Goal: Task Accomplishment & Management: Complete application form

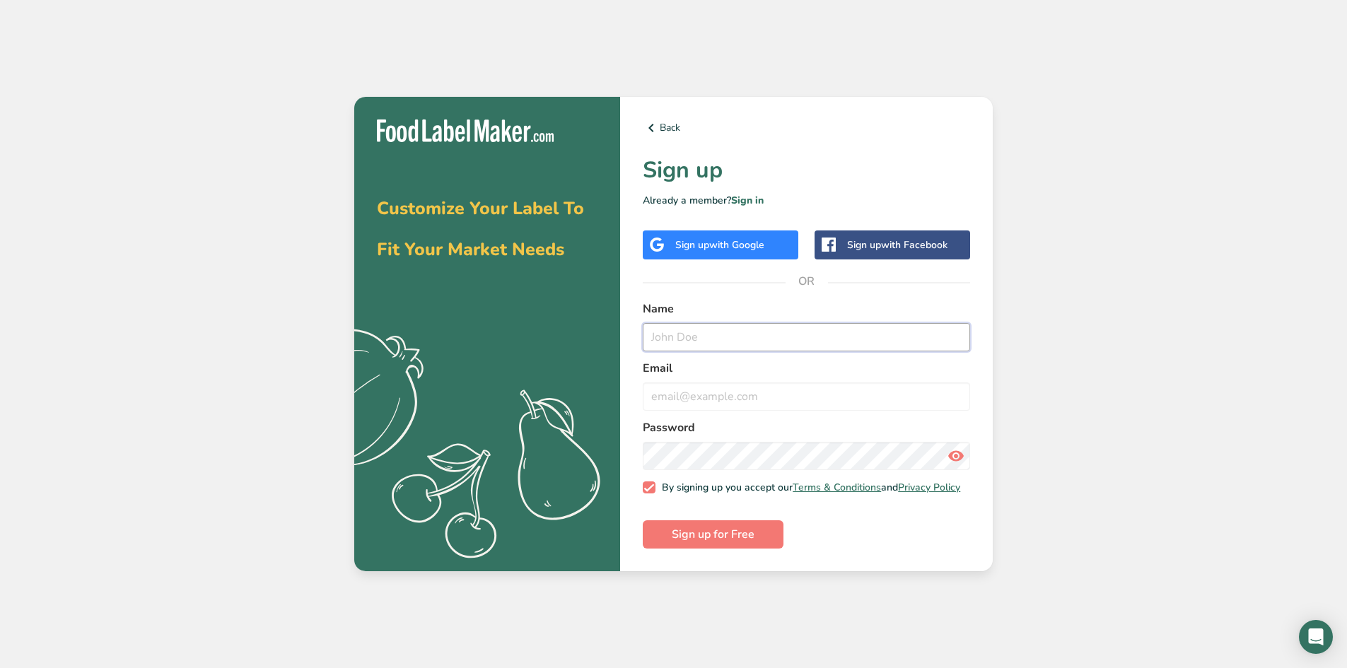
click at [723, 327] on input "text" at bounding box center [806, 337] width 327 height 28
type input "[PERSON_NAME]"
type input "[EMAIL_ADDRESS][DOMAIN_NAME]"
click at [643, 520] on button "Sign up for Free" at bounding box center [713, 534] width 141 height 28
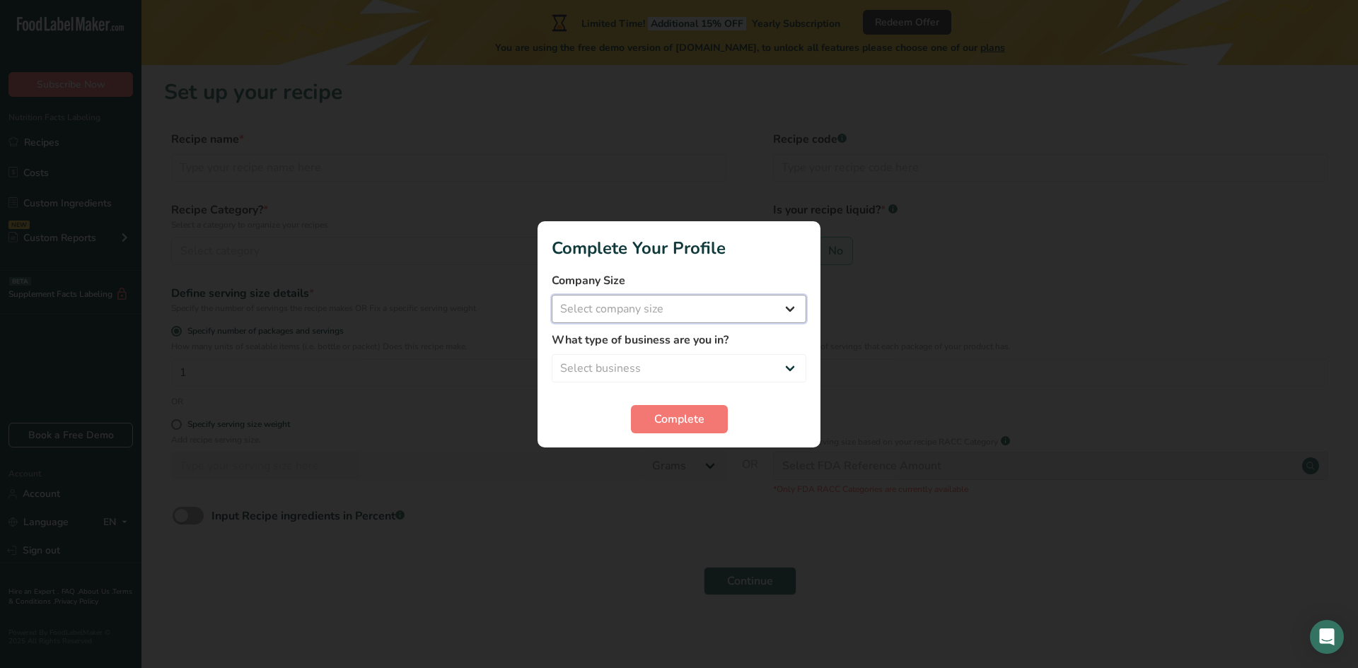
click at [659, 310] on select "Select company size Fewer than 10 Employees 10 to 50 Employees 51 to 500 Employ…" at bounding box center [679, 309] width 255 height 28
select select "1"
click at [552, 295] on select "Select company size Fewer than 10 Employees 10 to 50 Employees 51 to 500 Employ…" at bounding box center [679, 309] width 255 height 28
click at [654, 372] on select "Select business Packaged Food Manufacturer Restaurant & Cafe Bakery Meal Plans …" at bounding box center [679, 368] width 255 height 28
select select "1"
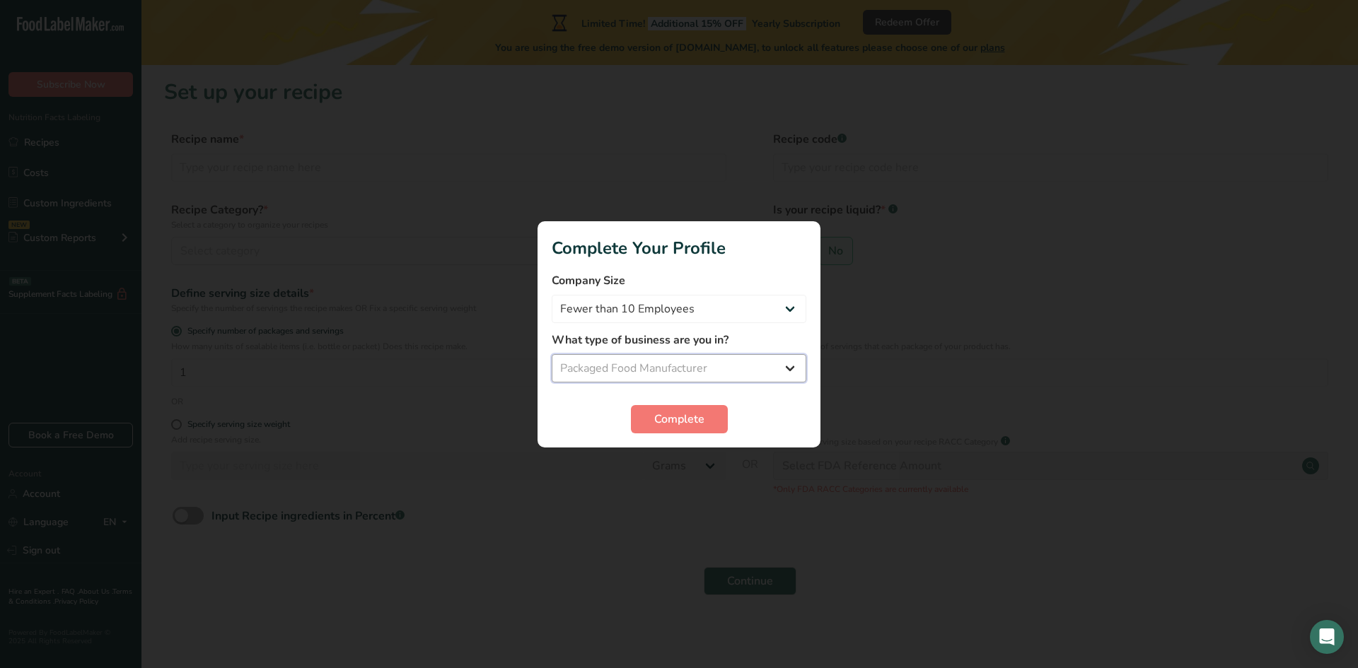
click at [552, 354] on select "Select business Packaged Food Manufacturer Restaurant & Cafe Bakery Meal Plans …" at bounding box center [679, 368] width 255 height 28
click at [664, 416] on span "Complete" at bounding box center [679, 419] width 50 height 17
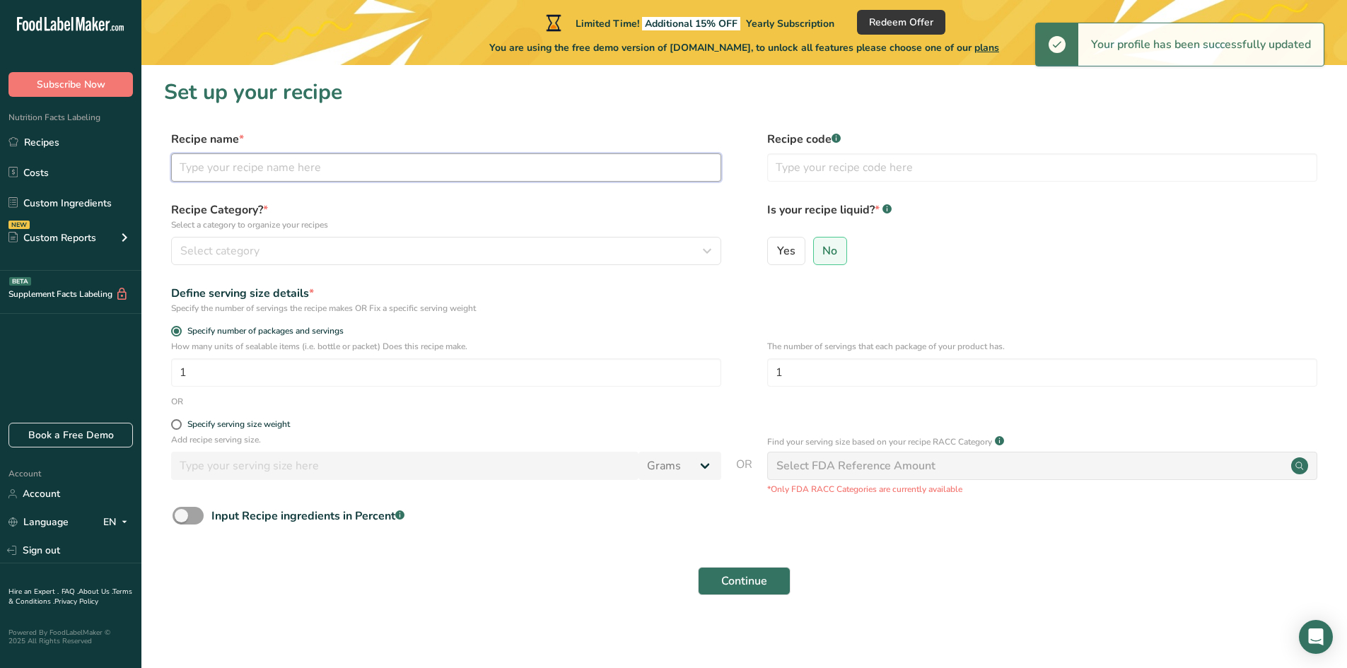
click at [407, 167] on input "text" at bounding box center [446, 167] width 550 height 28
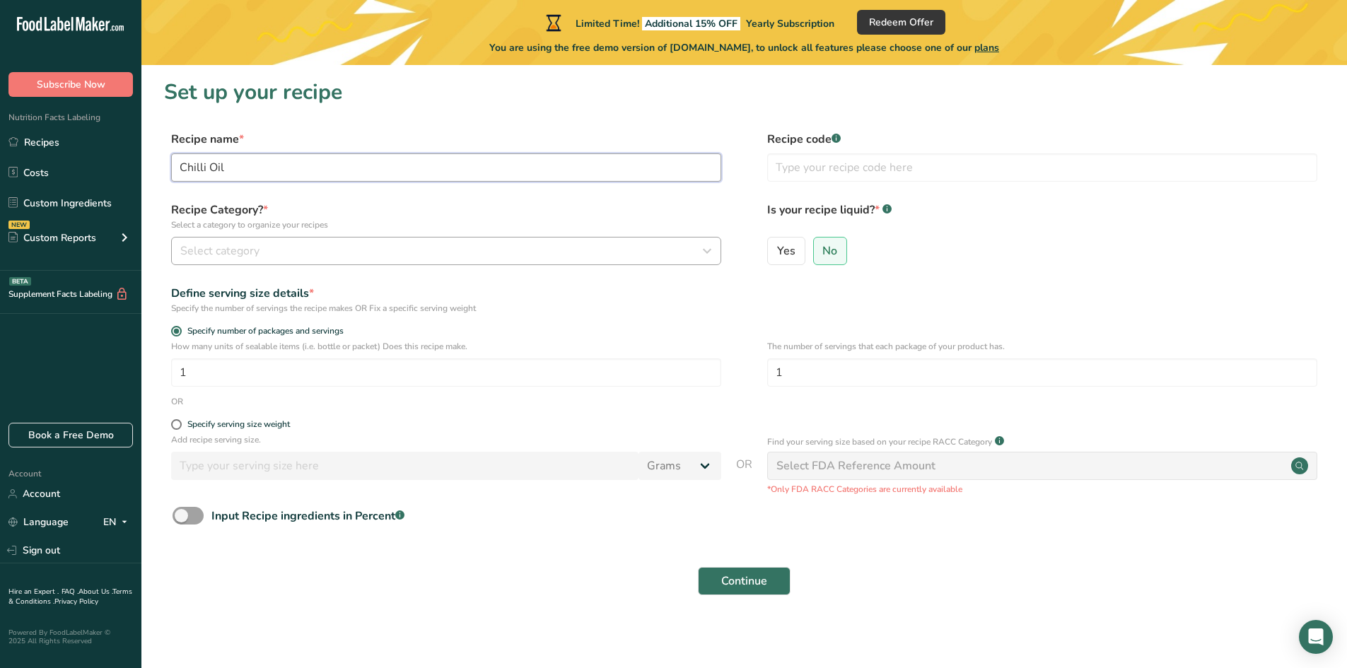
type input "Chilli Oil"
click at [561, 247] on div "Select category" at bounding box center [441, 251] width 523 height 17
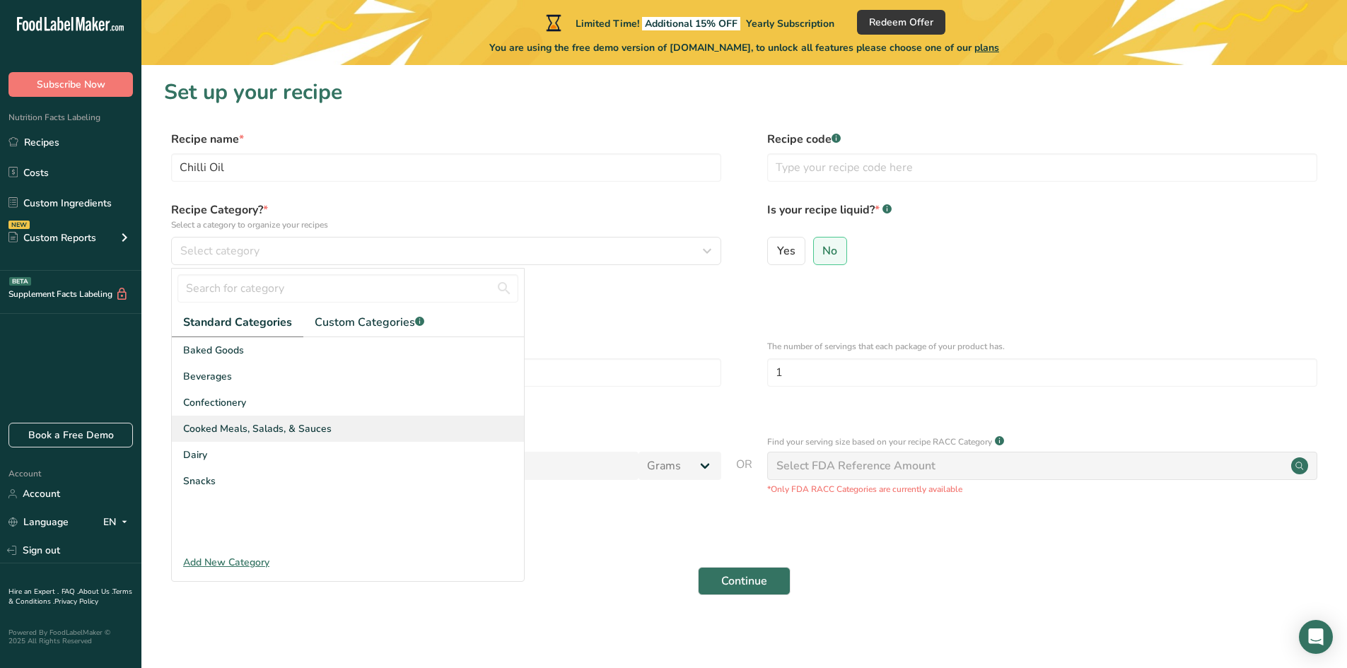
click at [321, 425] on span "Cooked Meals, Salads, & Sauces" at bounding box center [257, 428] width 148 height 15
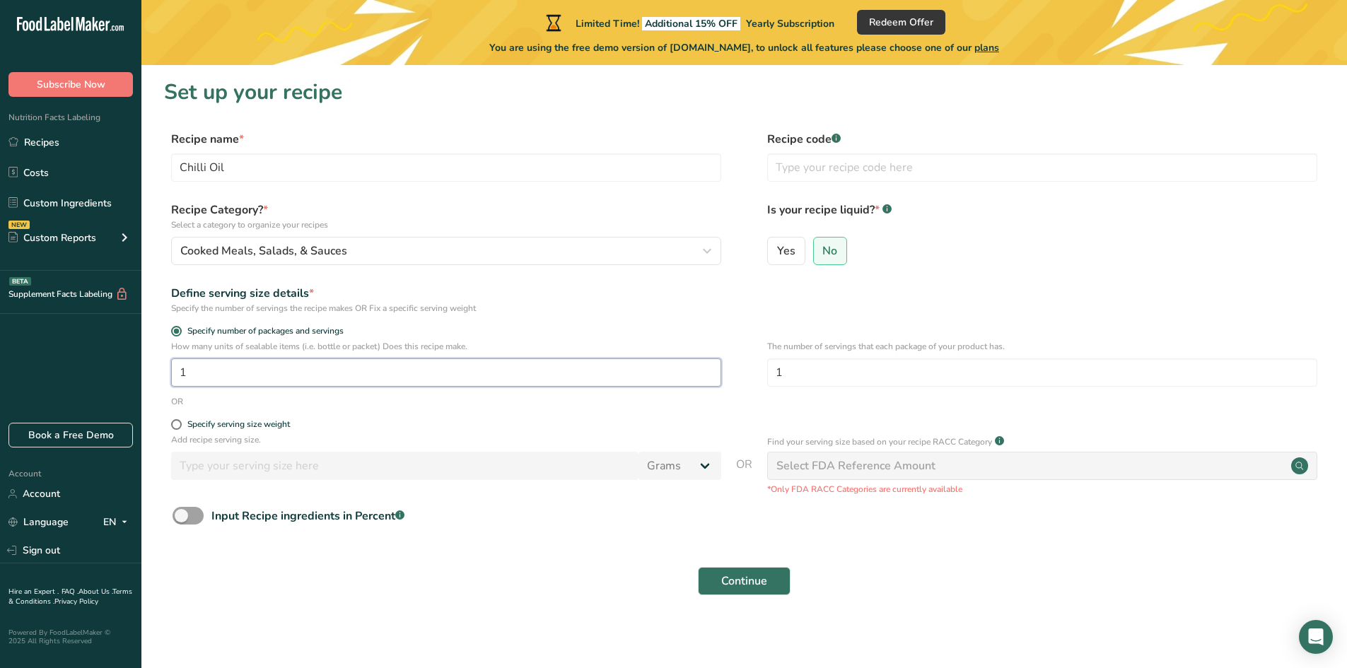
click at [445, 361] on input "1" at bounding box center [446, 372] width 550 height 28
click at [993, 381] on input "1" at bounding box center [1042, 372] width 550 height 28
click at [296, 373] on input "63" at bounding box center [446, 372] width 550 height 28
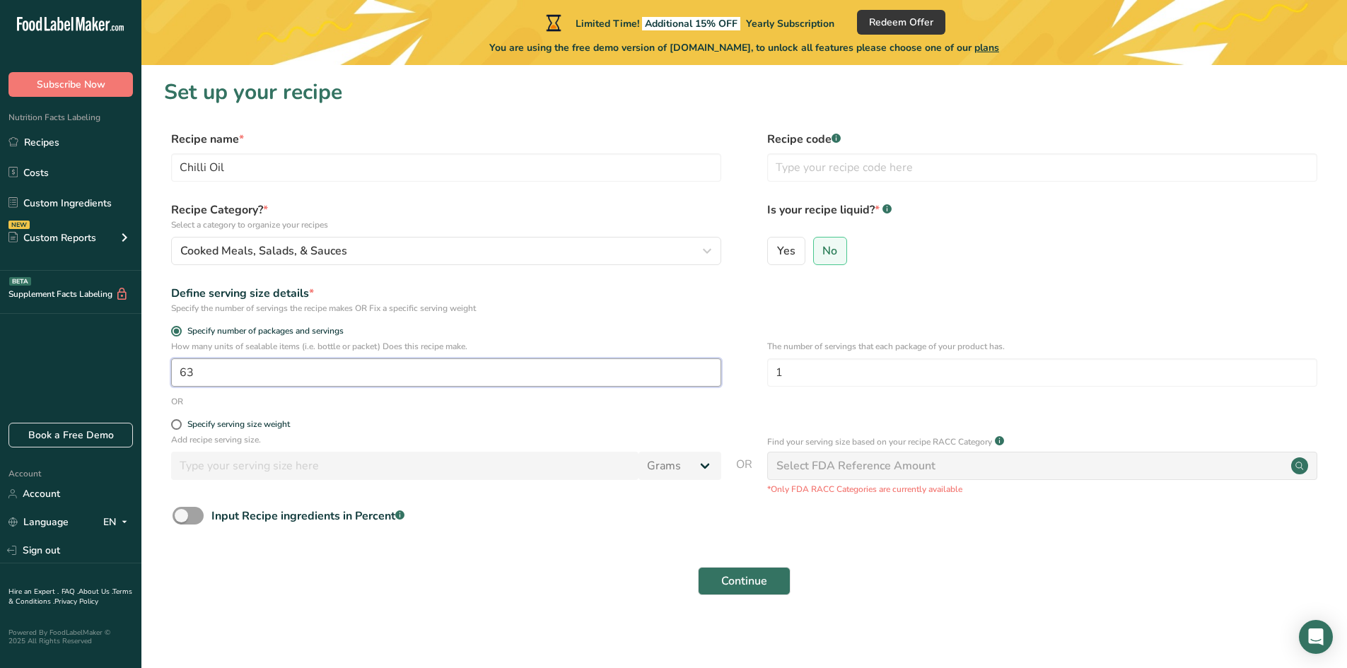
click at [296, 373] on input "63" at bounding box center [446, 372] width 550 height 28
type input "10"
click at [467, 431] on div "Specify serving size weight" at bounding box center [446, 426] width 550 height 14
click at [177, 427] on span at bounding box center [176, 424] width 11 height 11
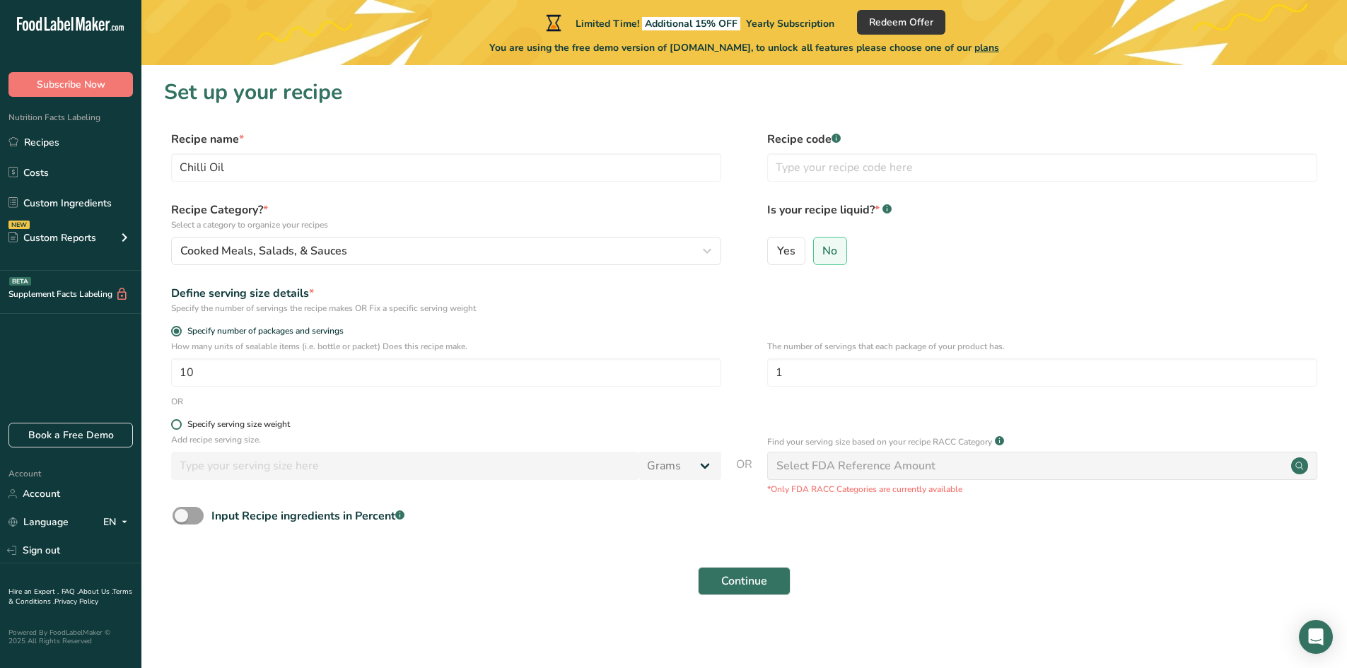
click at [177, 427] on input "Specify serving size weight" at bounding box center [175, 424] width 9 height 9
radio input "true"
radio input "false"
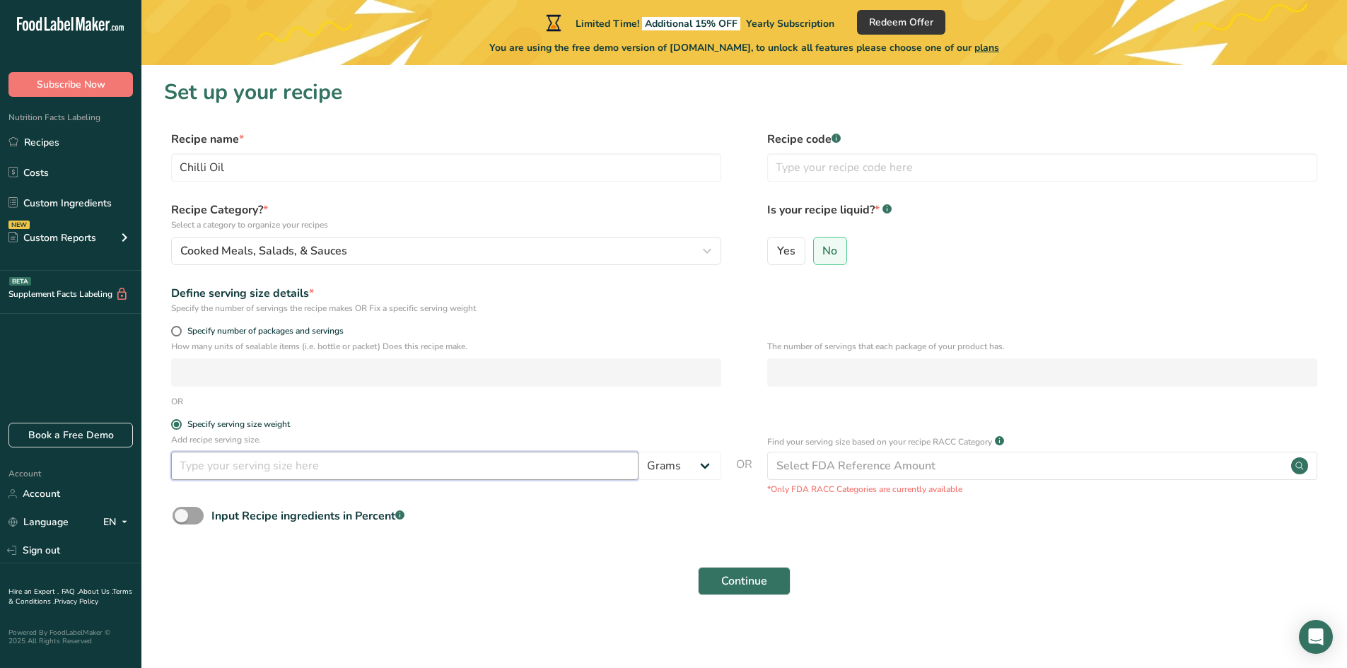
click at [244, 470] on input "number" at bounding box center [404, 466] width 467 height 28
type input "3"
click at [754, 383] on div "How many units of sealable items (i.e. bottle or packet) Does this recipe make.…" at bounding box center [744, 367] width 1160 height 55
click at [844, 164] on input "text" at bounding box center [1042, 167] width 550 height 28
click at [779, 164] on input "coil" at bounding box center [1042, 167] width 550 height 28
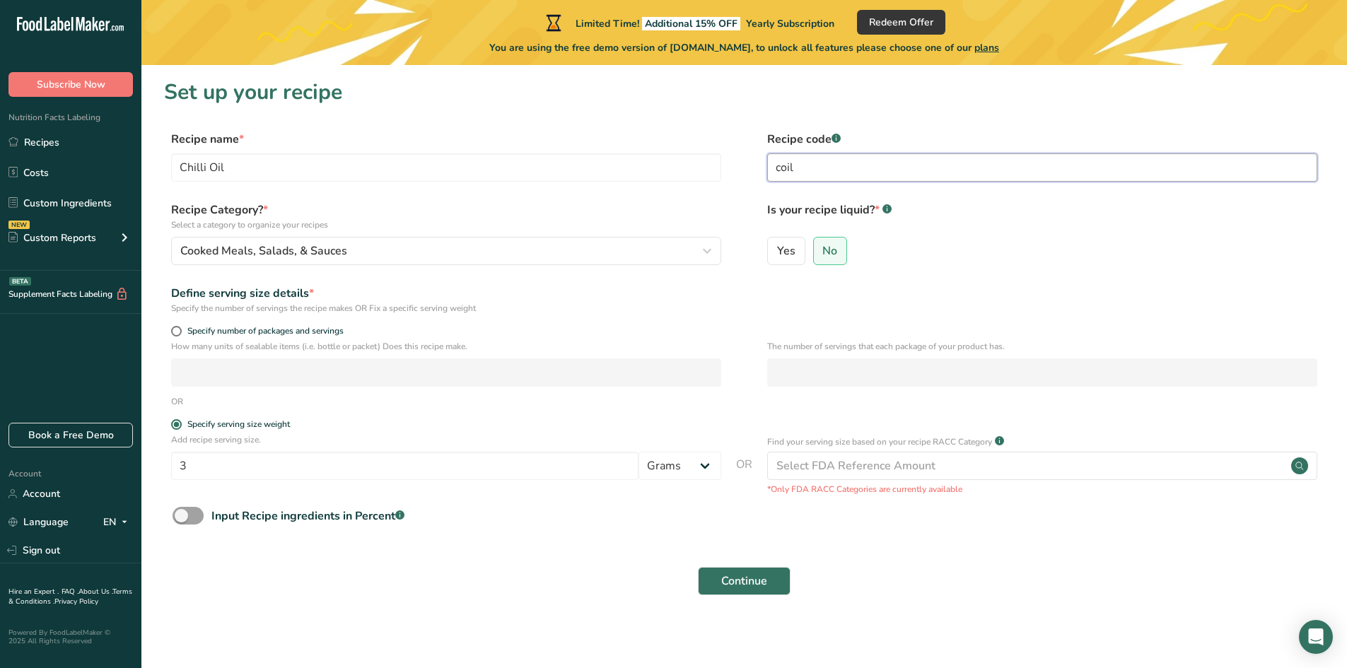
drag, startPoint x: 853, startPoint y: 167, endPoint x: 738, endPoint y: 163, distance: 114.6
click at [738, 163] on div "Recipe name * Chilli Oil Recipe code .a-a{fill:#347362;}.b-a{fill:#fff;} coil" at bounding box center [744, 160] width 1160 height 59
click at [812, 170] on input "coil" at bounding box center [1042, 167] width 550 height 28
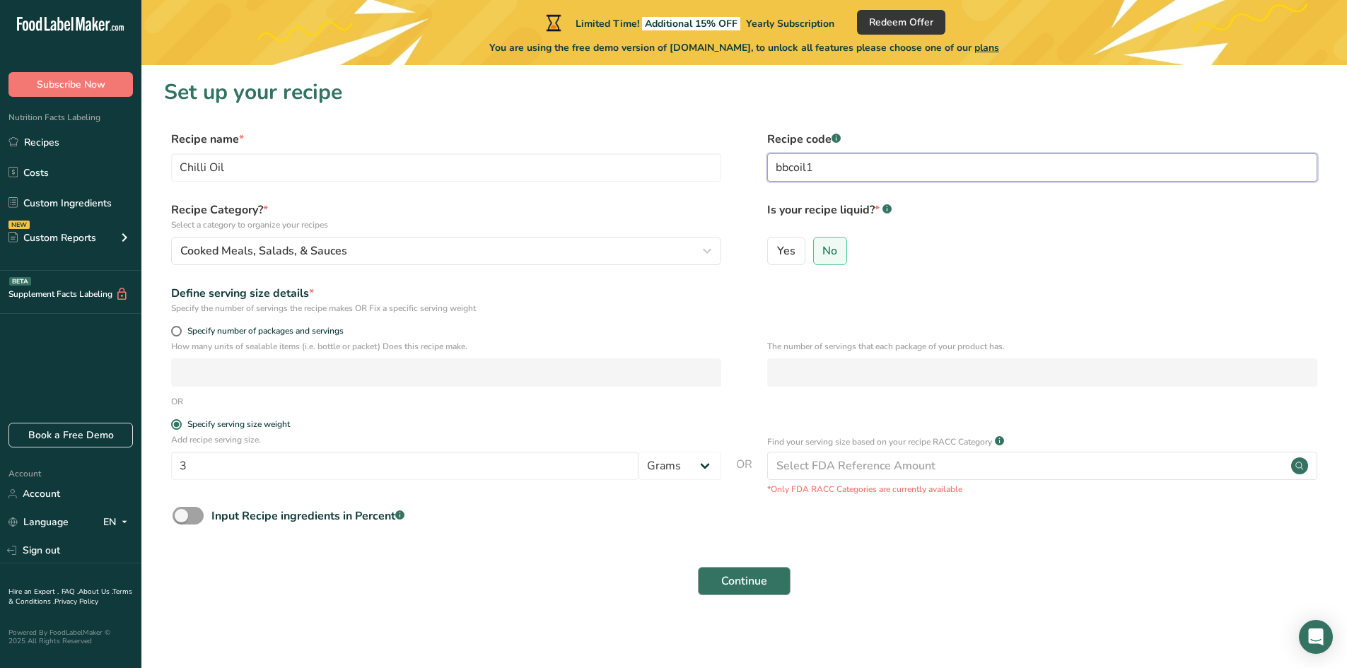
type input "bbcoil1"
click at [730, 578] on span "Continue" at bounding box center [744, 581] width 46 height 17
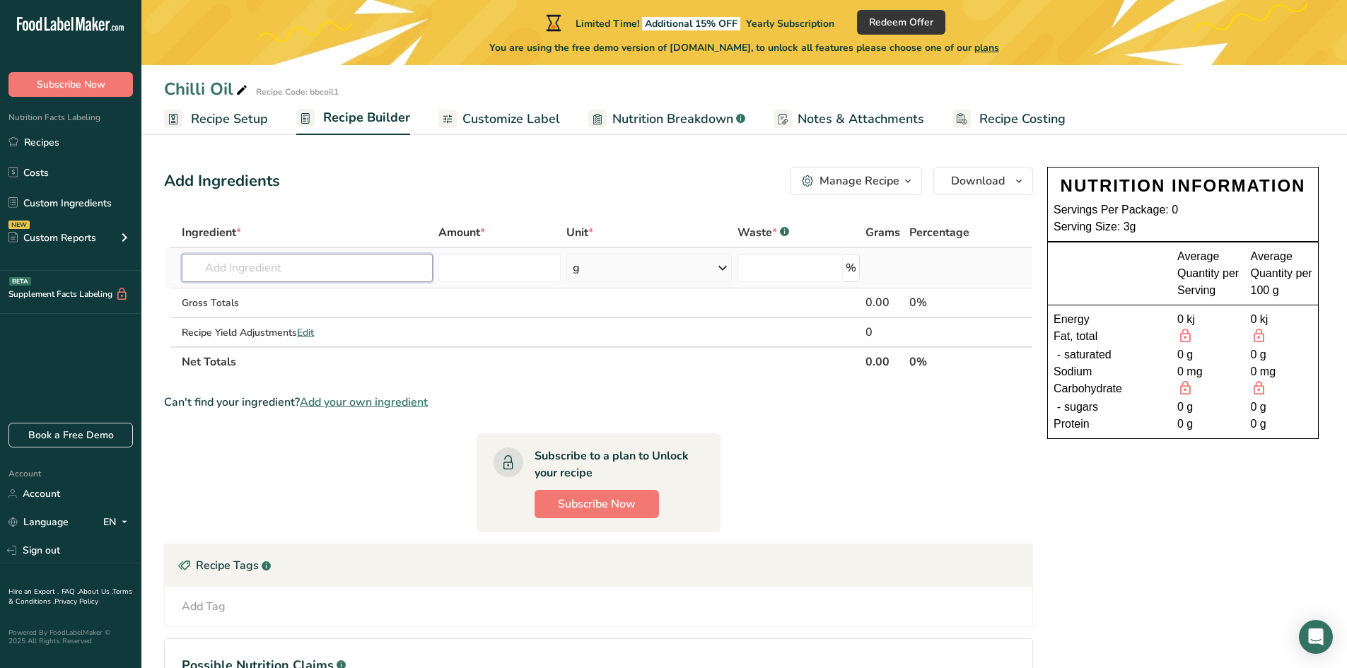
click at [306, 264] on input "text" at bounding box center [307, 268] width 251 height 28
click at [349, 262] on input "text" at bounding box center [307, 268] width 251 height 28
drag, startPoint x: 348, startPoint y: 266, endPoint x: 135, endPoint y: 273, distance: 213.0
click at [135, 273] on div ".a-20{fill:#fff;} Subscribe Now Nutrition Facts Labeling Recipes Costs Custom I…" at bounding box center [673, 399] width 1347 height 799
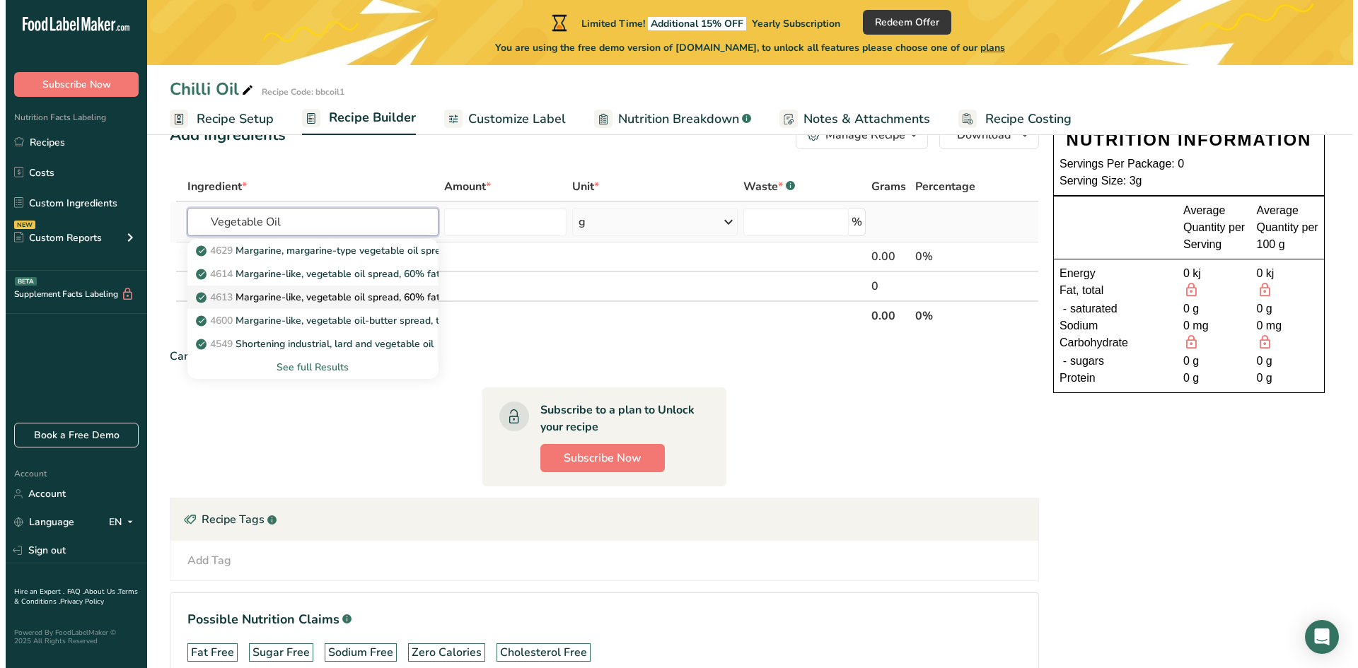
scroll to position [71, 0]
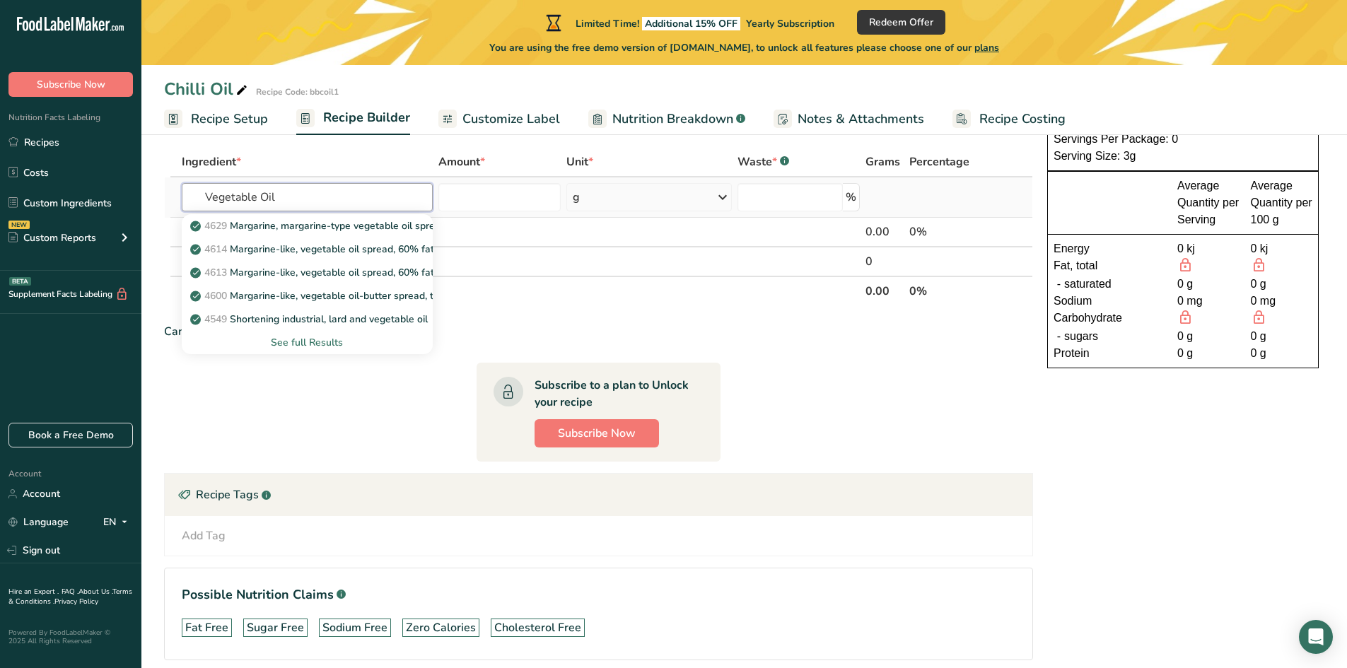
type input "Vegetable Oil"
click at [296, 336] on div "See full Results" at bounding box center [307, 342] width 228 height 15
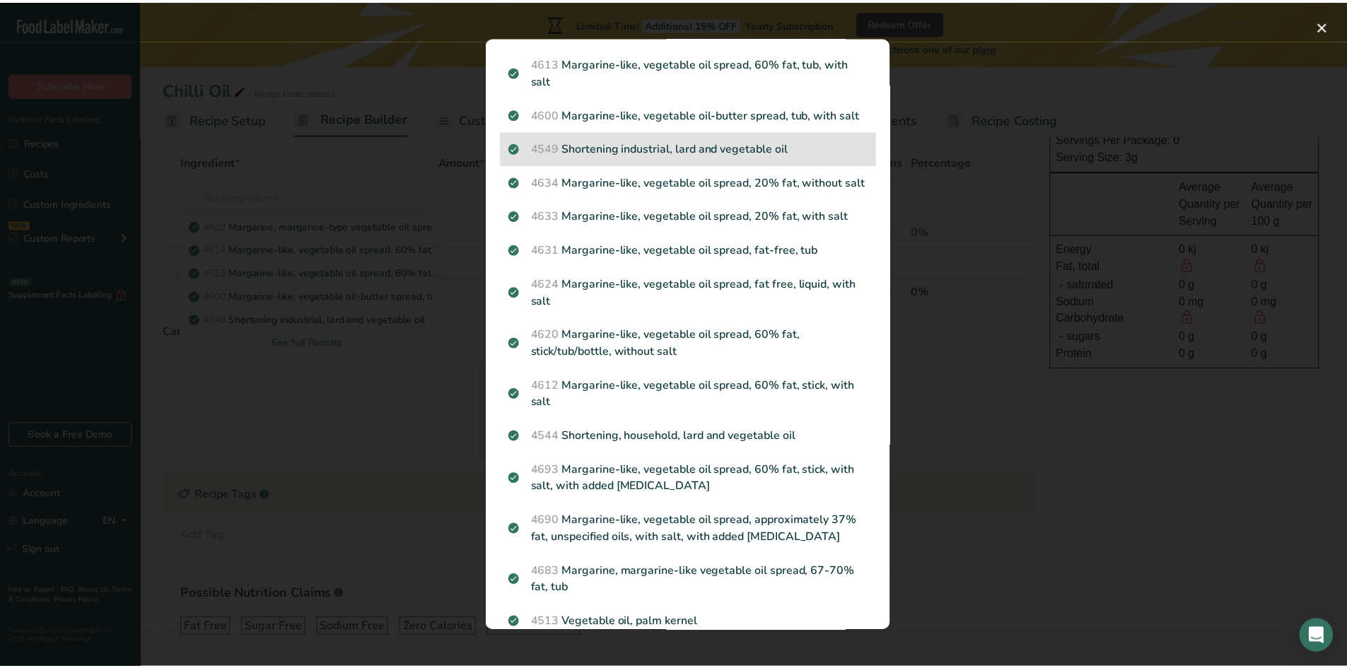
scroll to position [0, 0]
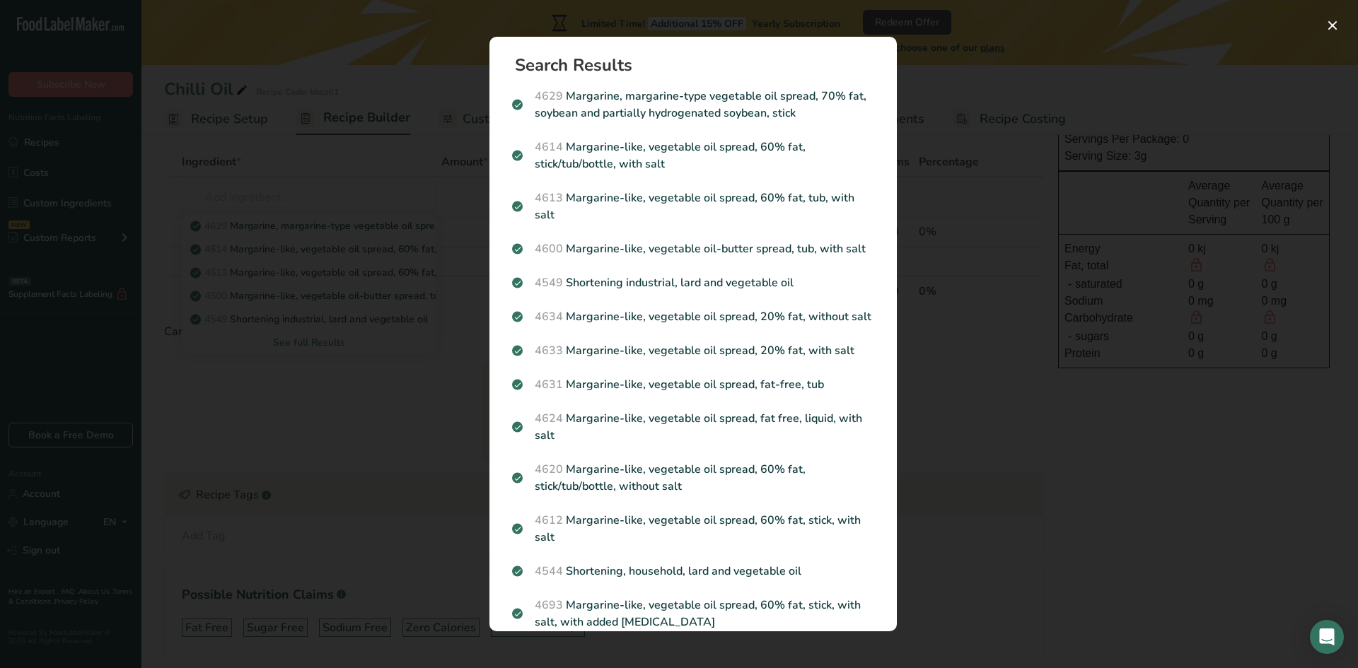
click at [442, 54] on div "Search results modal" at bounding box center [679, 334] width 1358 height 668
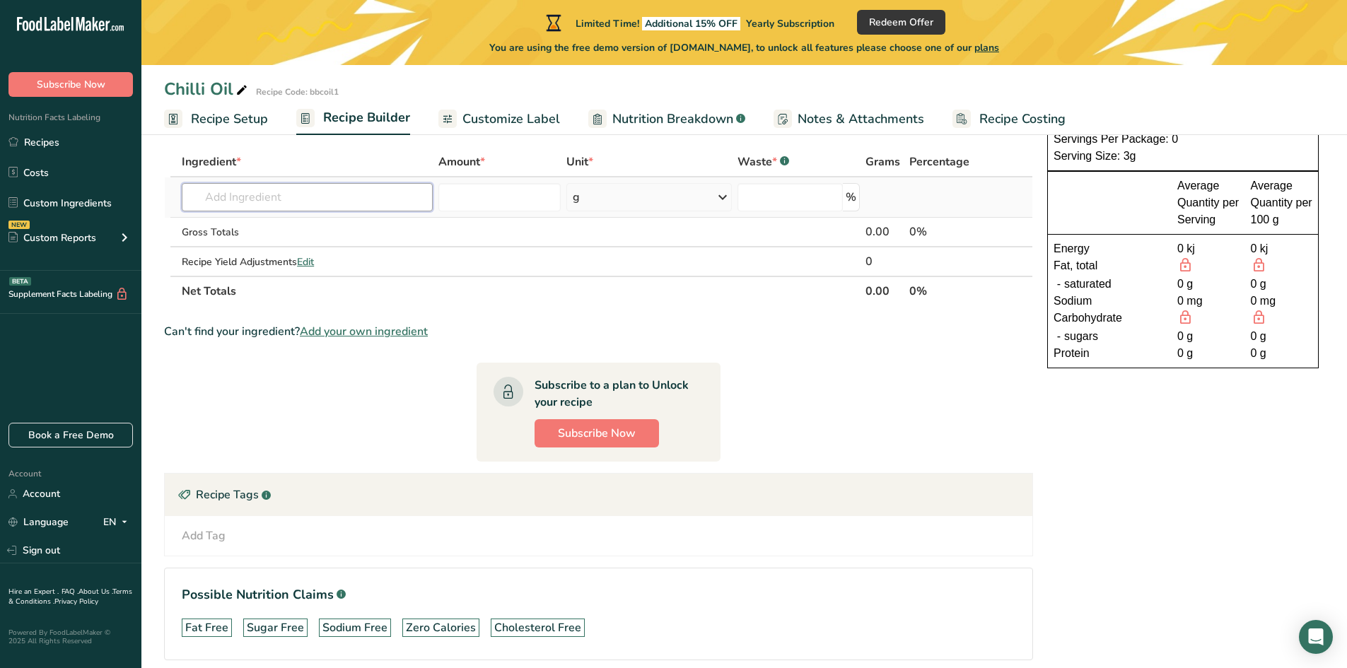
click at [268, 197] on input "text" at bounding box center [307, 197] width 251 height 28
type input "Chilli Flakes"
click at [238, 223] on p "Chili Flakes" at bounding box center [224, 225] width 63 height 15
type input "Chili Flakes"
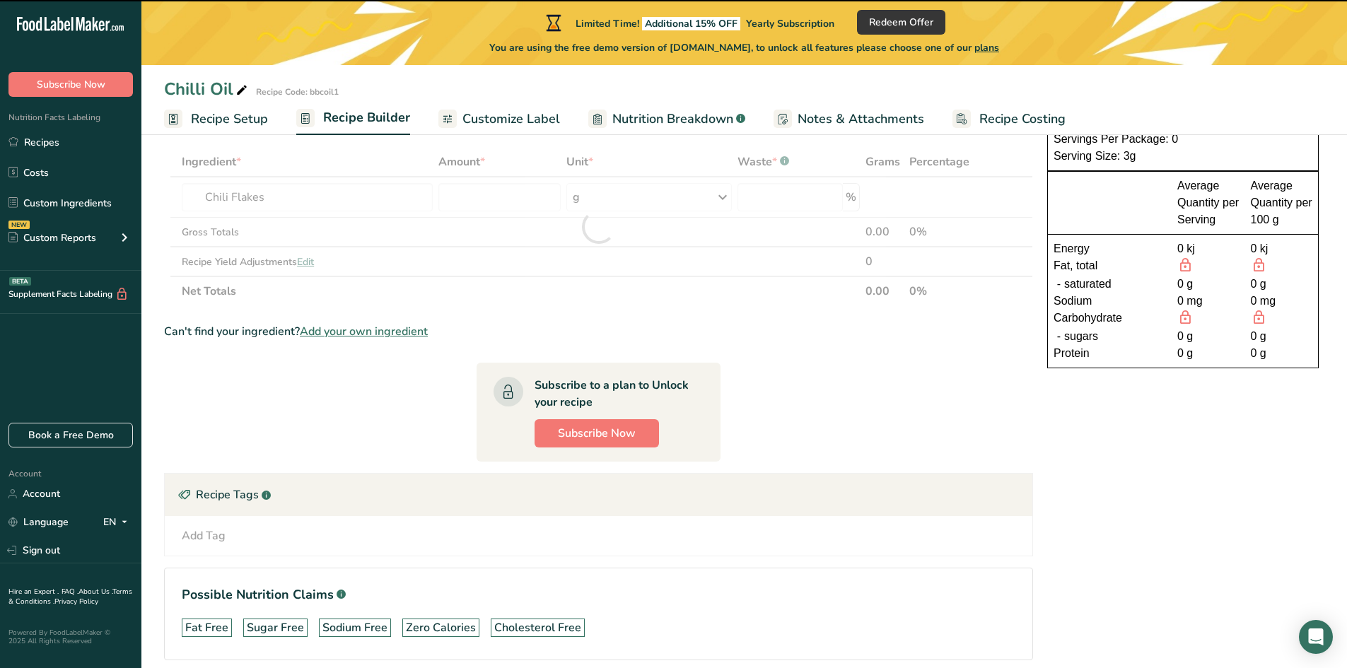
type input "0"
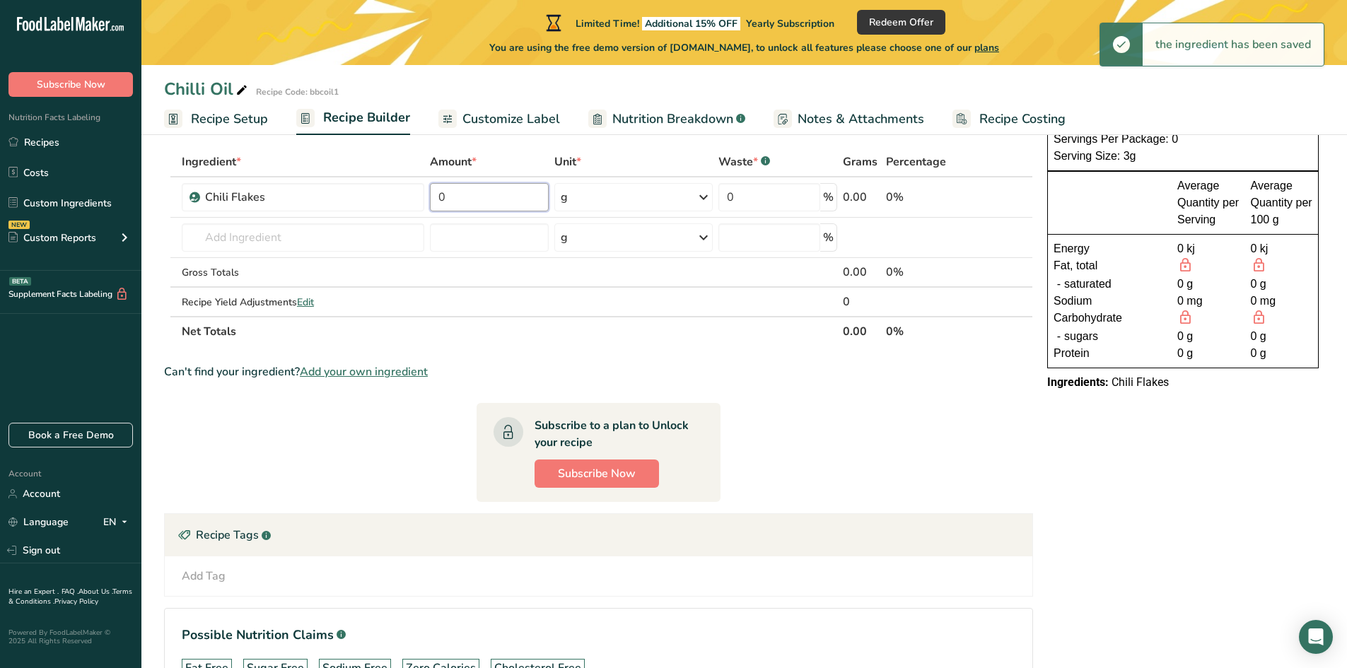
click at [479, 199] on input "0" at bounding box center [489, 197] width 119 height 28
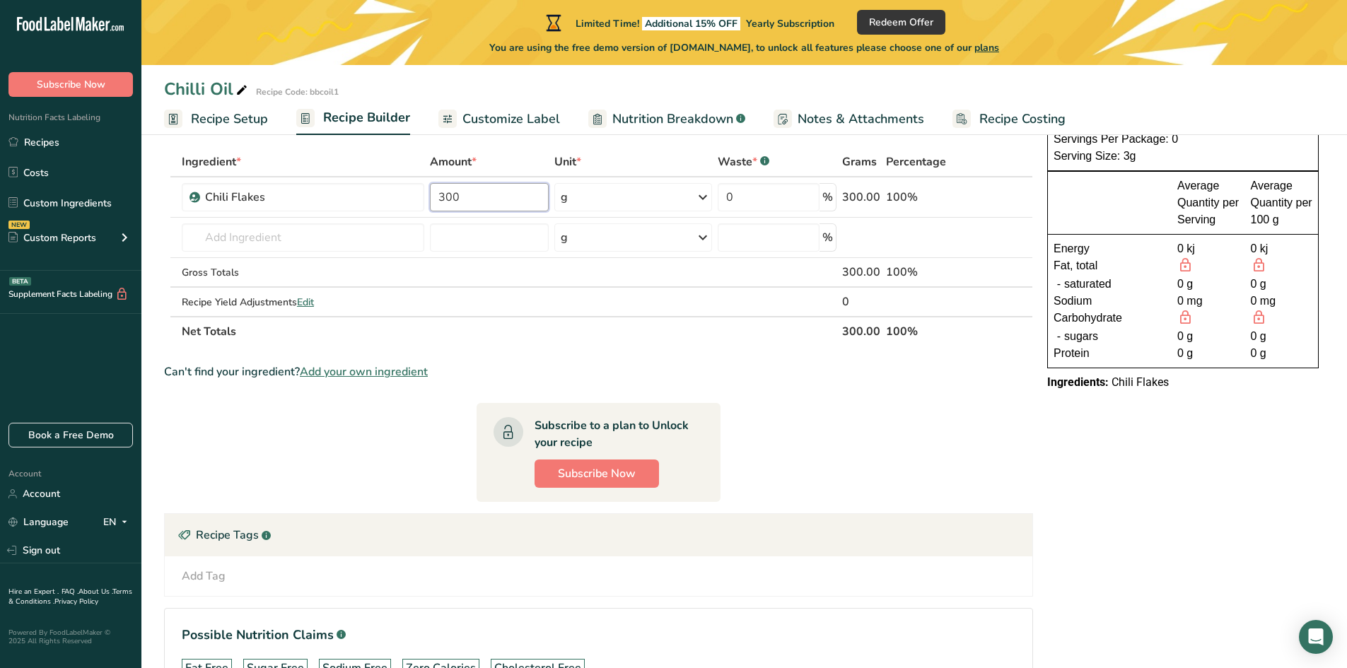
type input "300"
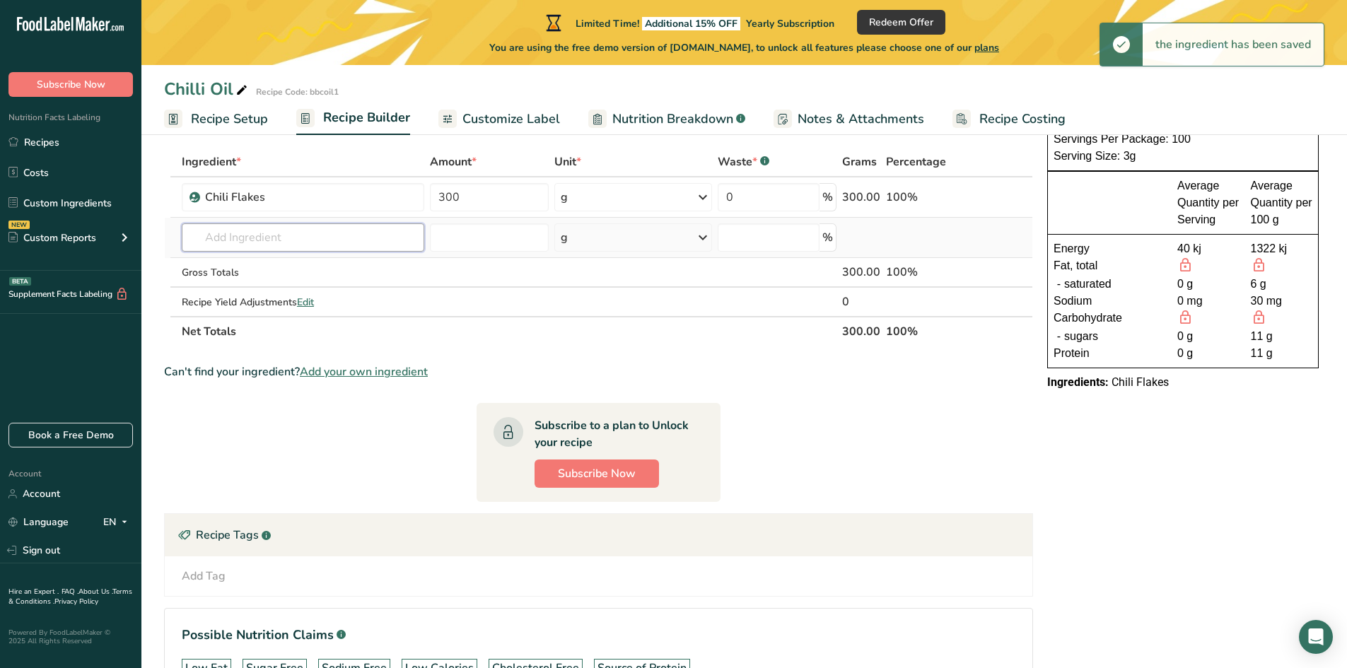
click at [260, 234] on input "text" at bounding box center [303, 237] width 243 height 28
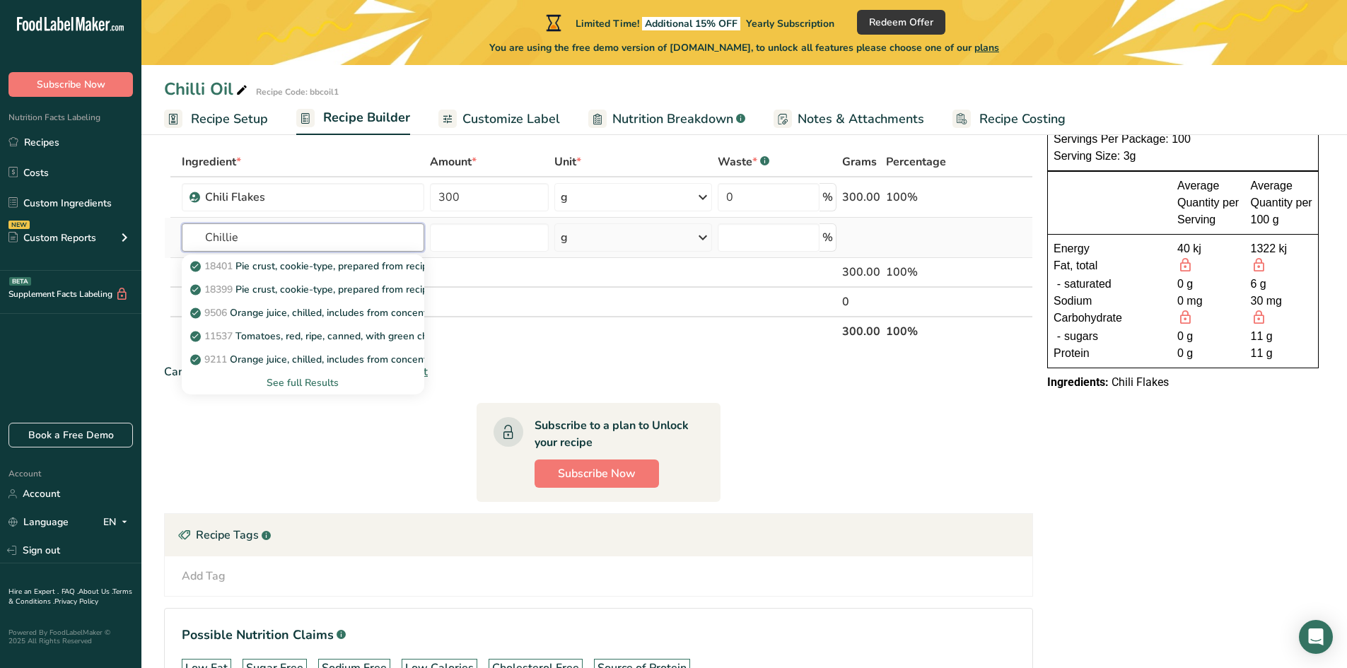
type input "Chillie"
click at [299, 390] on div "See full Results" at bounding box center [303, 382] width 220 height 15
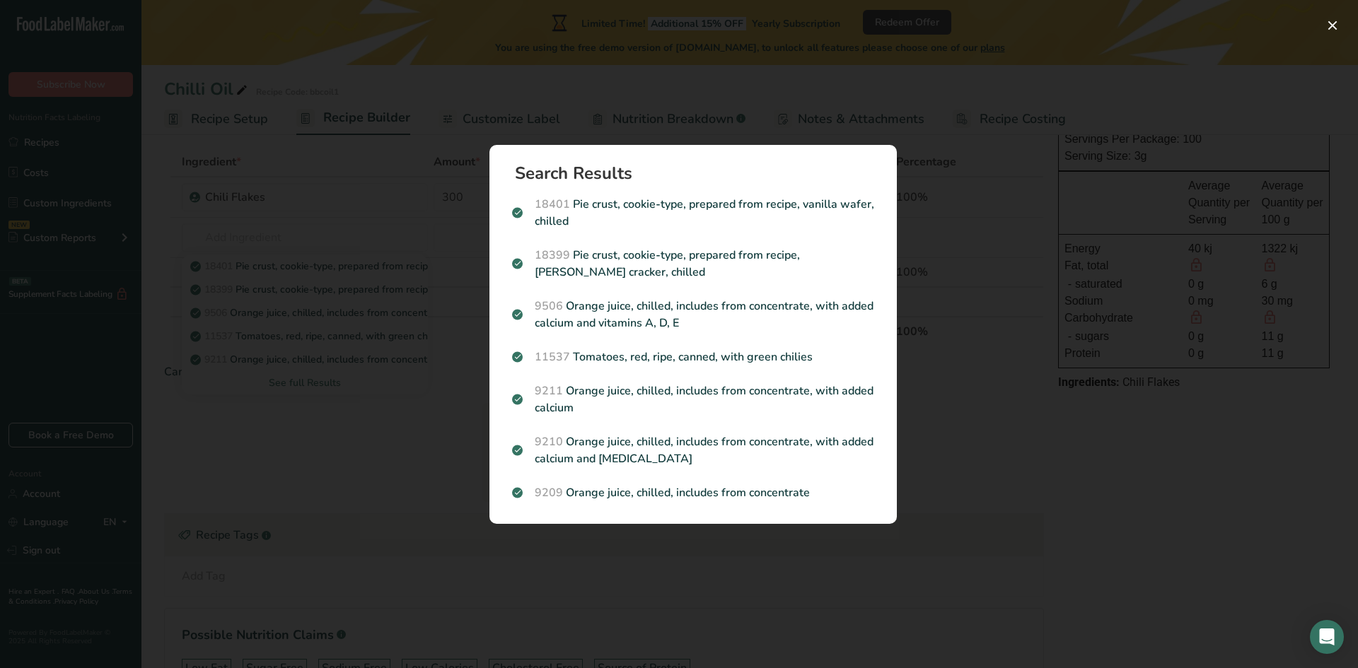
click at [361, 204] on div "Search results modal" at bounding box center [679, 334] width 1358 height 668
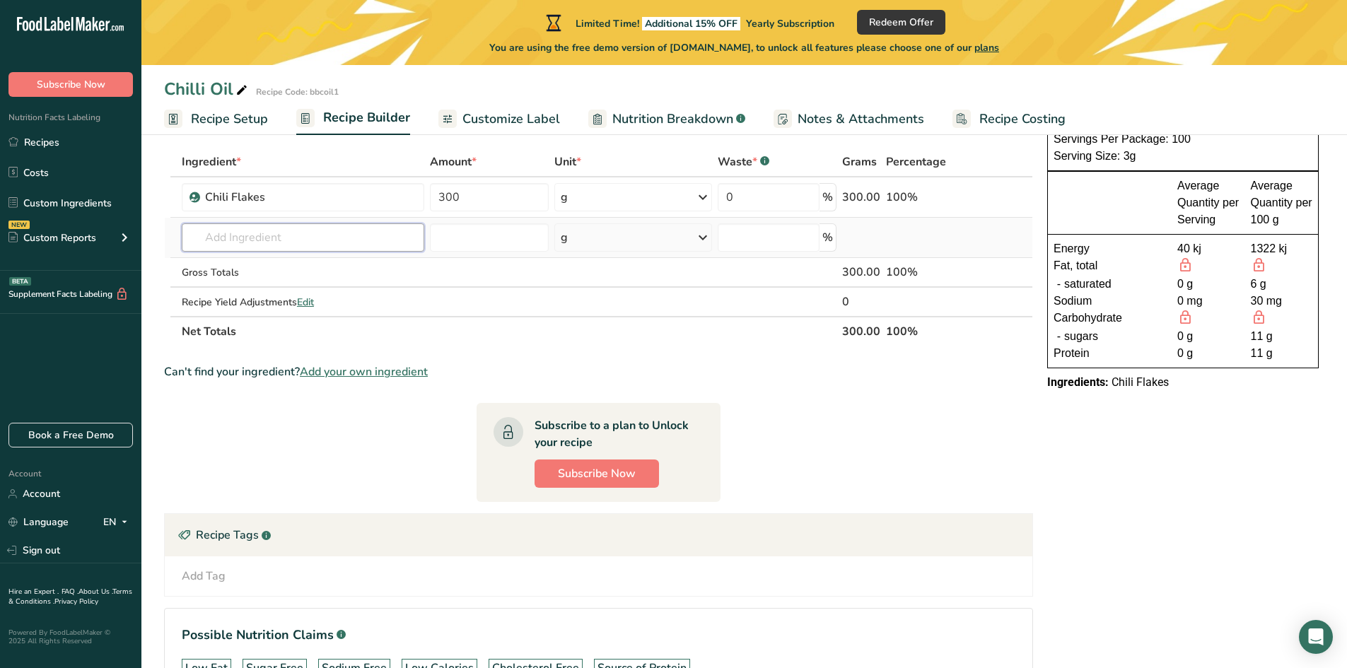
click at [260, 242] on input "text" at bounding box center [303, 237] width 243 height 28
type input "F"
drag, startPoint x: 305, startPoint y: 235, endPoint x: 95, endPoint y: 238, distance: 210.0
click at [95, 238] on div ".a-20{fill:#fff;} Subscribe Now Nutrition Facts Labeling Recipes Costs Custom I…" at bounding box center [673, 348] width 1347 height 839
type input "Chopped Chilli"
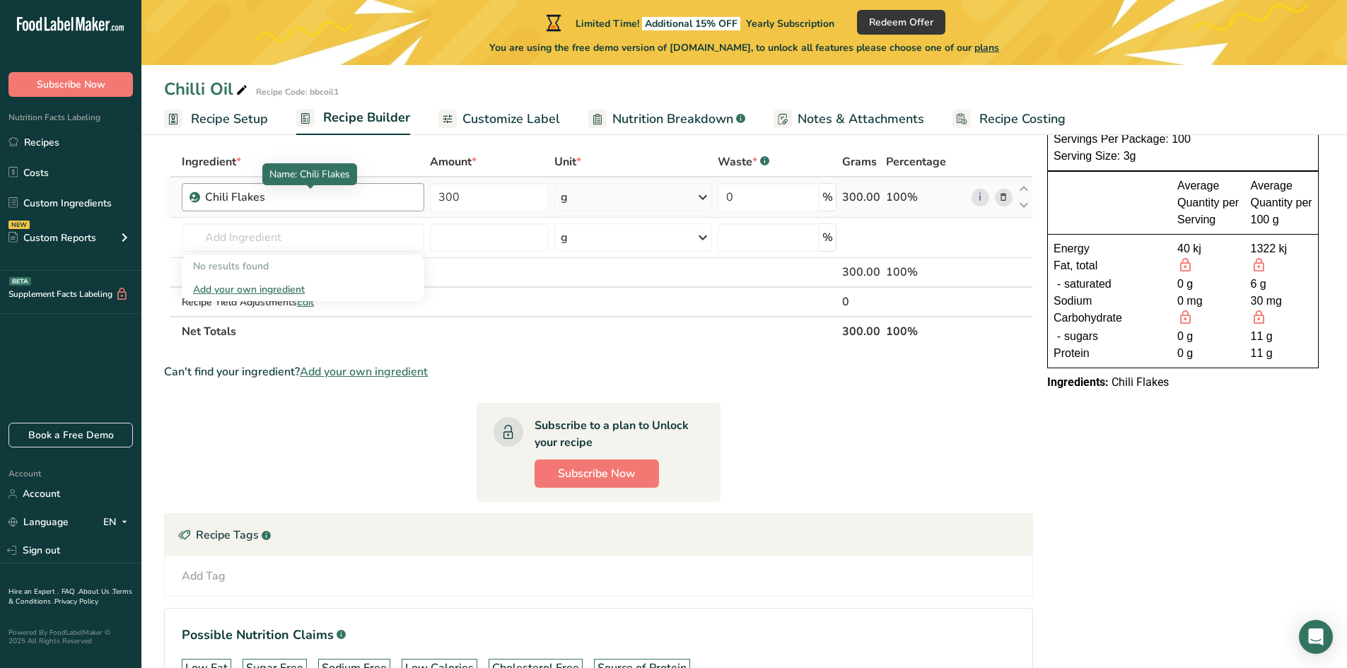
click at [226, 193] on div "Chili Flakes" at bounding box center [293, 197] width 177 height 17
click at [224, 195] on div "Chili Flakes" at bounding box center [293, 197] width 177 height 17
drag, startPoint x: 303, startPoint y: 193, endPoint x: 173, endPoint y: 211, distance: 131.3
click at [173, 211] on tr "Chili Flakes 300 g Weight Units g kg mg See more Volume Units l Volume units re…" at bounding box center [599, 197] width 868 height 40
click at [1007, 195] on icon at bounding box center [1003, 197] width 10 height 15
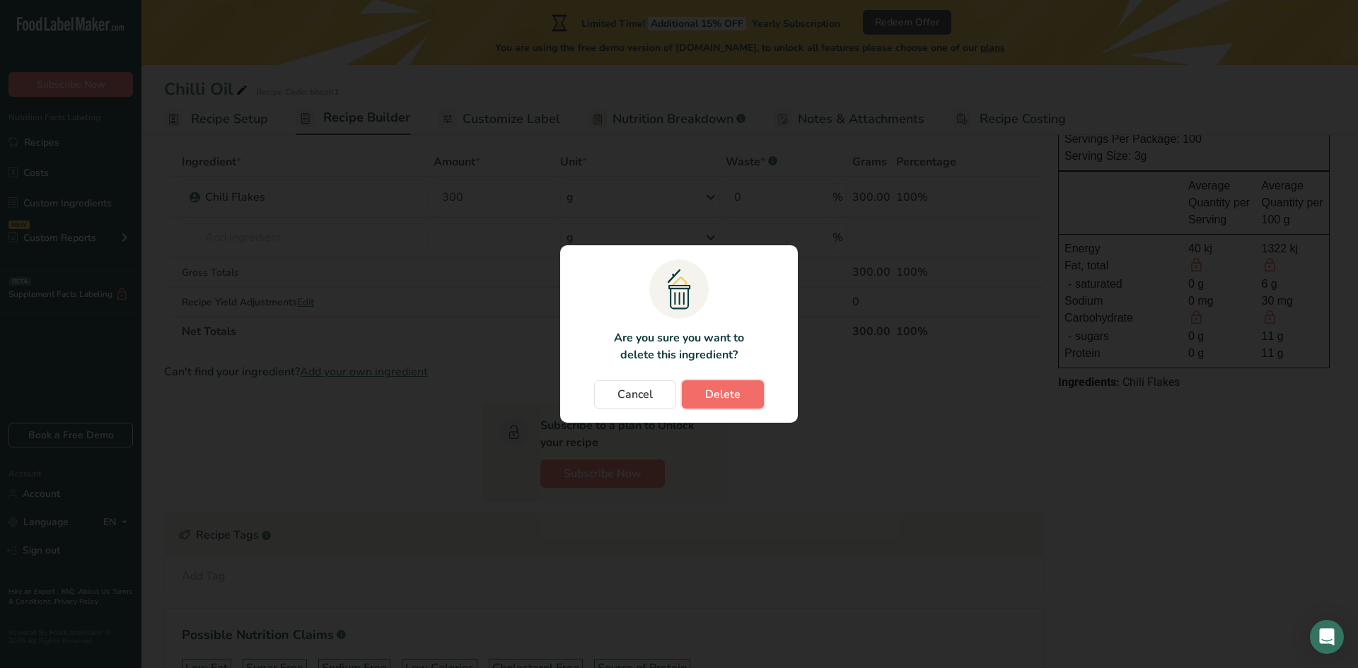
click at [704, 390] on button "Delete" at bounding box center [723, 394] width 82 height 28
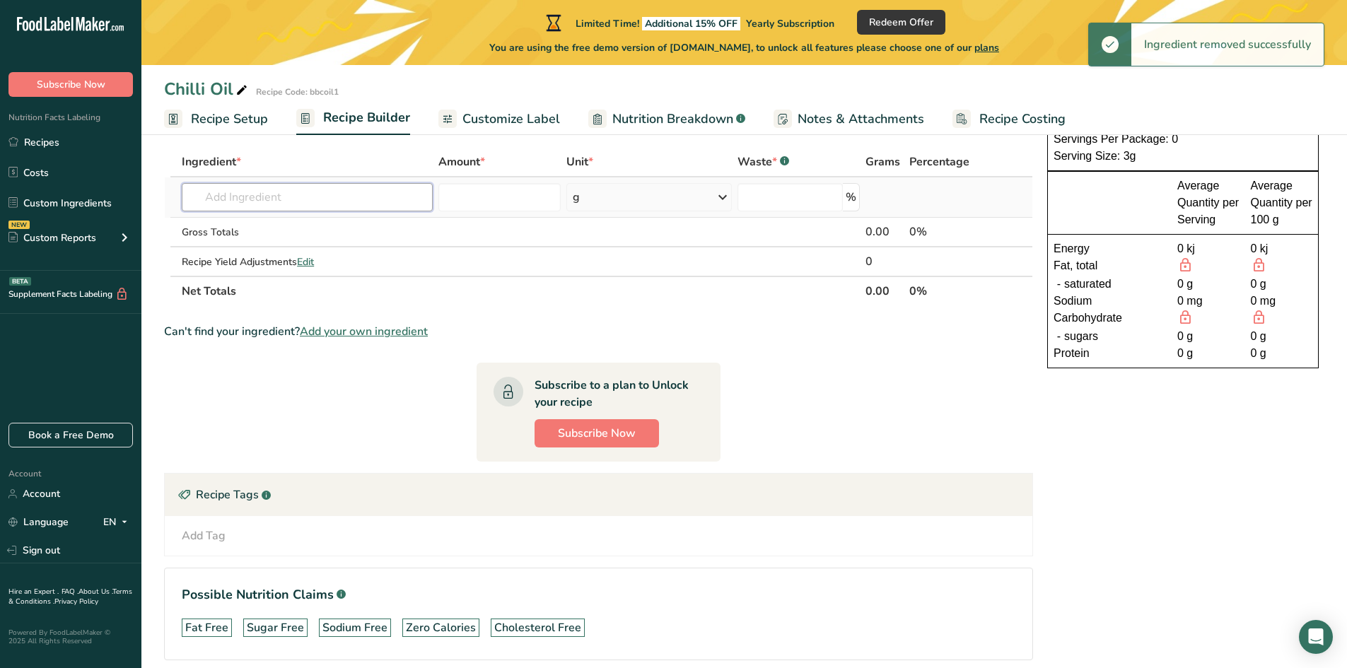
click at [245, 197] on input "text" at bounding box center [307, 197] width 251 height 28
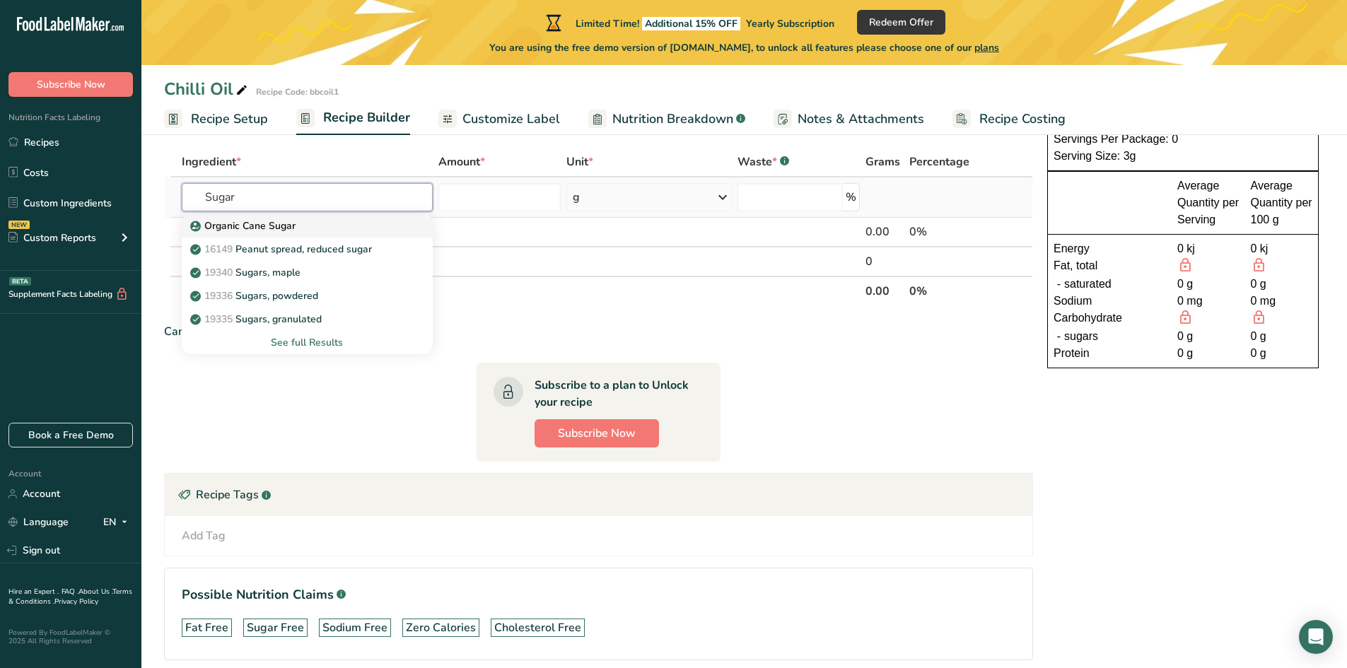
type input "Sugar"
click at [252, 221] on p "Organic Cane Sugar" at bounding box center [244, 225] width 103 height 15
type input "Organic Cane Sugar"
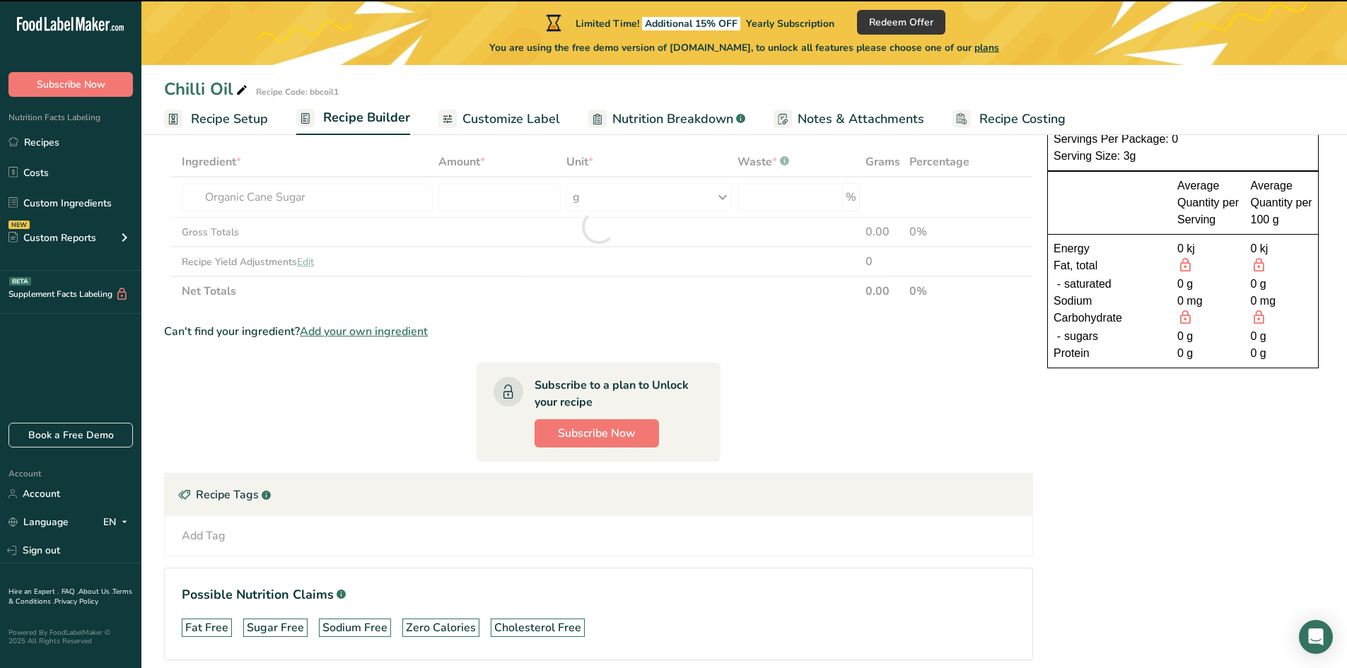
click at [489, 199] on div at bounding box center [598, 226] width 869 height 159
type input "0"
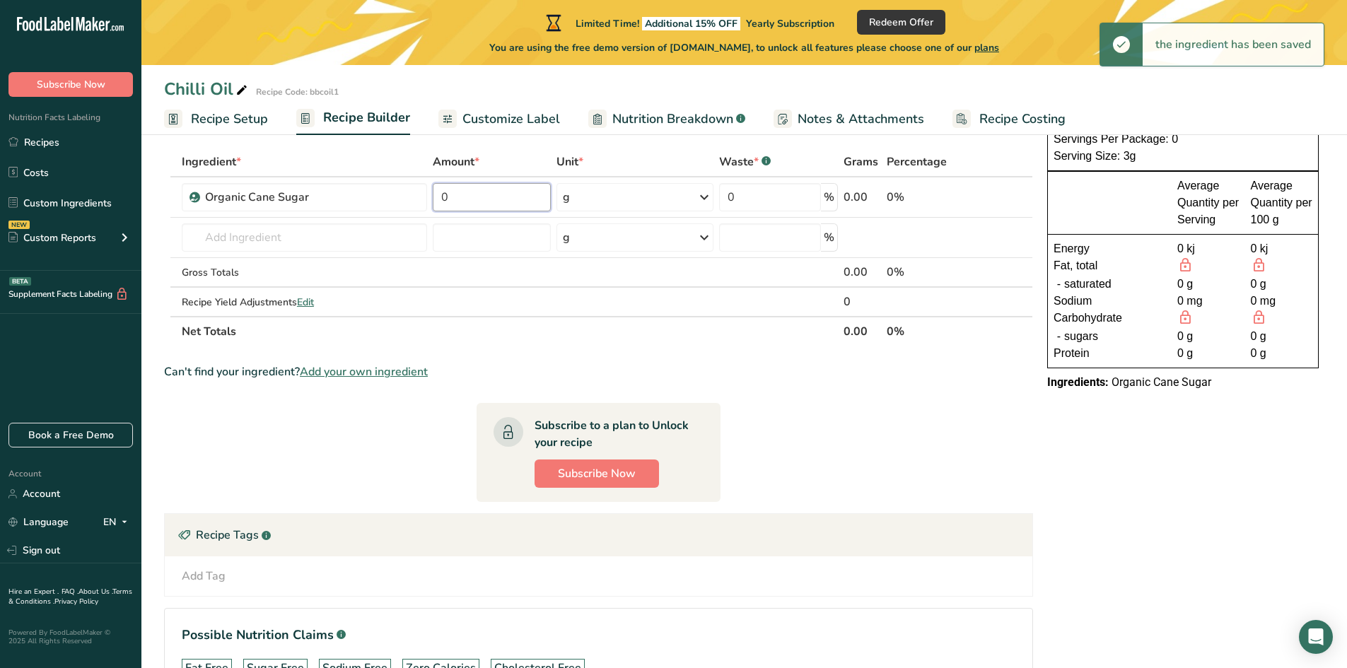
click at [489, 199] on input "0" at bounding box center [492, 197] width 118 height 28
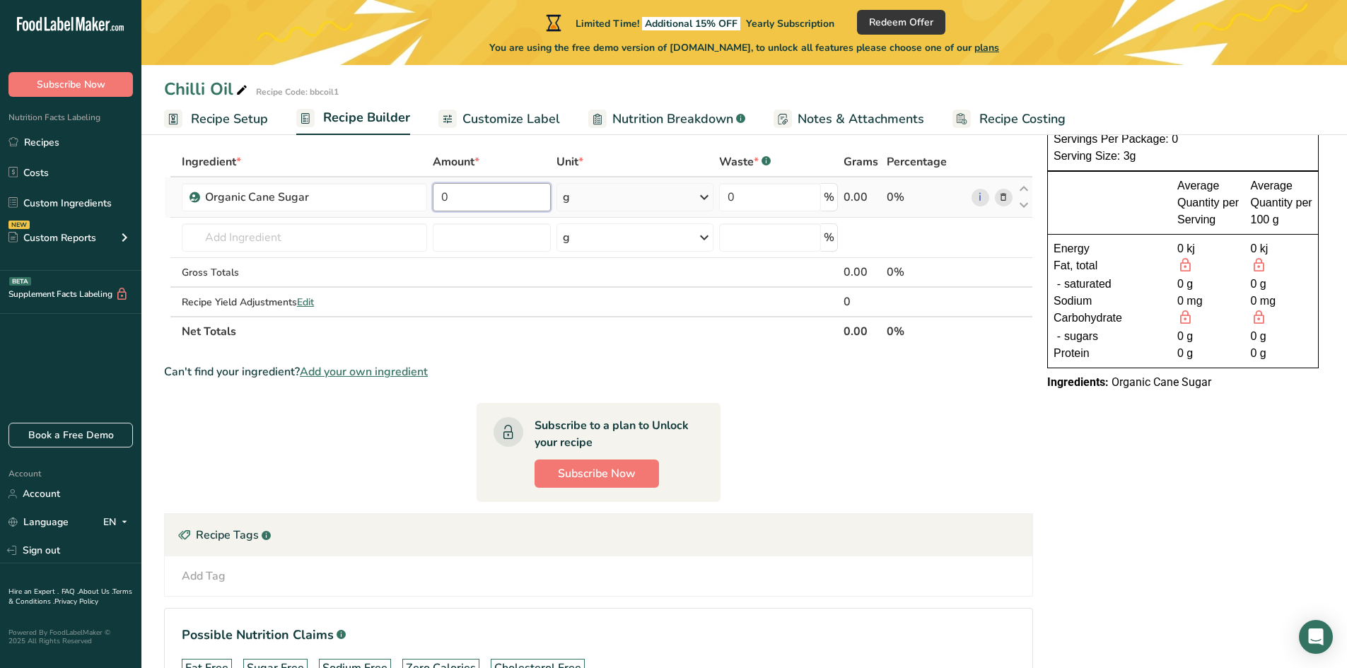
click at [460, 198] on input "0" at bounding box center [492, 197] width 118 height 28
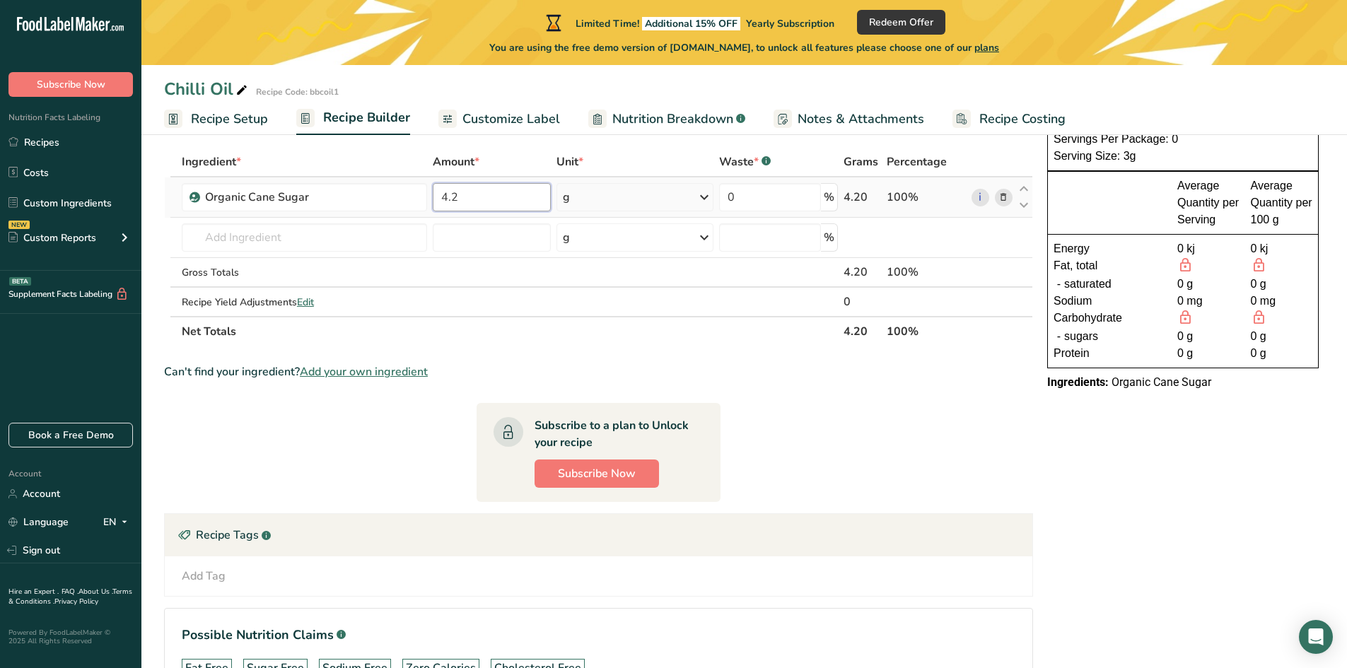
type input "4.2"
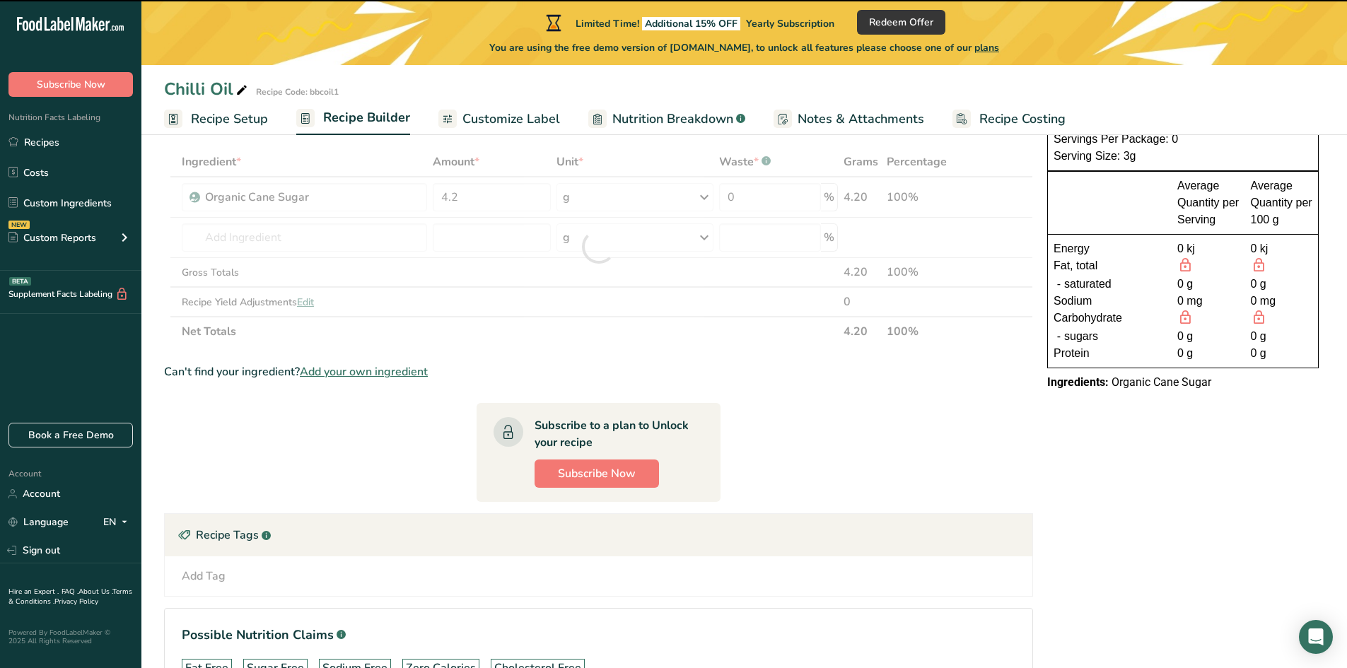
click at [281, 238] on div at bounding box center [598, 246] width 869 height 199
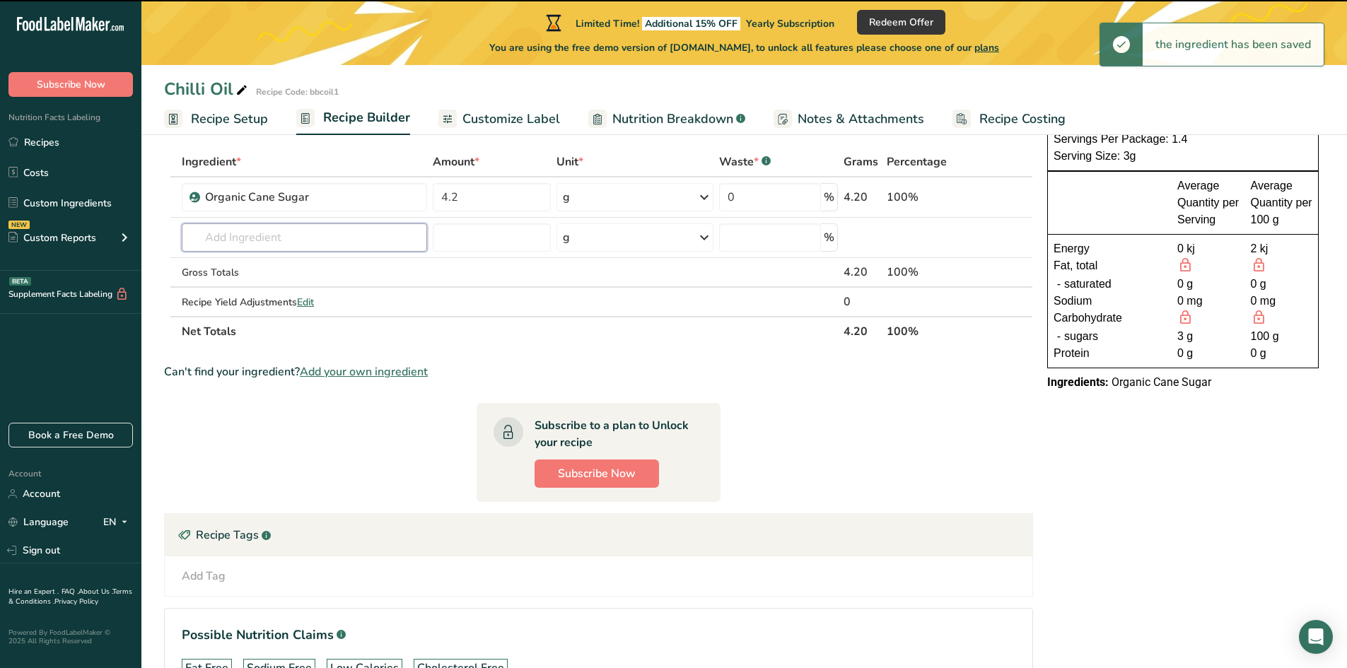
click at [250, 238] on input "text" at bounding box center [304, 237] width 245 height 28
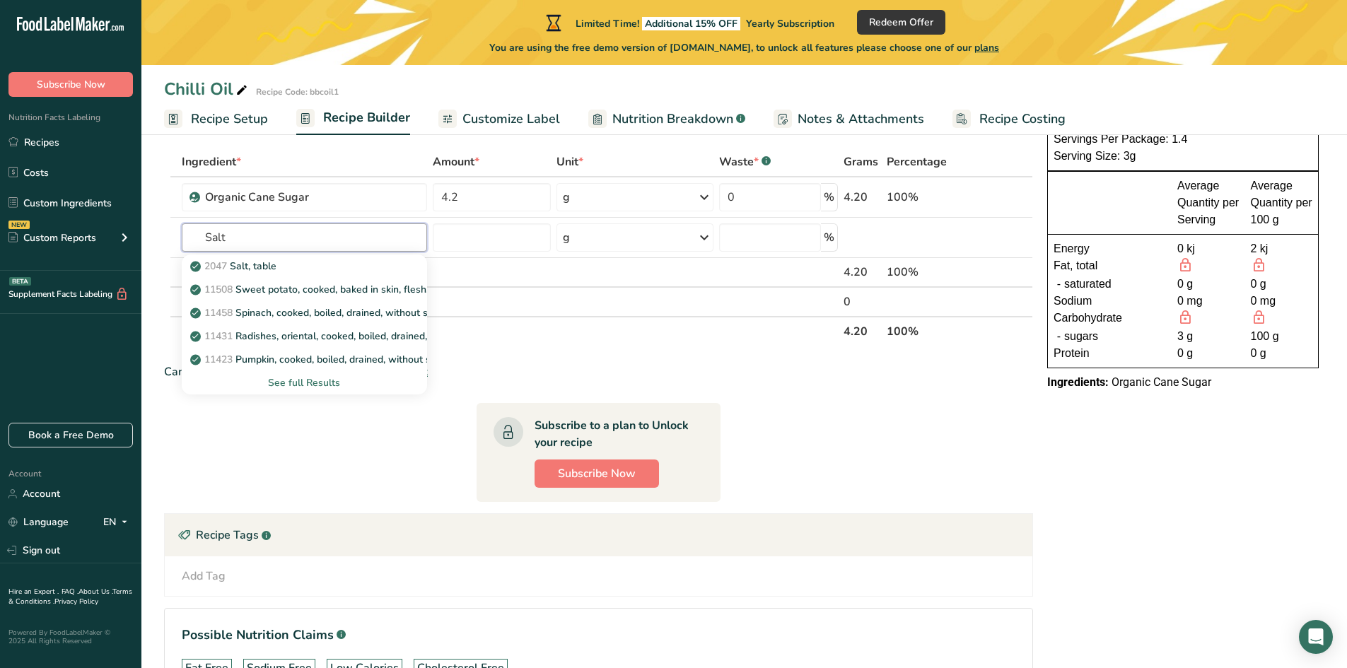
click at [250, 238] on input "Salt" at bounding box center [304, 237] width 245 height 28
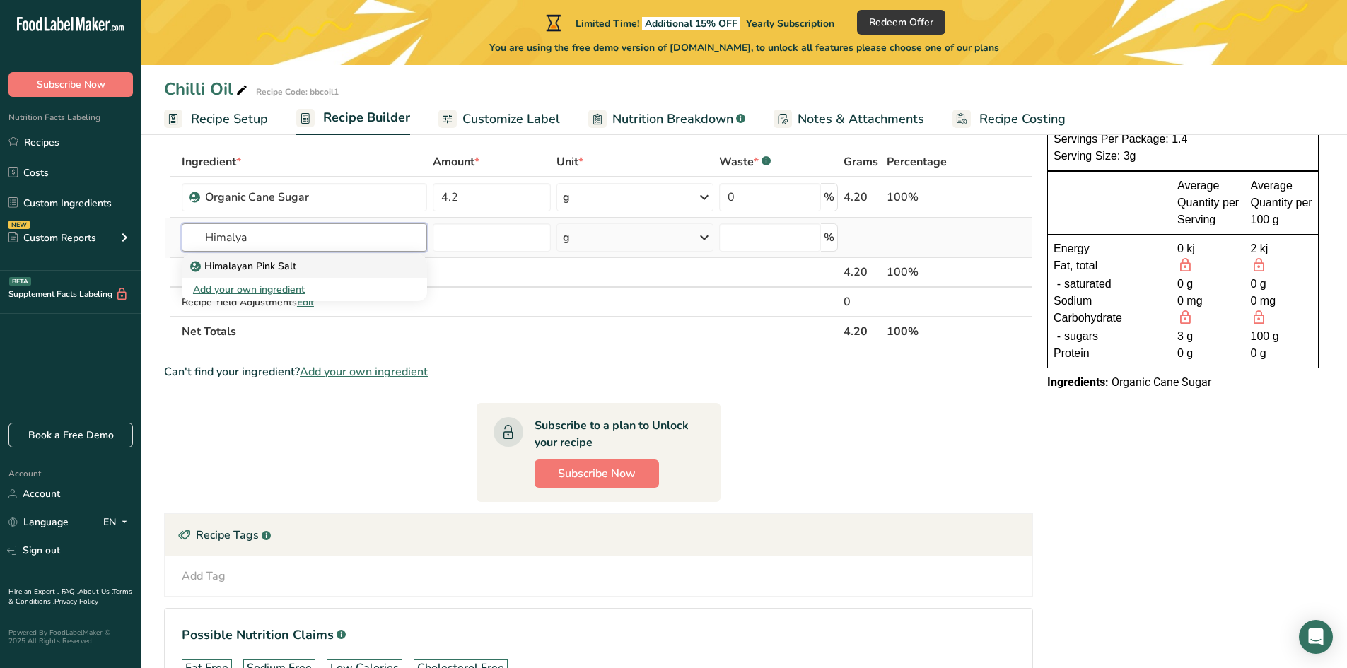
type input "Himalya"
click at [255, 262] on p "Himalayan Pink Salt" at bounding box center [244, 266] width 103 height 15
type input "Himalayan Pink Salt"
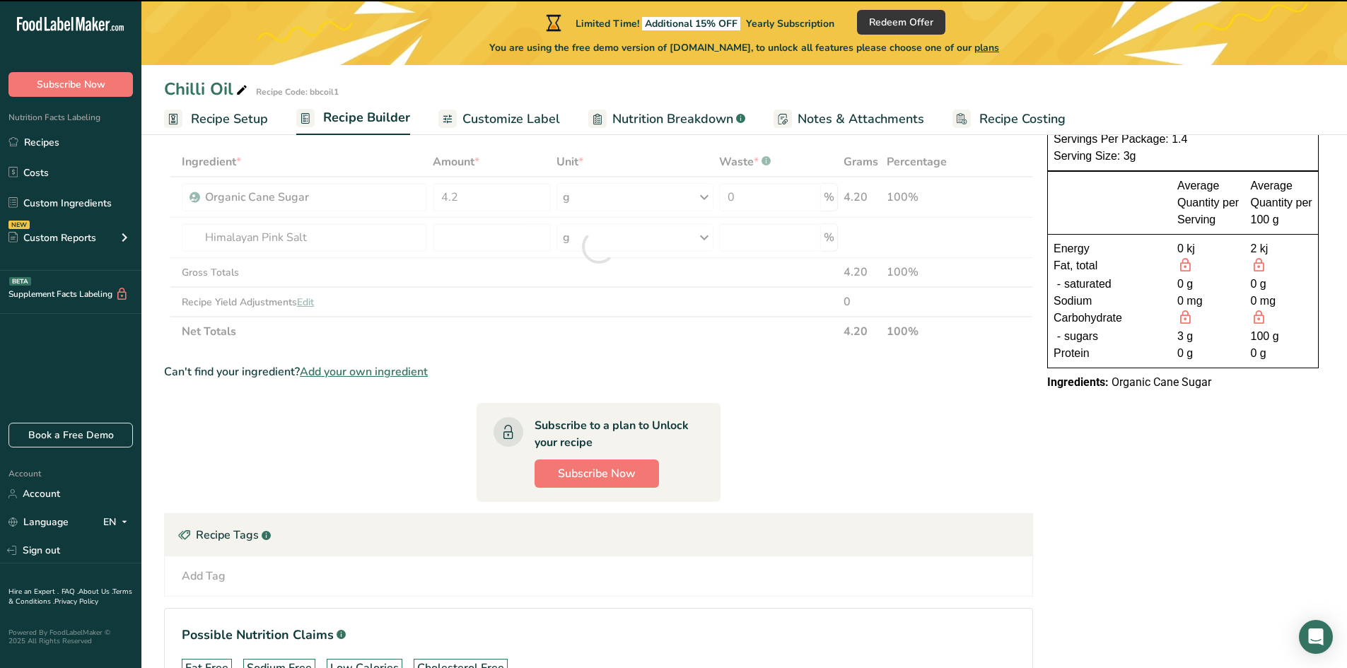
type input "0"
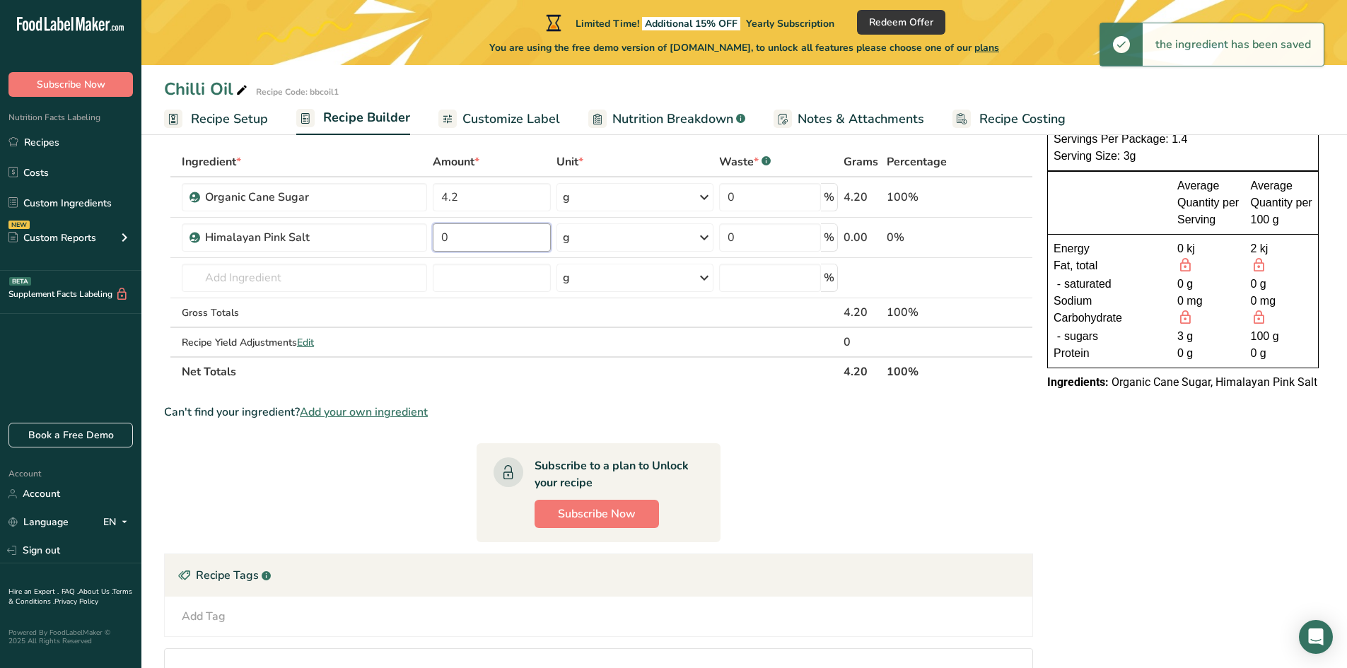
click at [448, 237] on input "0" at bounding box center [492, 237] width 118 height 28
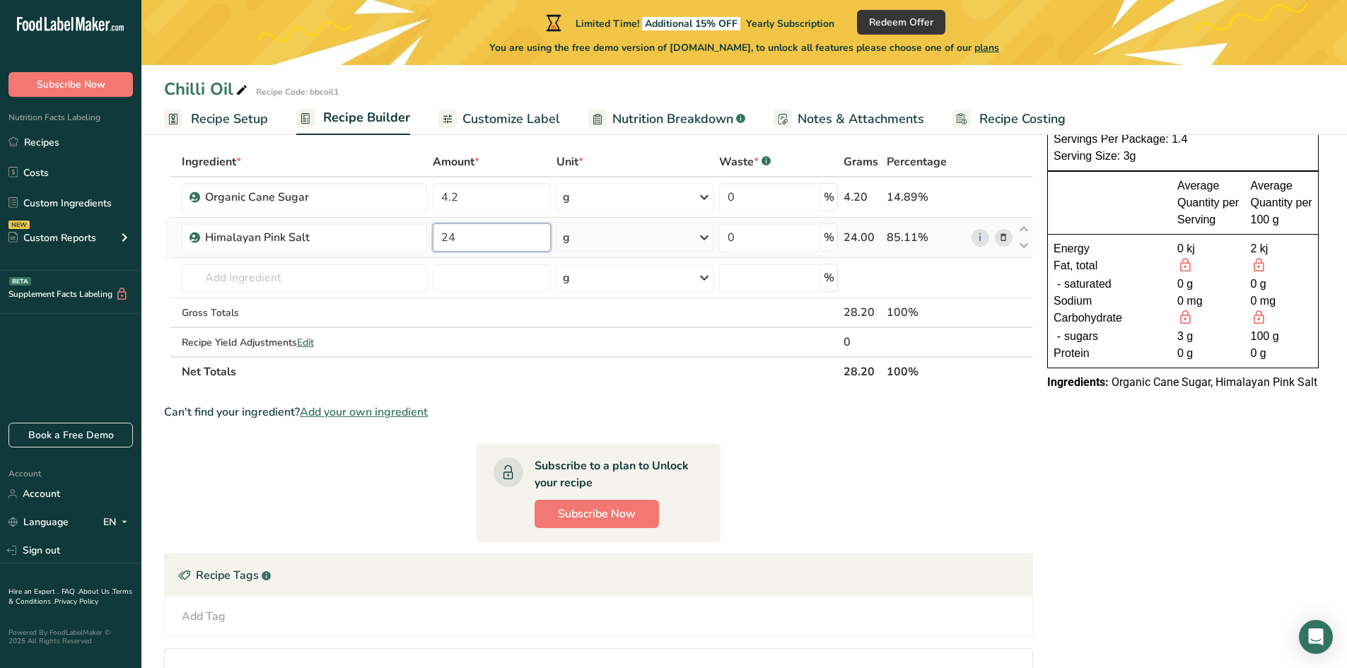
type input "24"
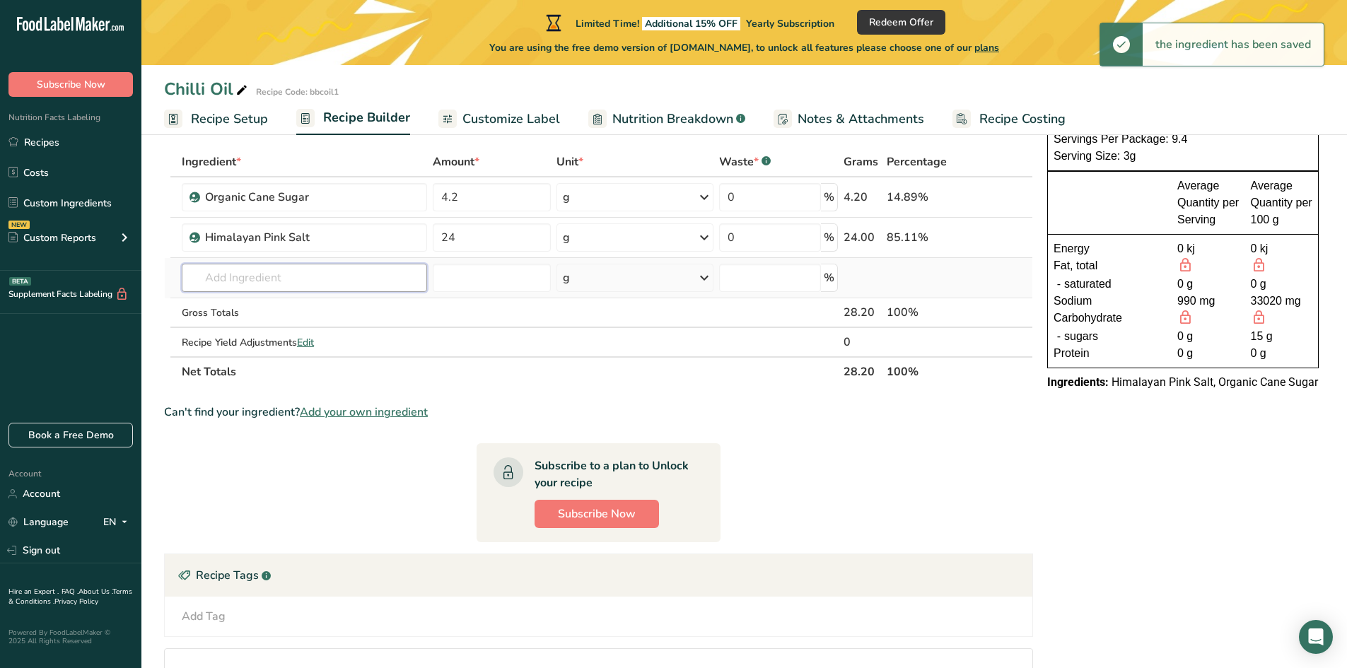
click at [252, 274] on input "text" at bounding box center [304, 278] width 245 height 28
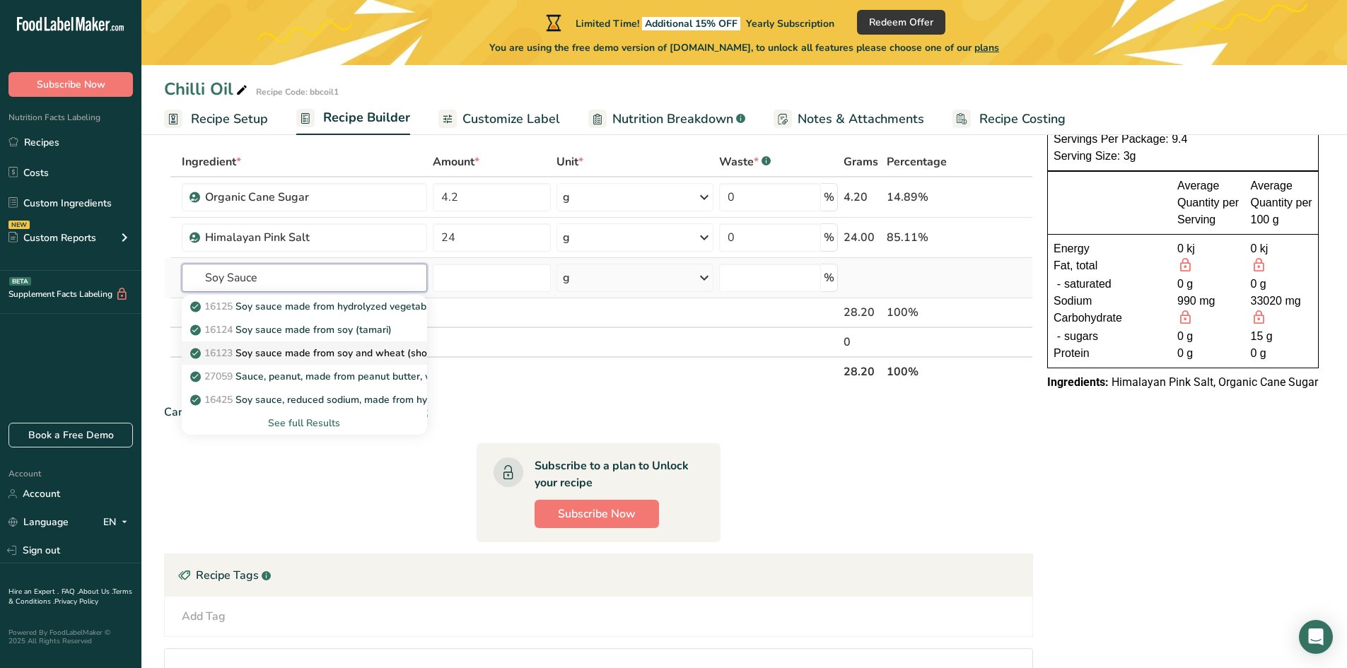
type input "Soy Sauce"
click at [340, 351] on p "16123 Soy sauce made from soy and wheat (shoyu)" at bounding box center [317, 353] width 248 height 15
type input "Soy sauce made from soy and wheat (shoyu)"
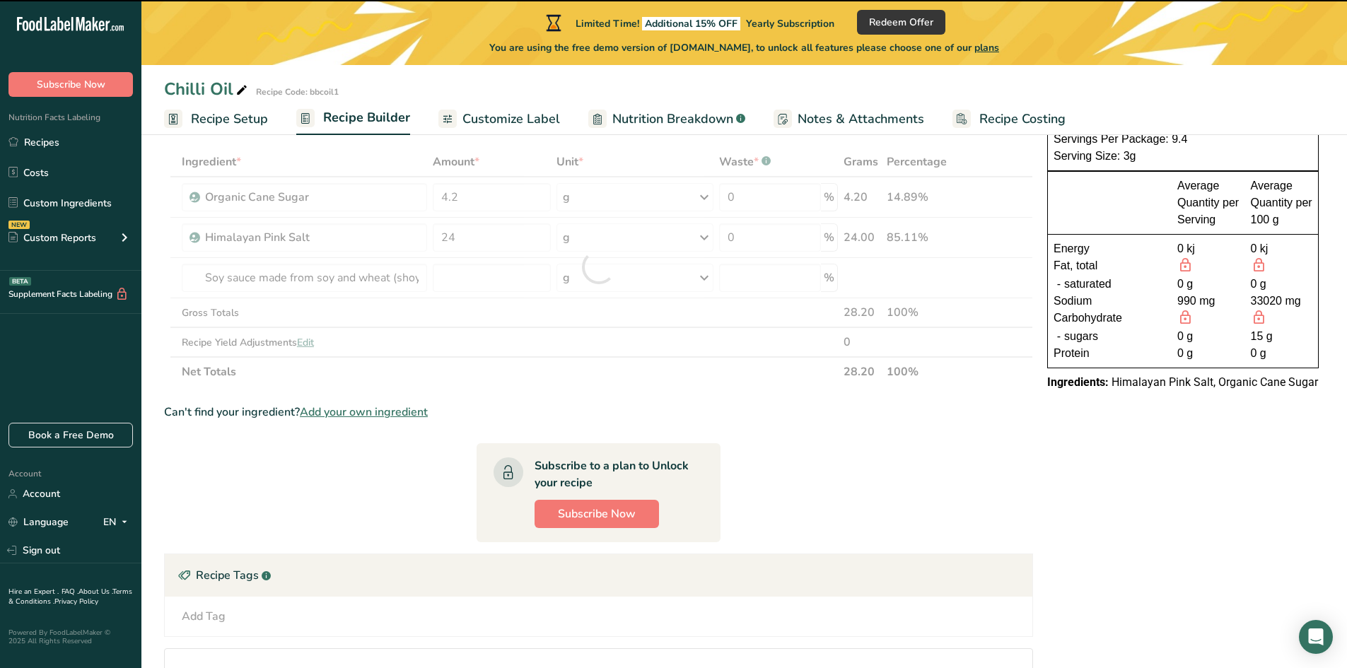
type input "0"
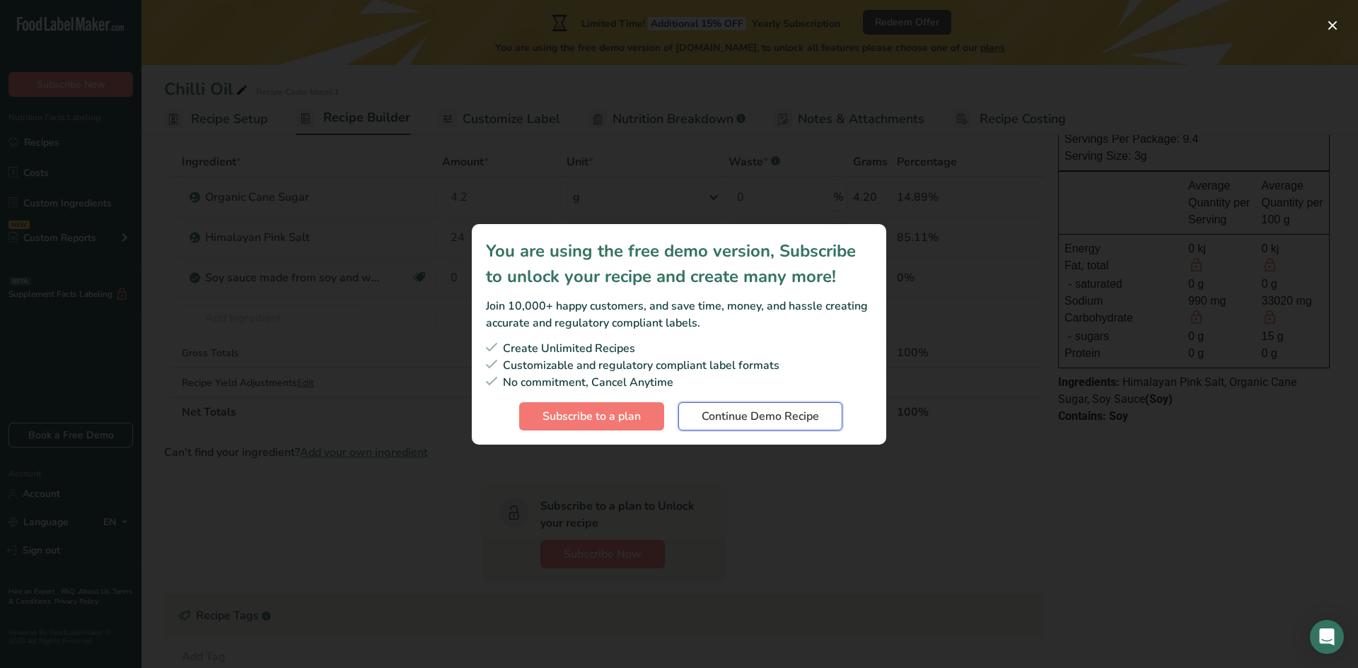
click at [732, 419] on span "Continue Demo Recipe" at bounding box center [759, 416] width 117 height 17
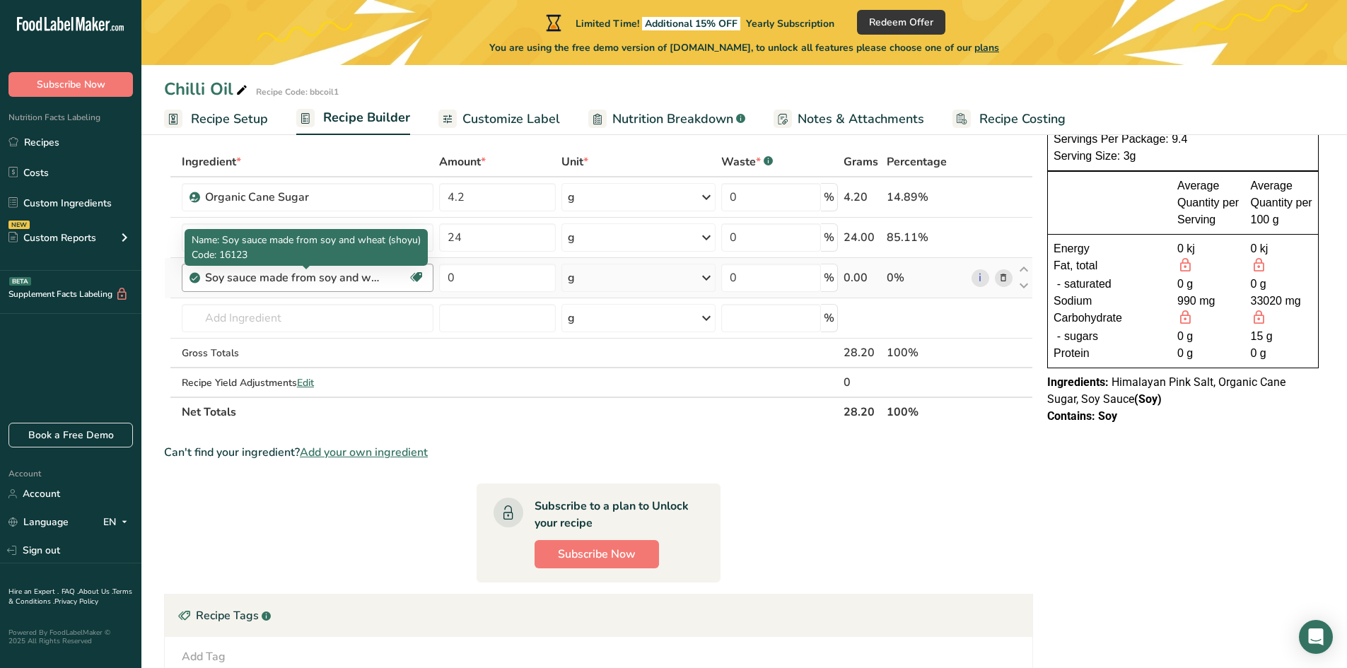
click at [365, 277] on div "Soy sauce made from soy and wheat (shoyu)" at bounding box center [293, 277] width 177 height 17
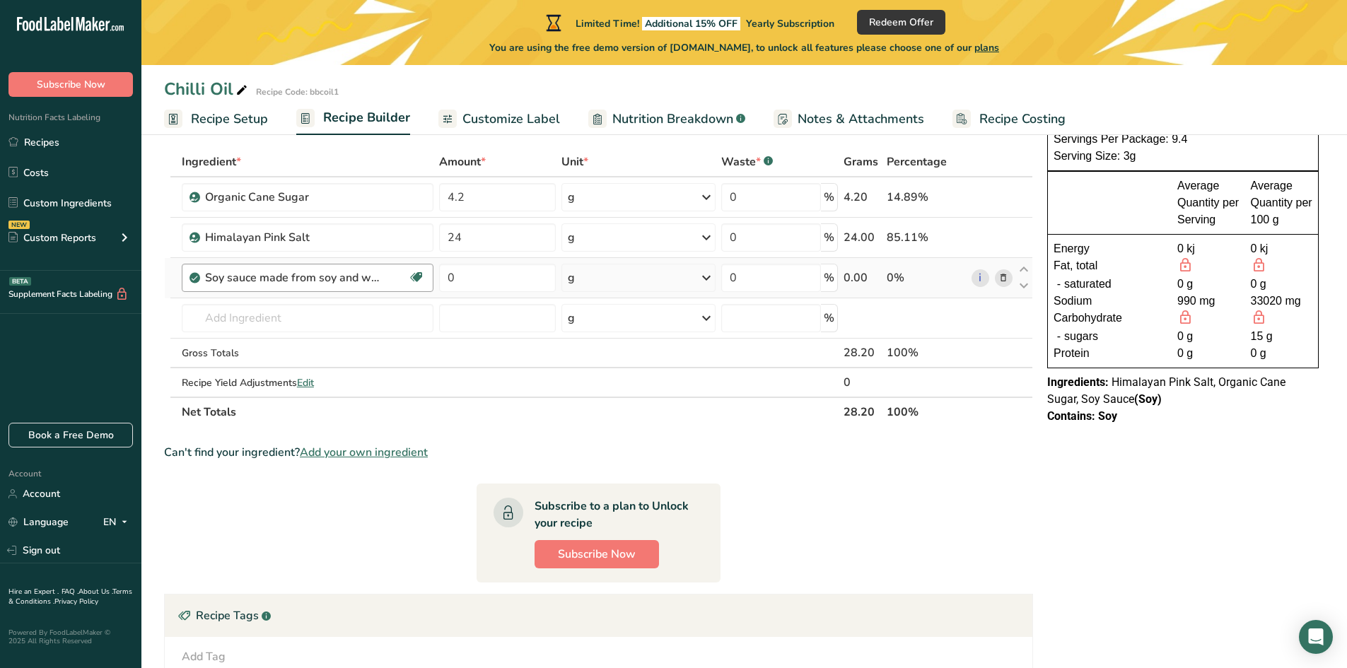
click at [365, 277] on div "Soy sauce made from soy and wheat (shoyu)" at bounding box center [293, 277] width 177 height 17
click at [517, 281] on input "0" at bounding box center [497, 278] width 117 height 28
type input "60"
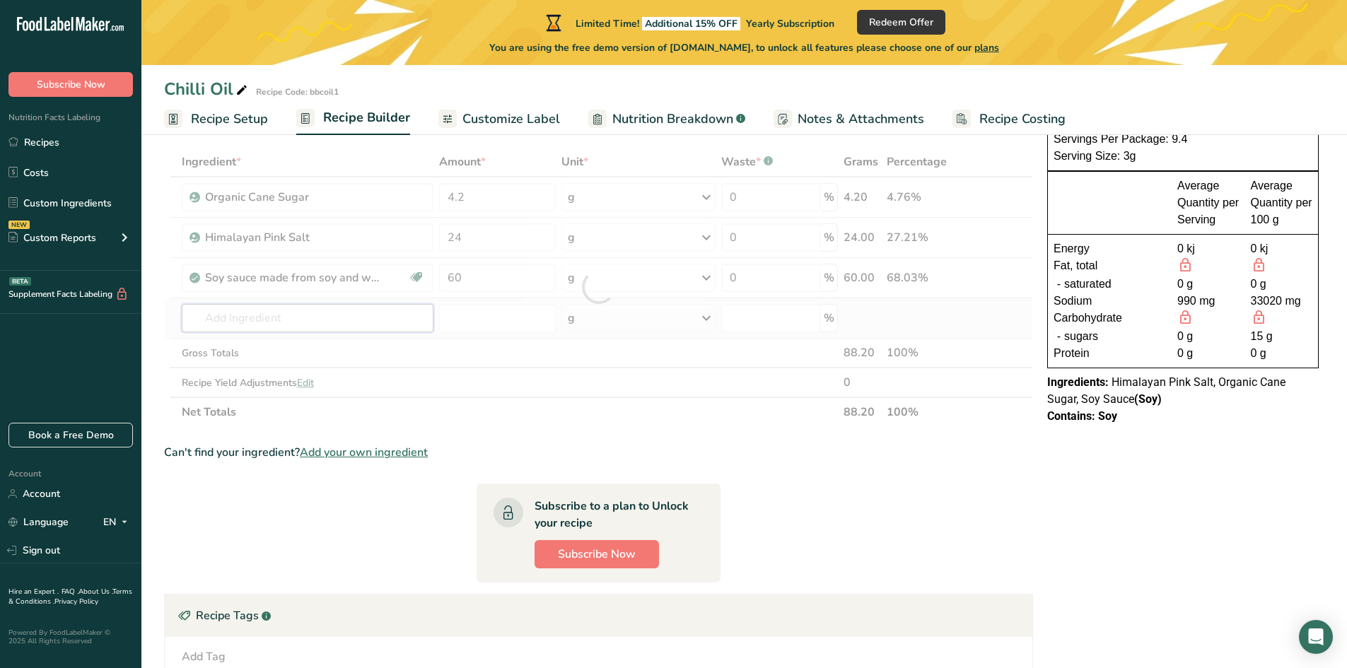
click at [368, 325] on div "Ingredient * Amount * Unit * Waste * .a-a{fill:#347362;}.b-a{fill:#fff;} Grams …" at bounding box center [598, 287] width 869 height 280
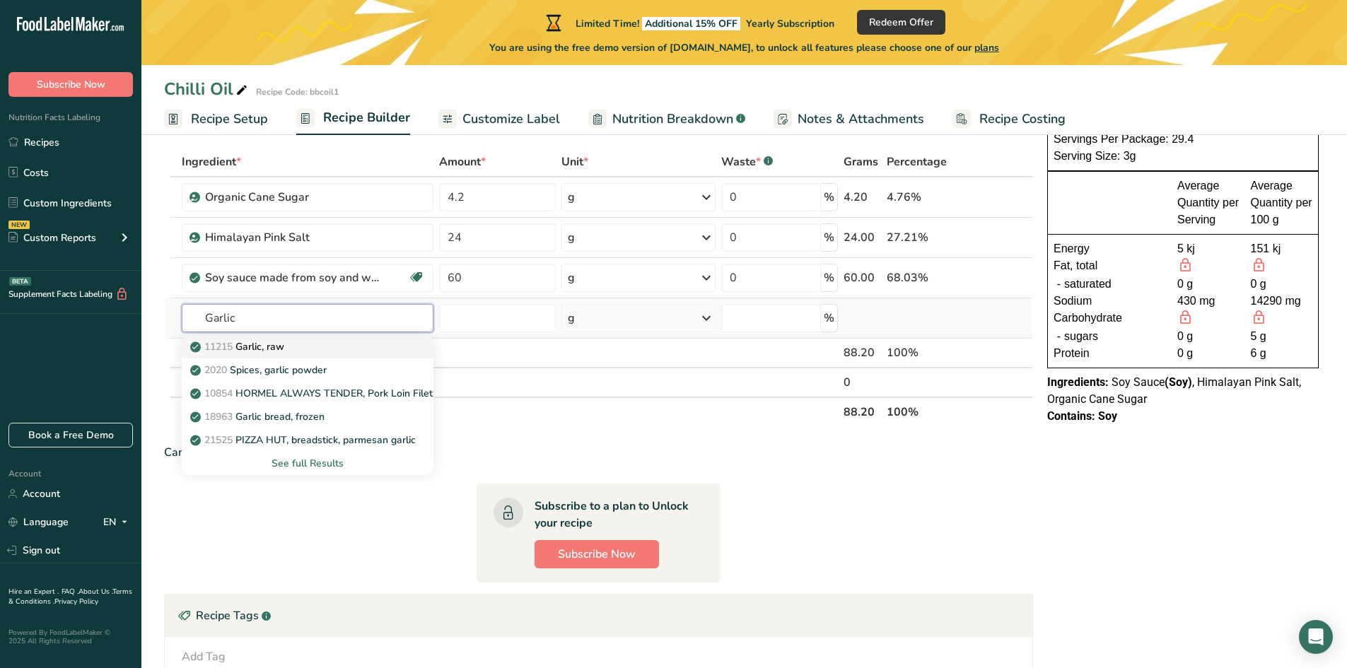
type input "Garlic"
click at [275, 340] on p "11215 Garlic, raw" at bounding box center [238, 346] width 91 height 15
type input "Garlic, raw"
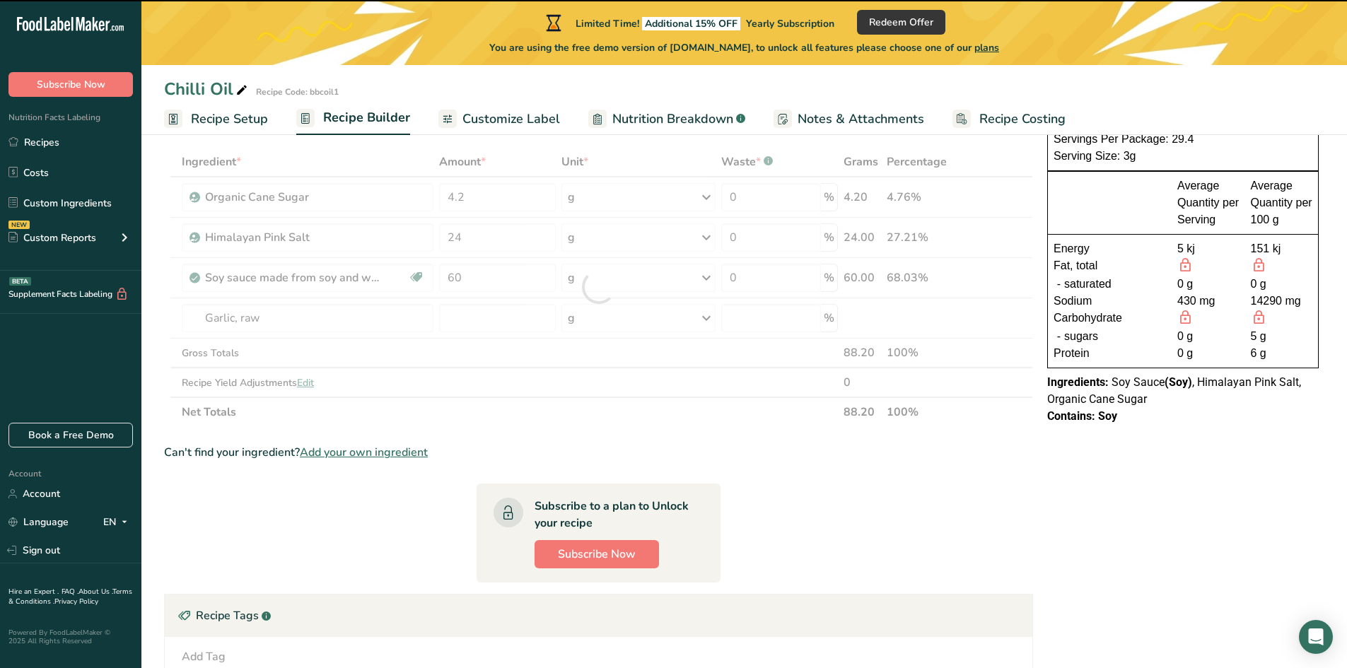
click at [494, 317] on div at bounding box center [598, 287] width 869 height 280
type input "0"
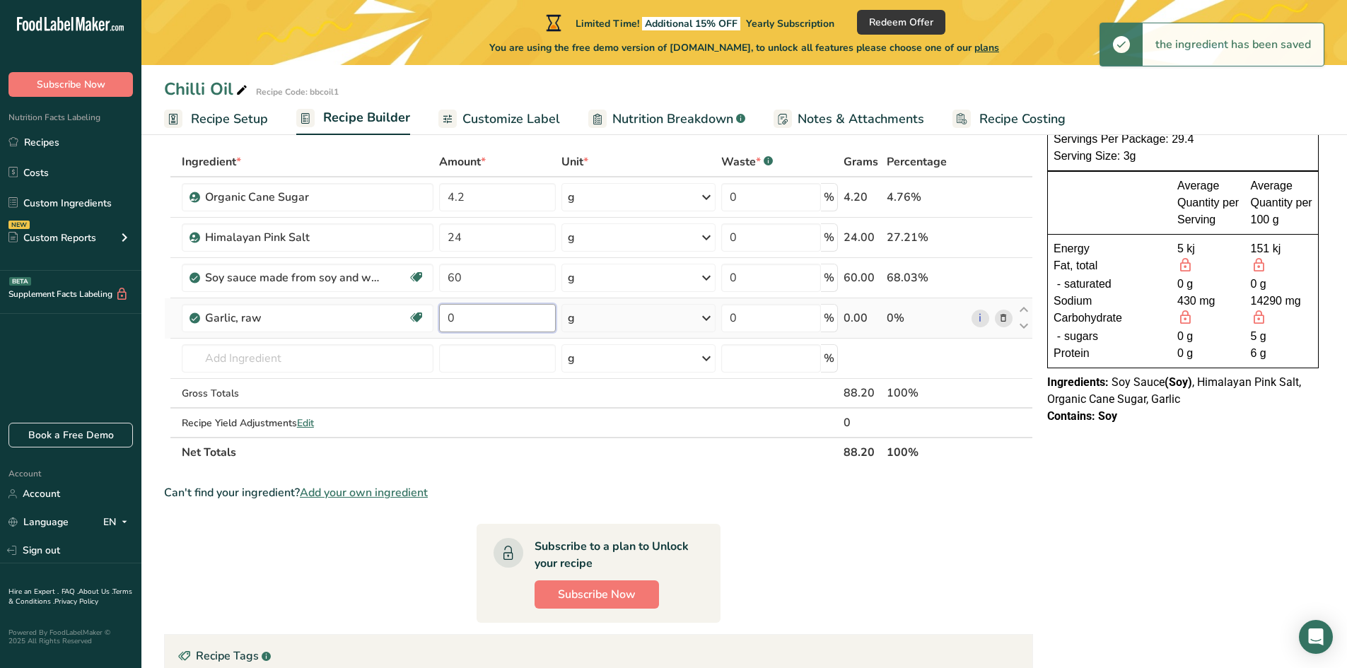
click at [494, 317] on input "0" at bounding box center [497, 318] width 117 height 28
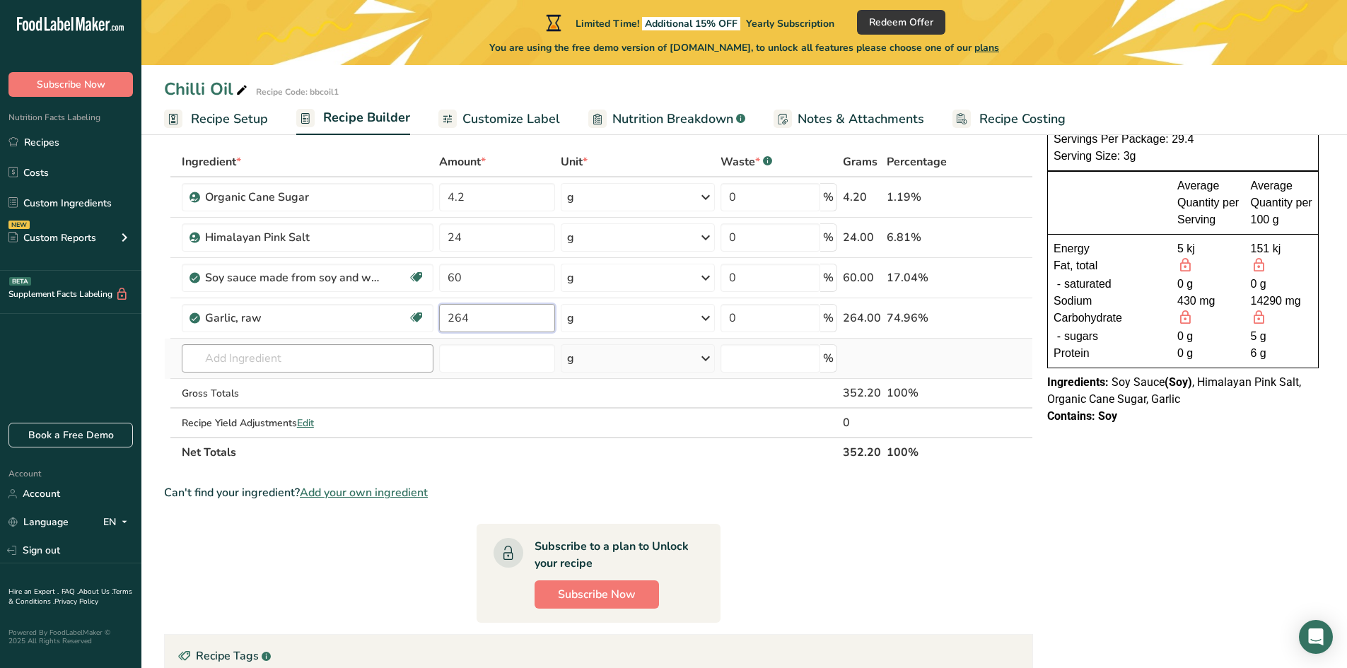
type input "264"
click at [345, 354] on div "Ingredient * Amount * Unit * Waste * .a-a{fill:#347362;}.b-a{fill:#fff;} Grams …" at bounding box center [598, 307] width 869 height 320
type input "Chili flak"
click at [299, 392] on div "Chili Flakes" at bounding box center [296, 387] width 206 height 15
type input "Chili Flakes"
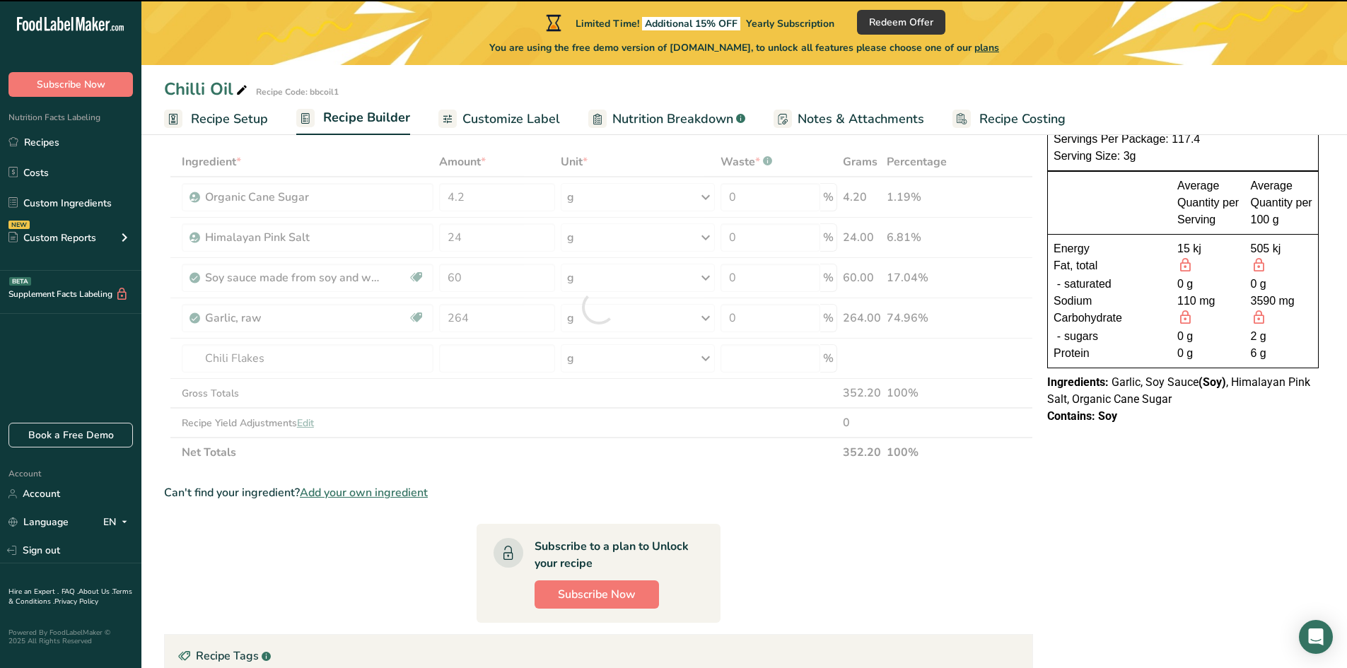
click at [517, 361] on div at bounding box center [598, 307] width 869 height 320
type input "0"
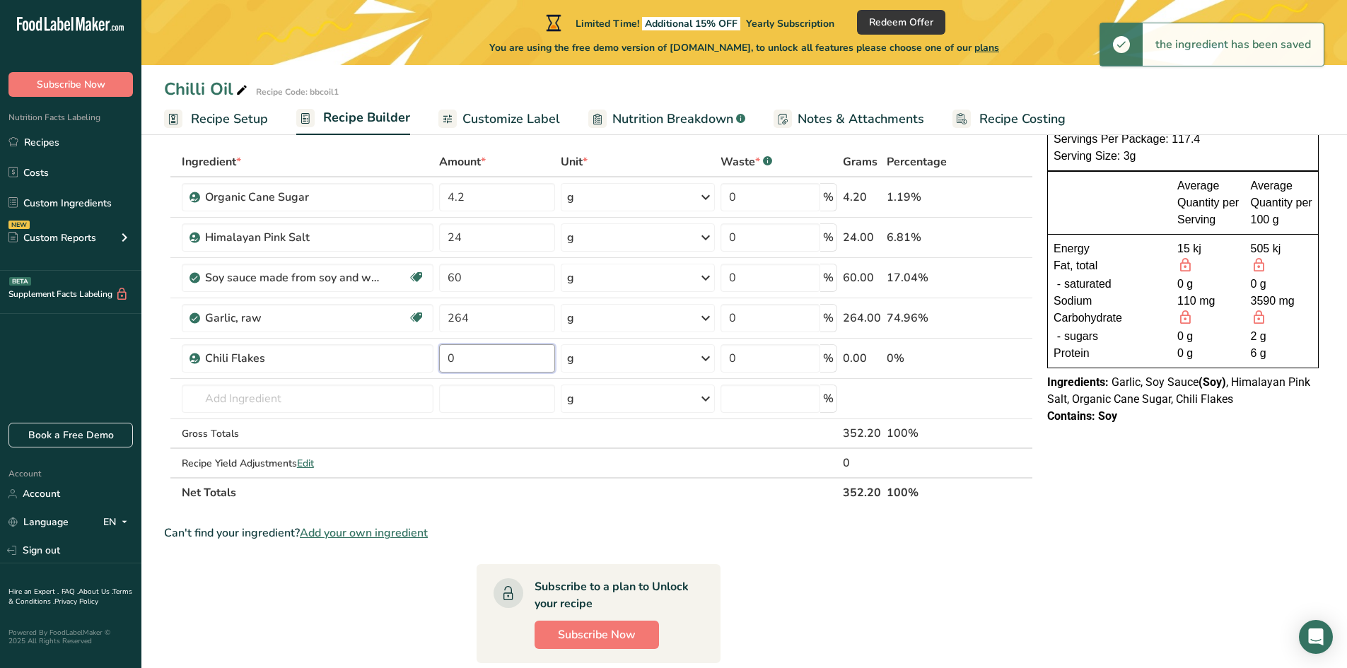
click at [517, 361] on input "0" at bounding box center [497, 358] width 117 height 28
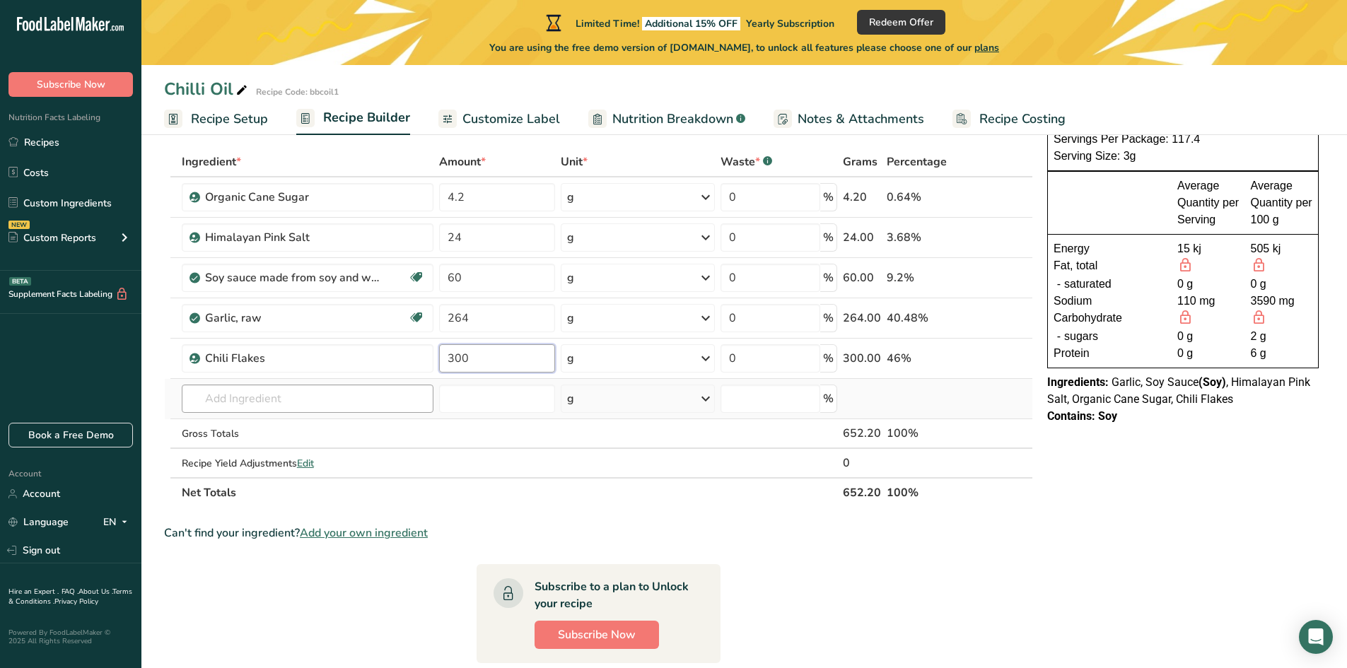
type input "300"
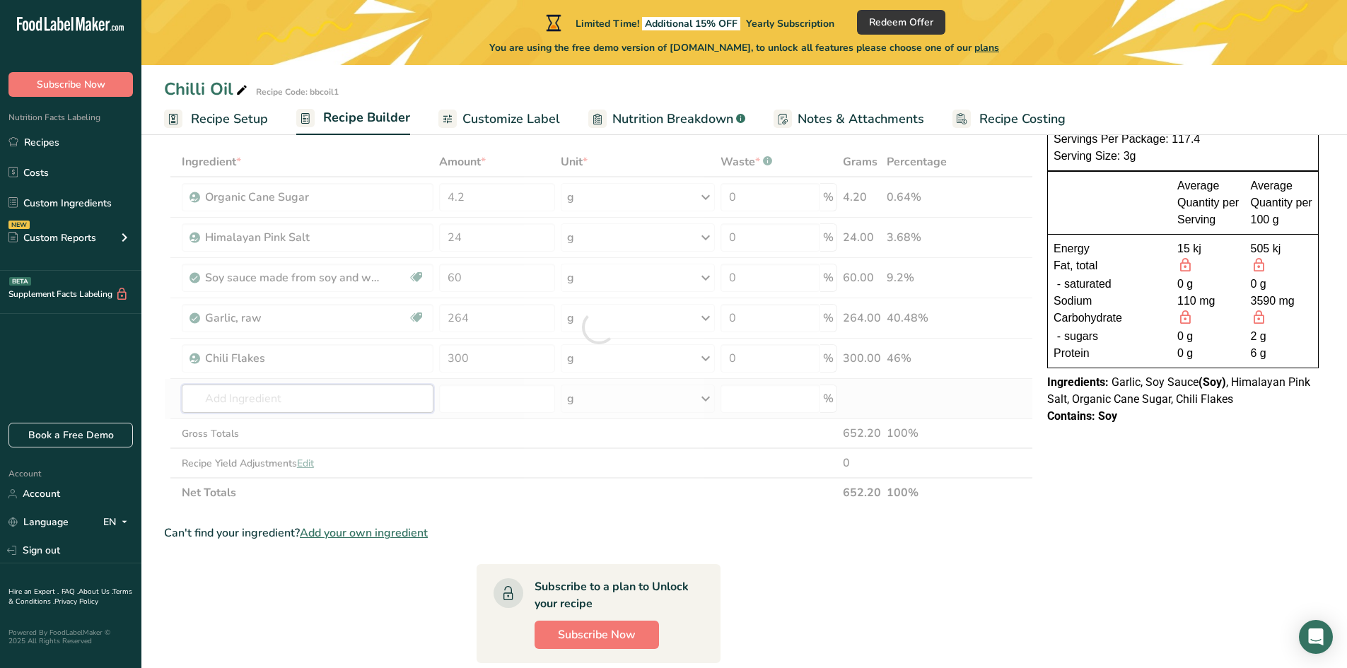
click at [279, 403] on div "Ingredient * Amount * Unit * Waste * .a-a{fill:#347362;}.b-a{fill:#fff;} Grams …" at bounding box center [598, 327] width 869 height 361
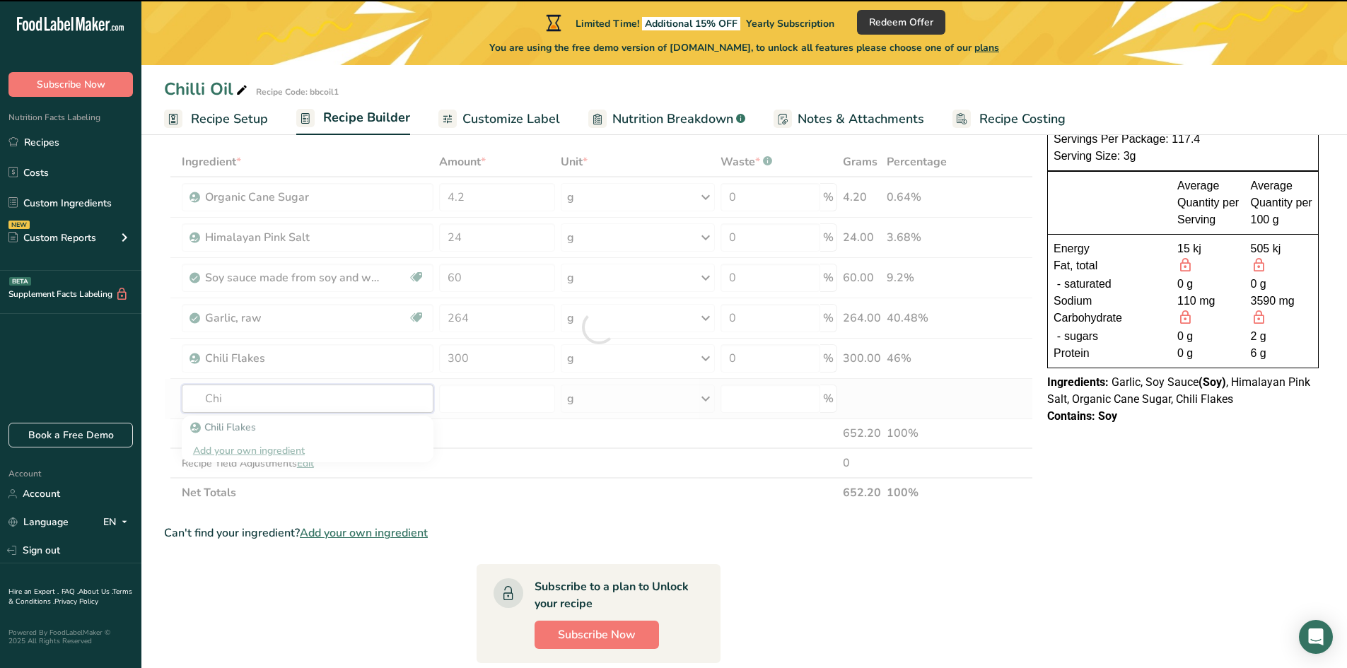
type input "Chil"
type input "i"
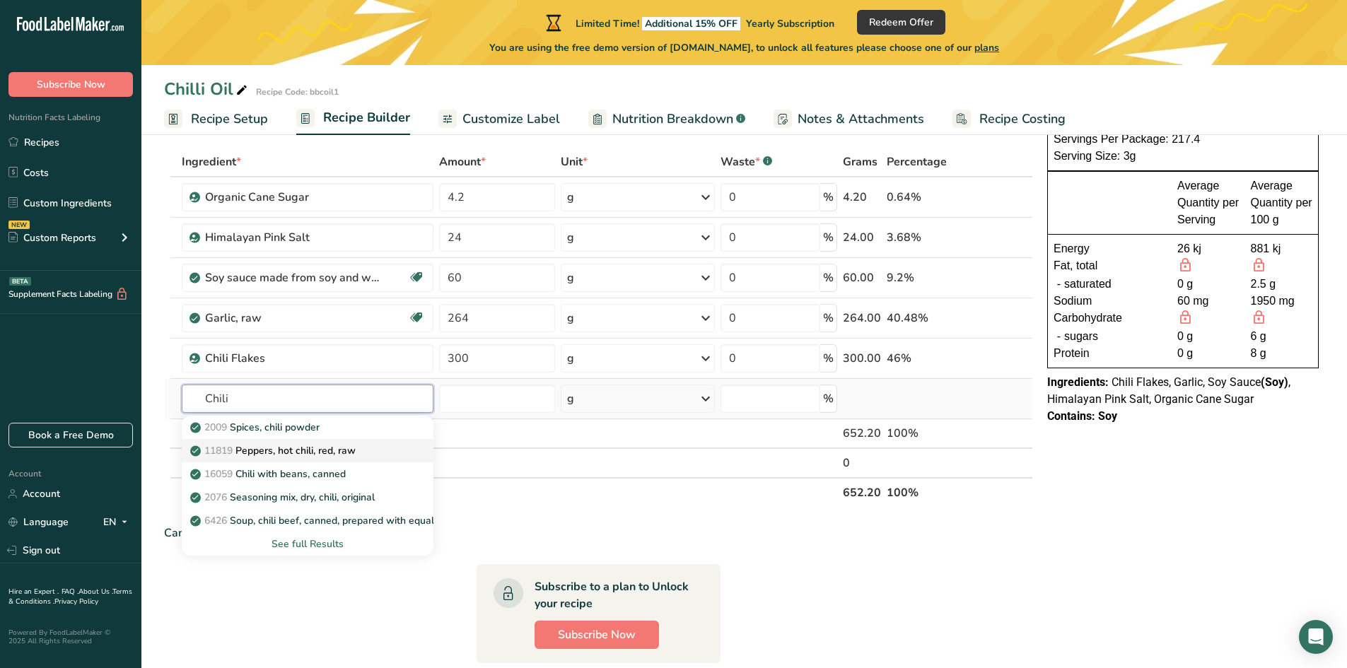
type input "Chili"
click at [293, 450] on p "11819 Peppers, hot chili, red, raw" at bounding box center [274, 450] width 163 height 15
type input "Peppers, hot chili, red, raw"
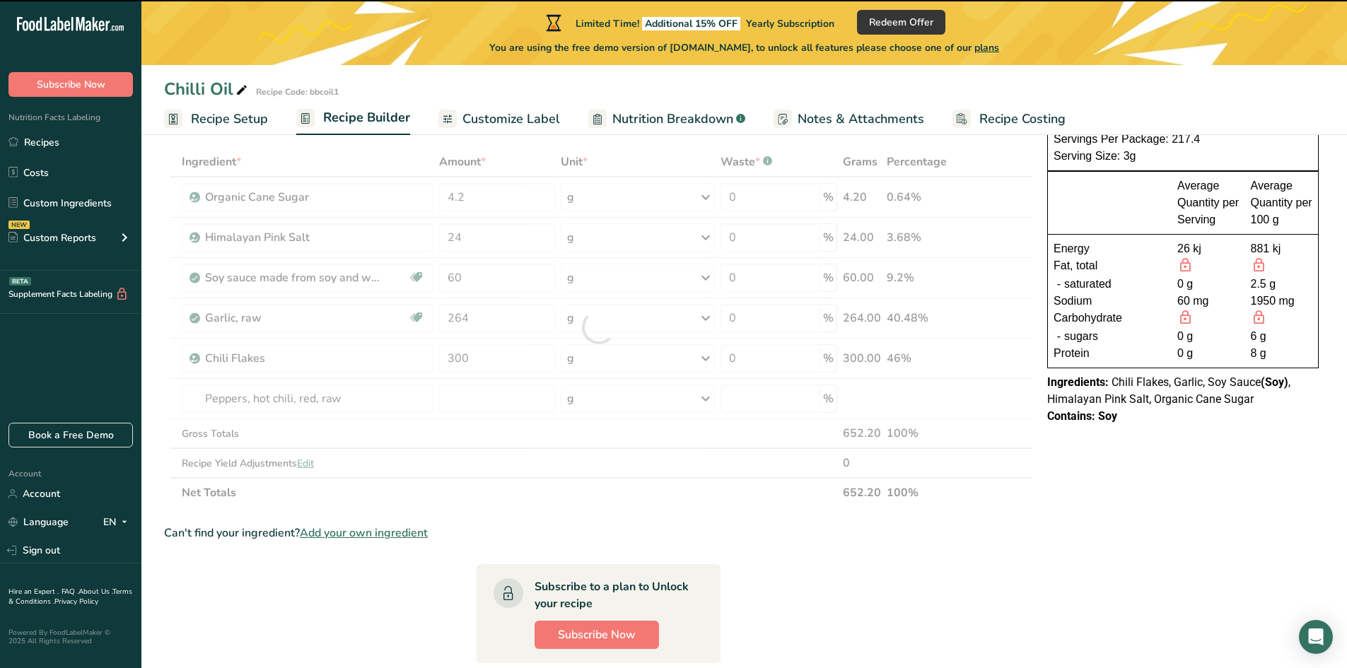
click at [515, 404] on div at bounding box center [598, 327] width 869 height 361
type input "0"
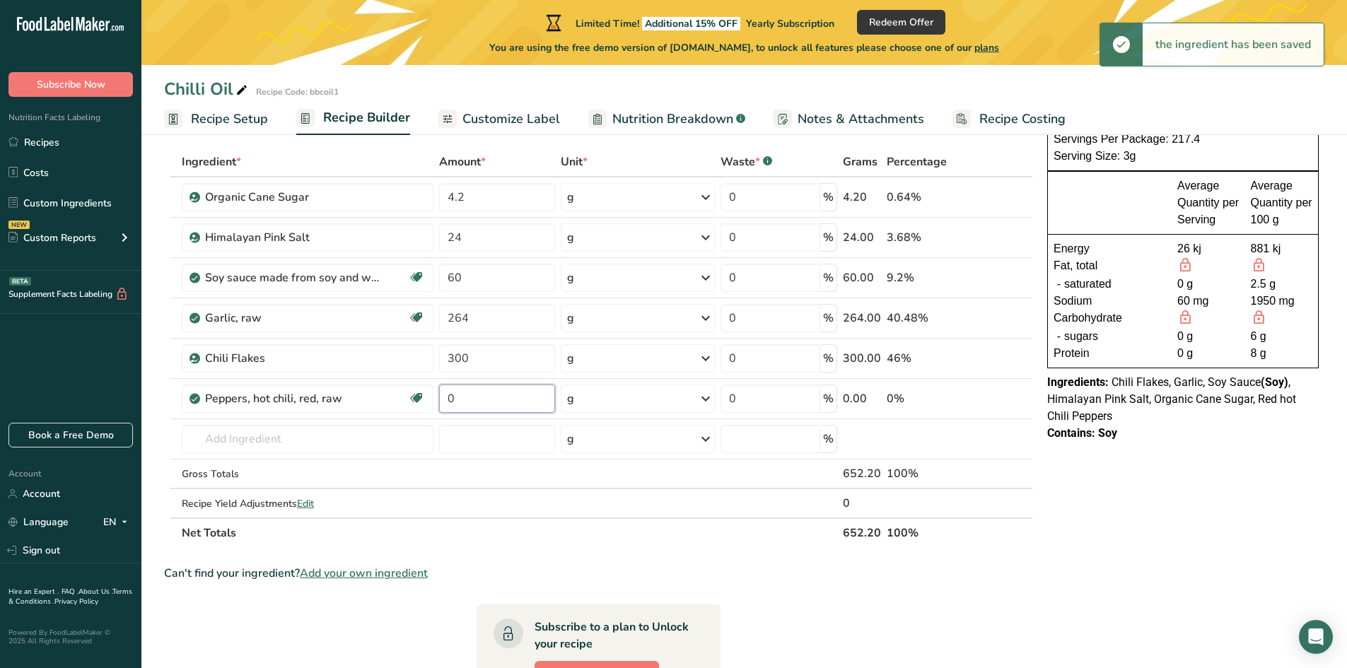
click at [515, 404] on input "0" at bounding box center [497, 399] width 117 height 28
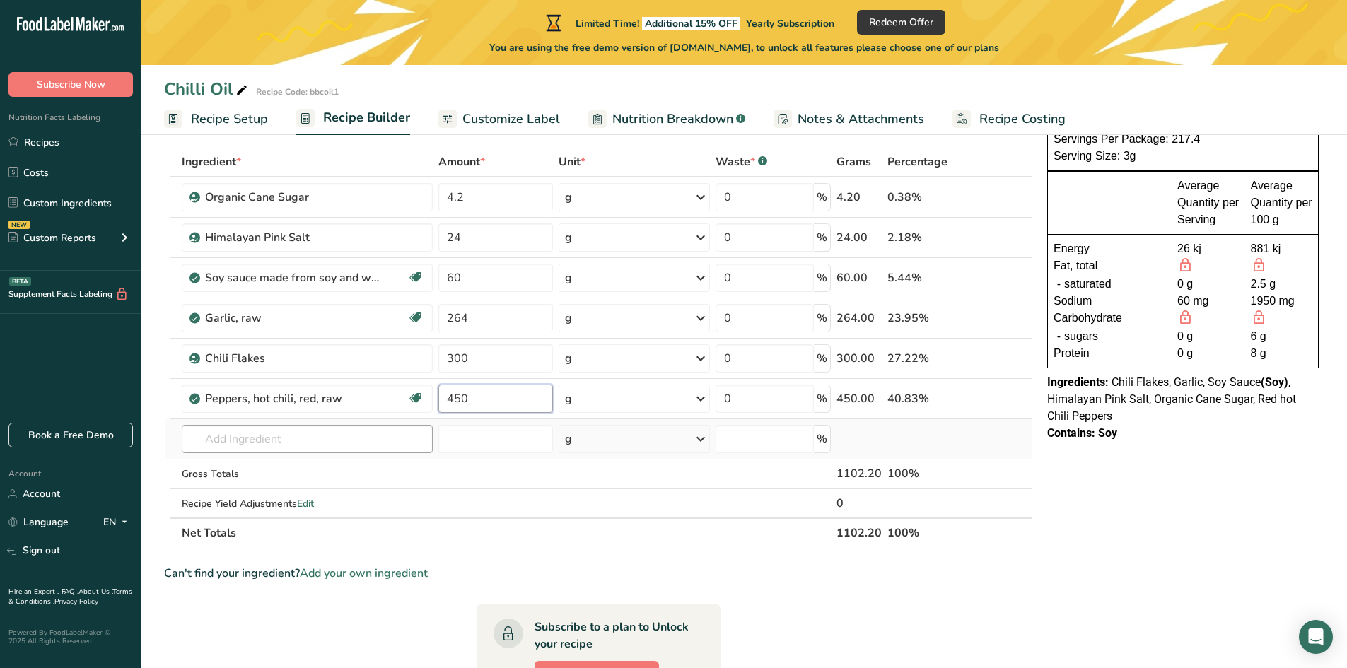
type input "450"
click at [318, 431] on div "Ingredient * Amount * Unit * Waste * .a-a{fill:#347362;}.b-a{fill:#fff;} Grams …" at bounding box center [598, 347] width 869 height 401
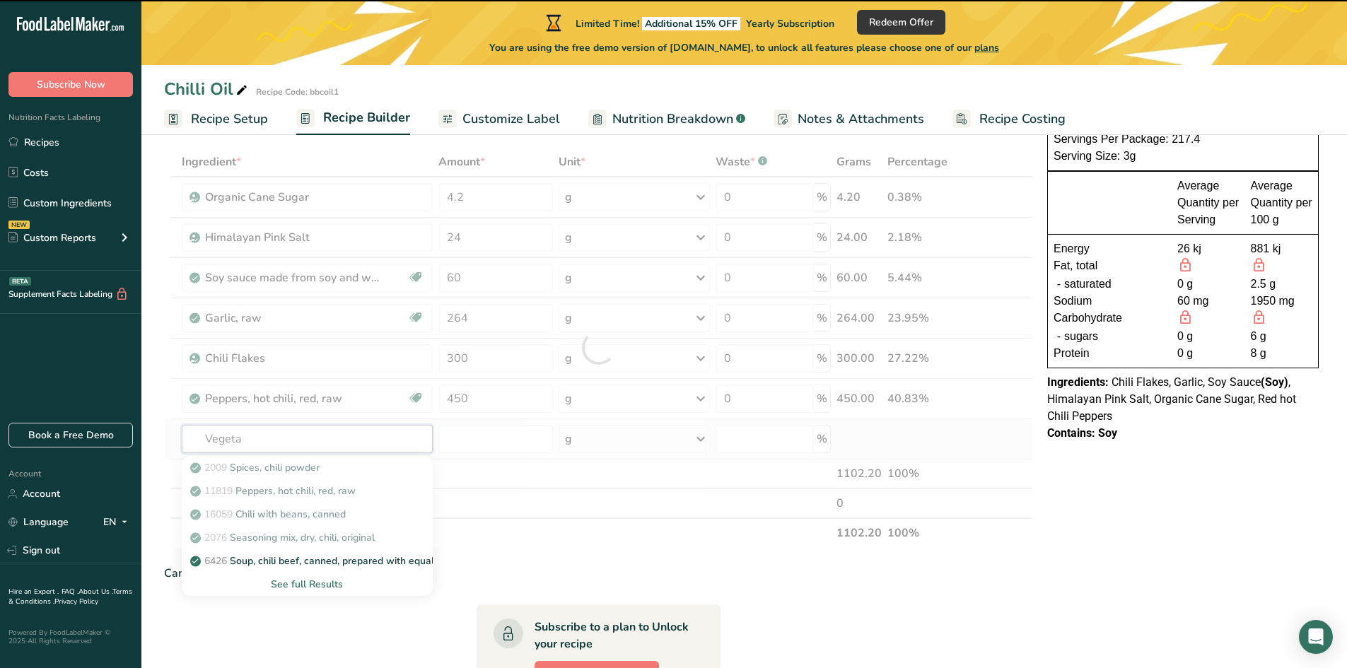
type input "Vegetab"
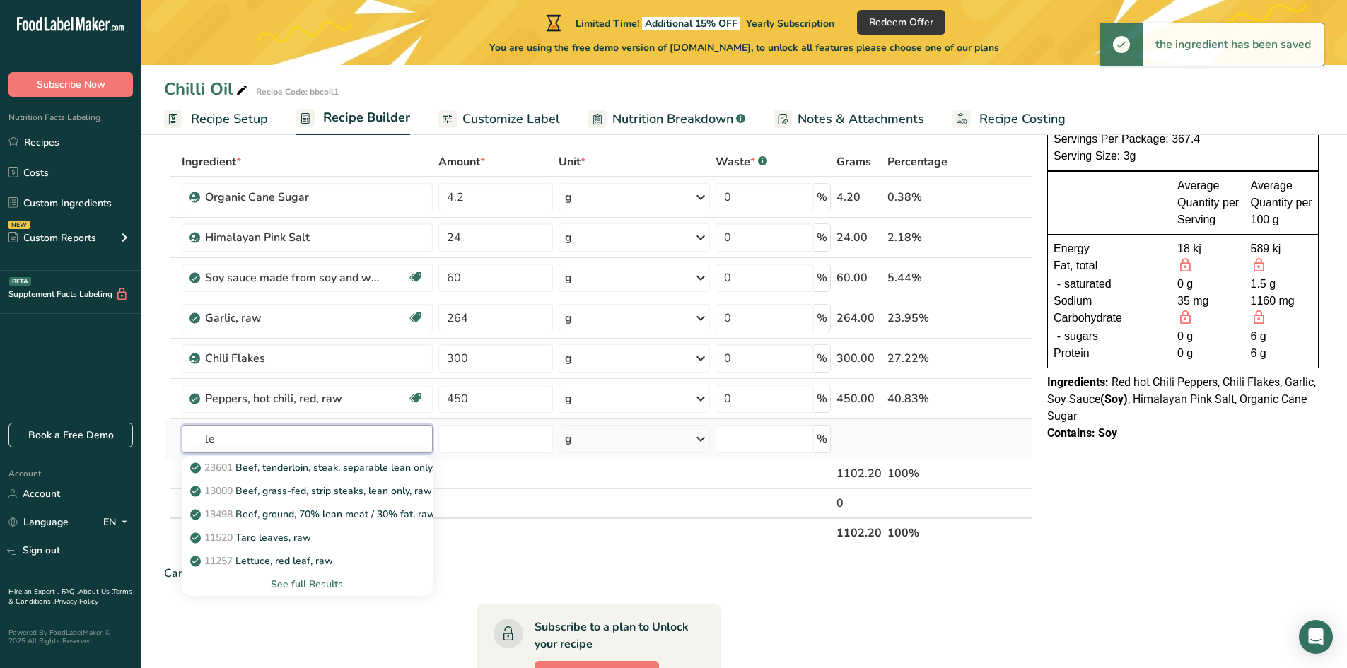
type input "l"
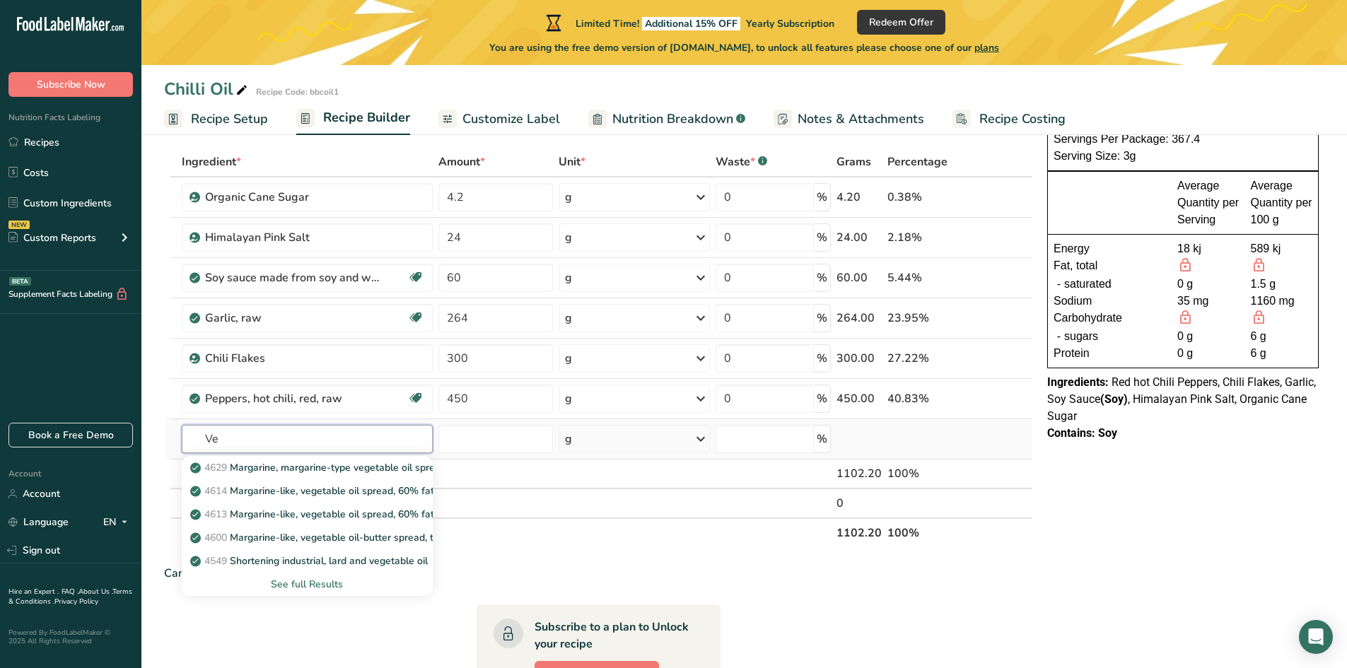
type input "V"
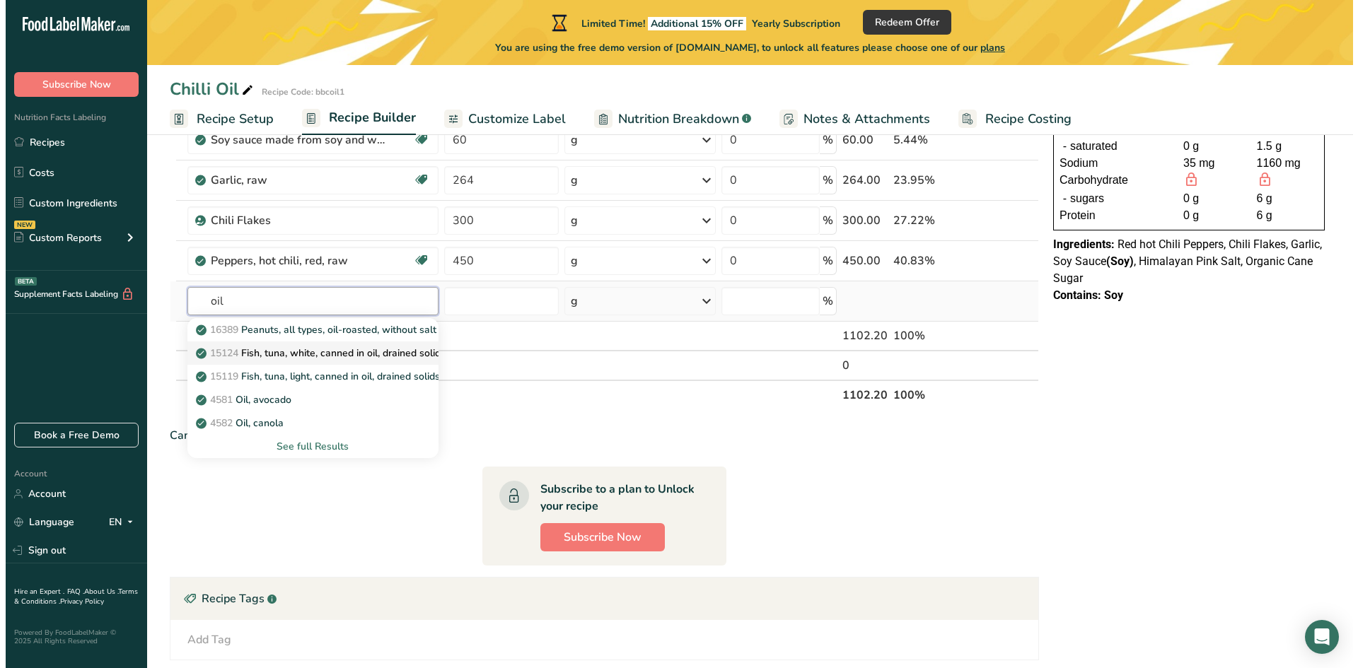
scroll to position [212, 0]
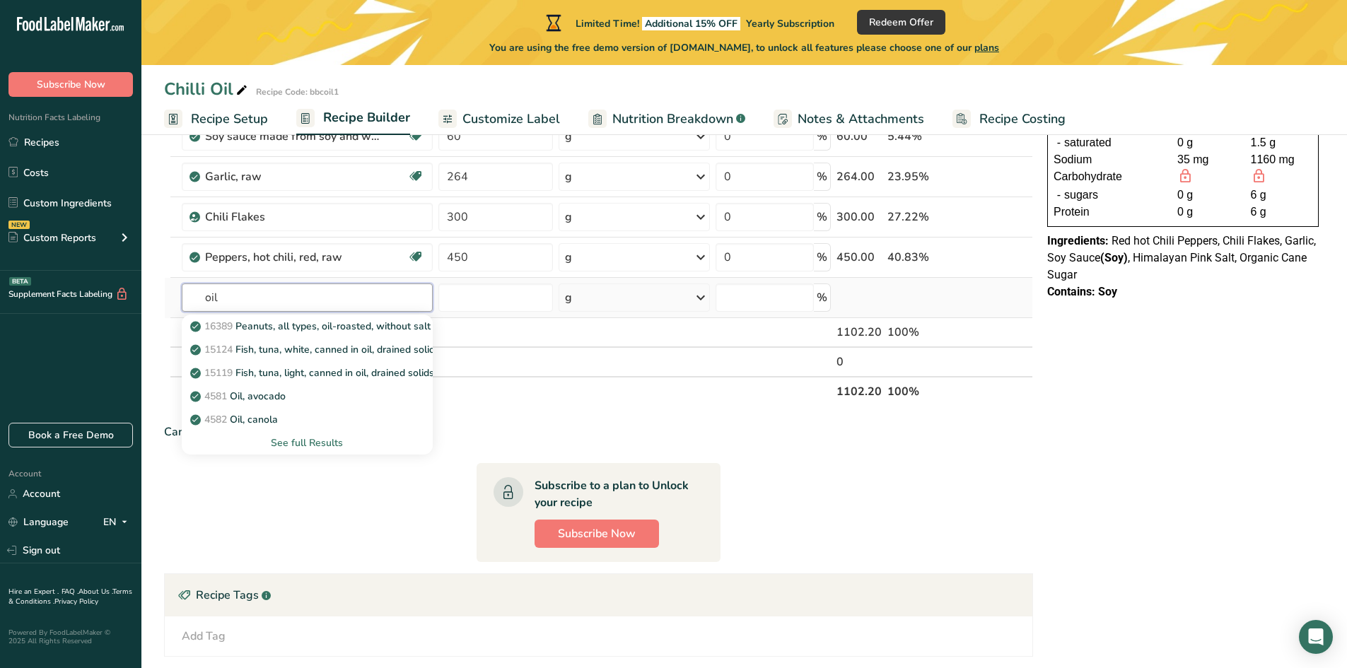
type input "oil"
click at [296, 445] on div "See full Results" at bounding box center [307, 443] width 228 height 15
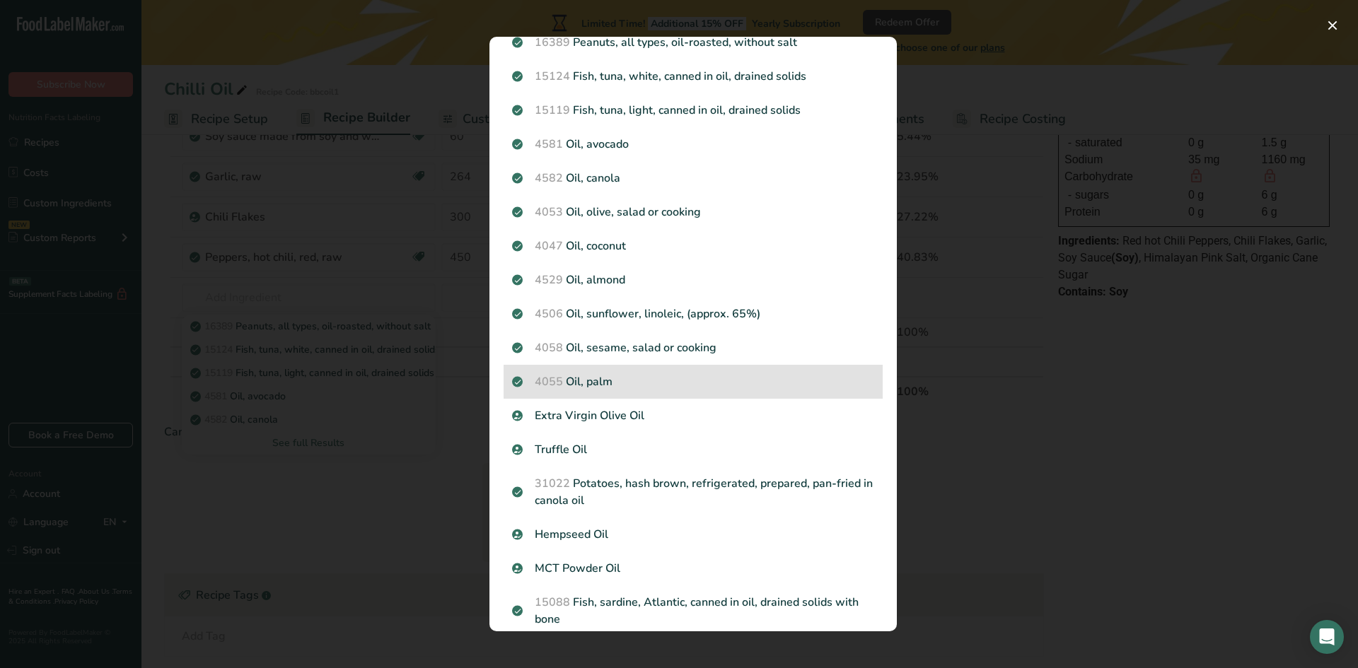
scroll to position [0, 0]
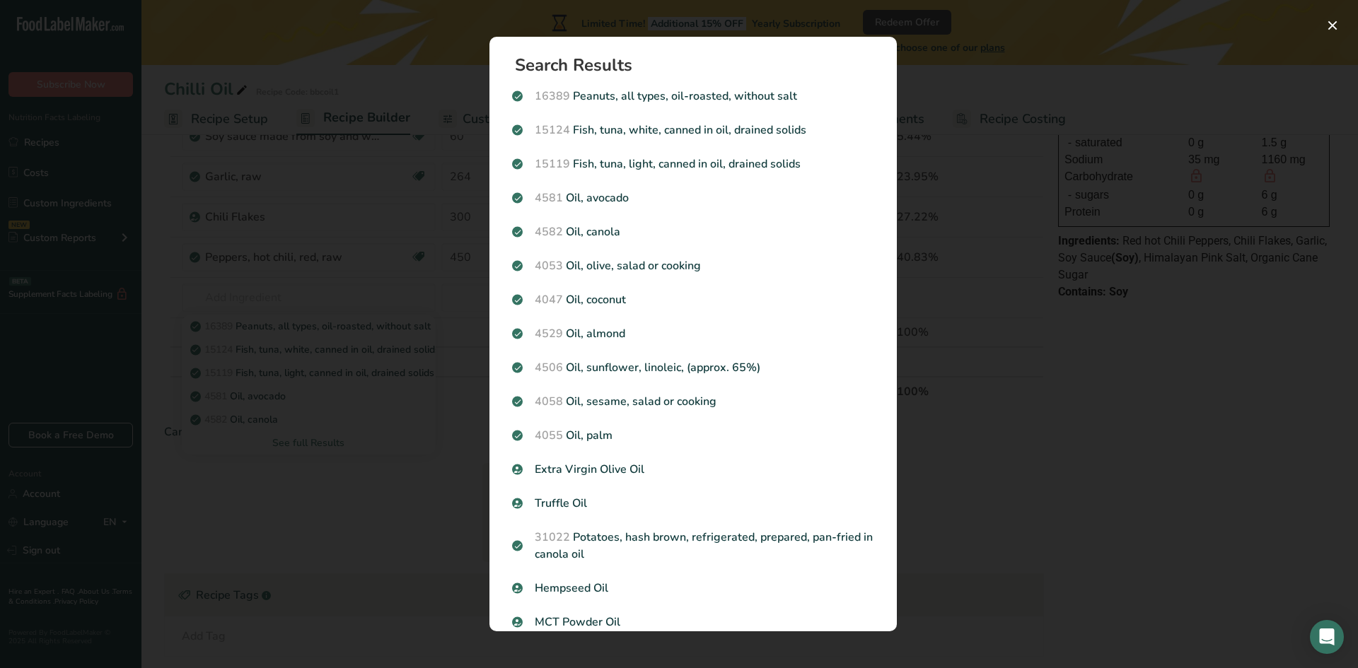
click at [967, 84] on div "Search results modal" at bounding box center [679, 334] width 1358 height 668
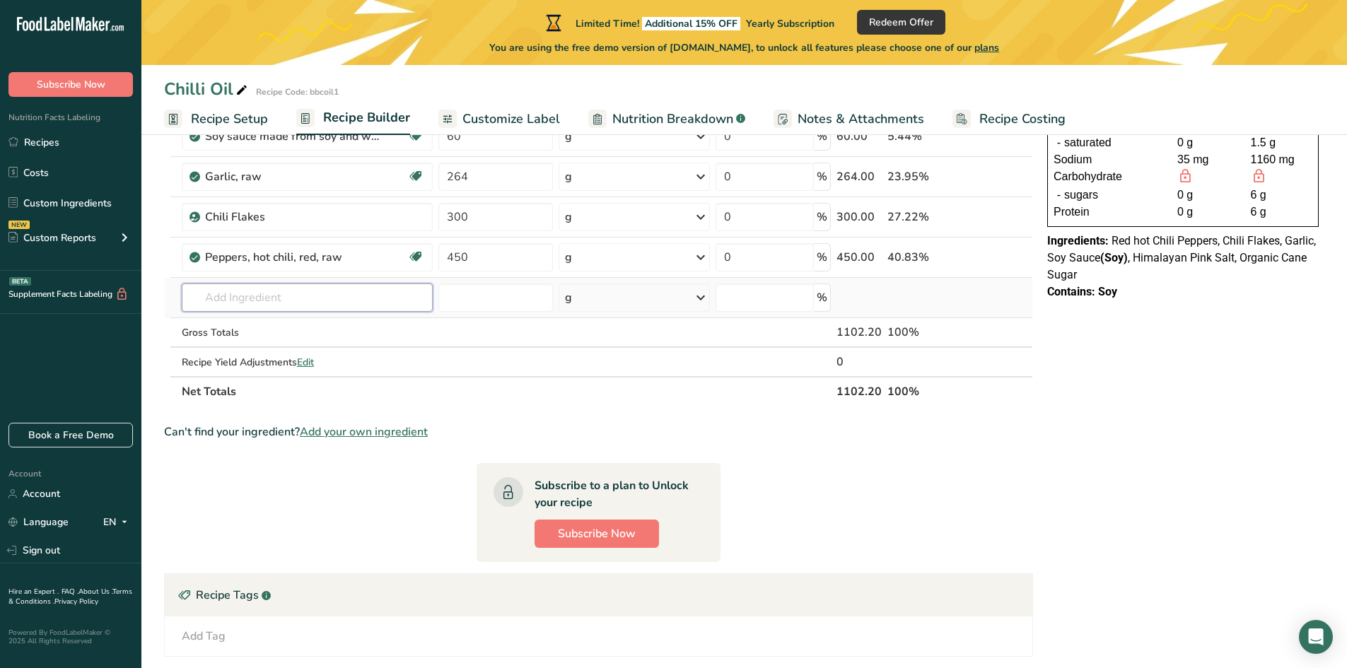
click at [315, 298] on input "text" at bounding box center [307, 298] width 251 height 28
paste input "Good Earth Cold Press Vegetable"
type input "Good Earth Cold Press Vegetable"
type input "2"
click at [228, 304] on input "text" at bounding box center [307, 298] width 251 height 28
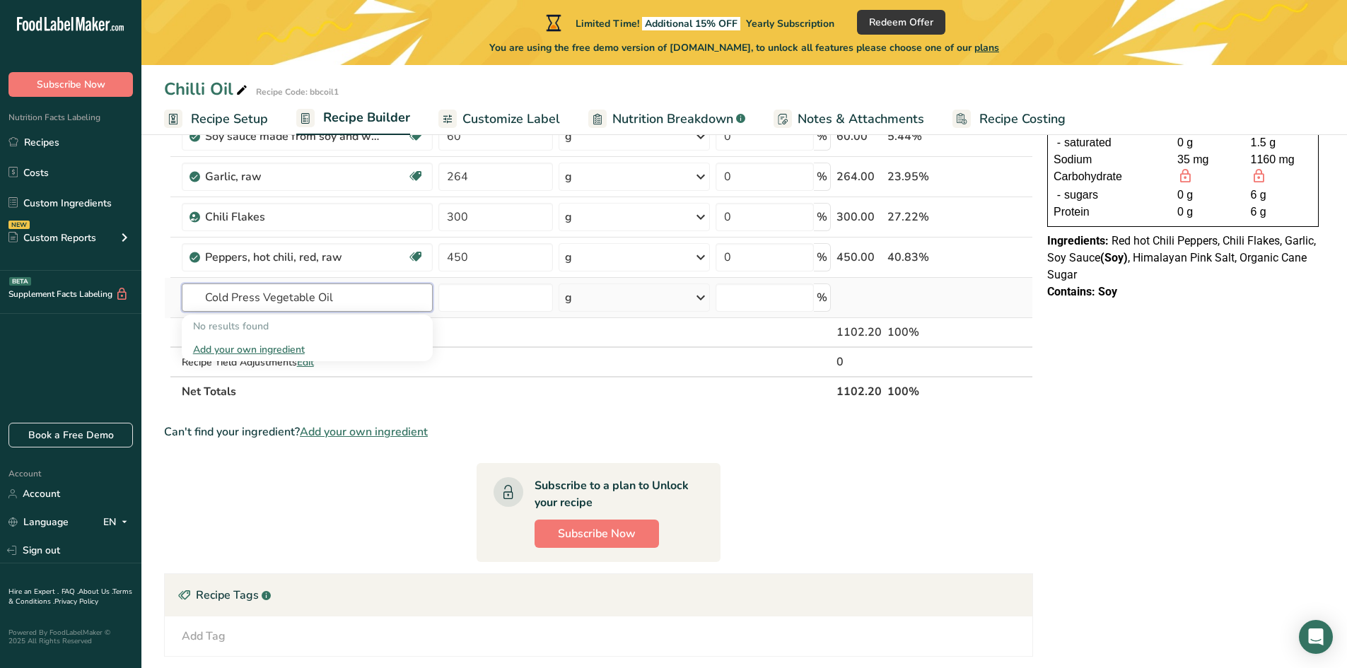
type input "Cold Press Vegetable Oil"
click at [228, 304] on input "text" at bounding box center [307, 298] width 251 height 28
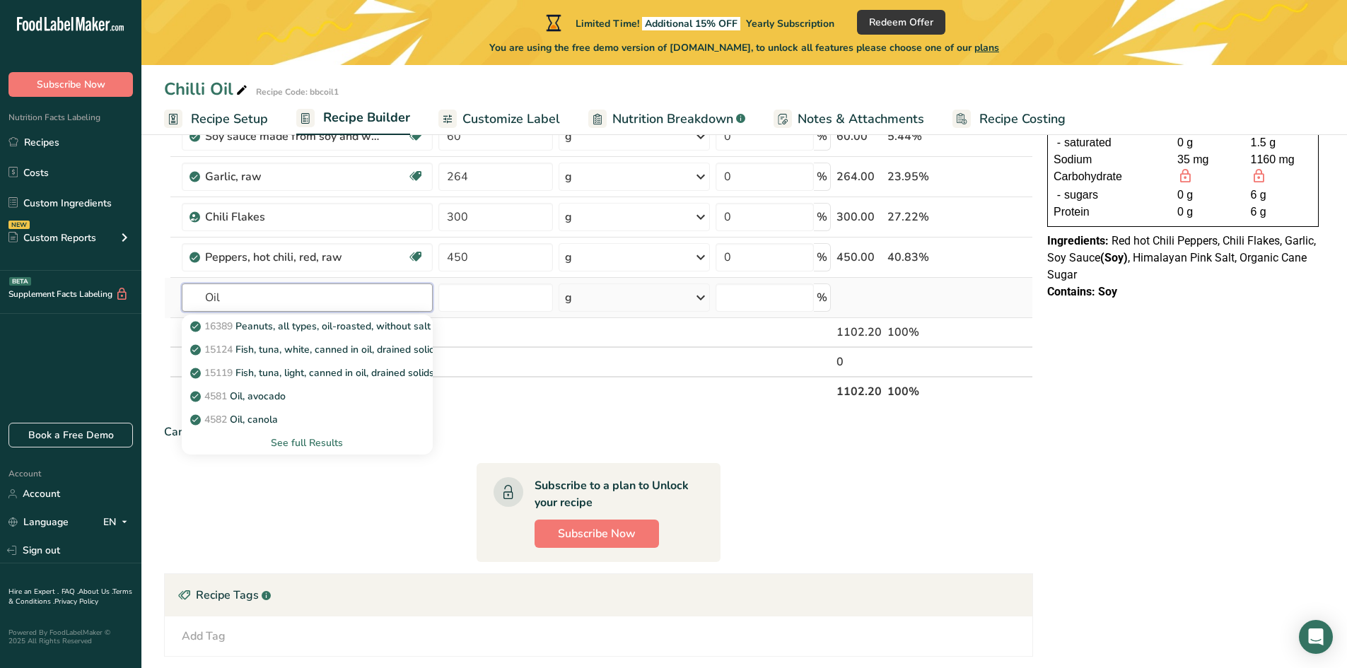
click at [228, 304] on input "Oil" at bounding box center [307, 298] width 251 height 28
type input "vegetable oil"
click at [320, 450] on div "See full Results" at bounding box center [307, 443] width 228 height 15
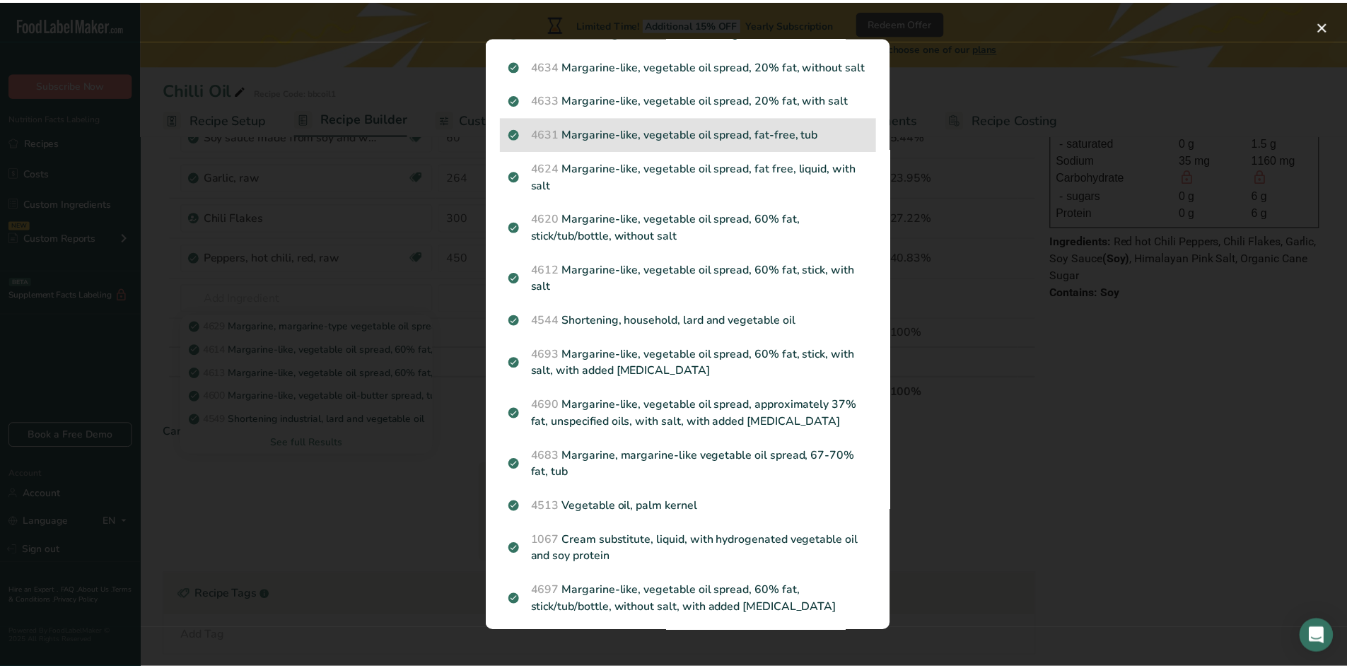
scroll to position [283, 0]
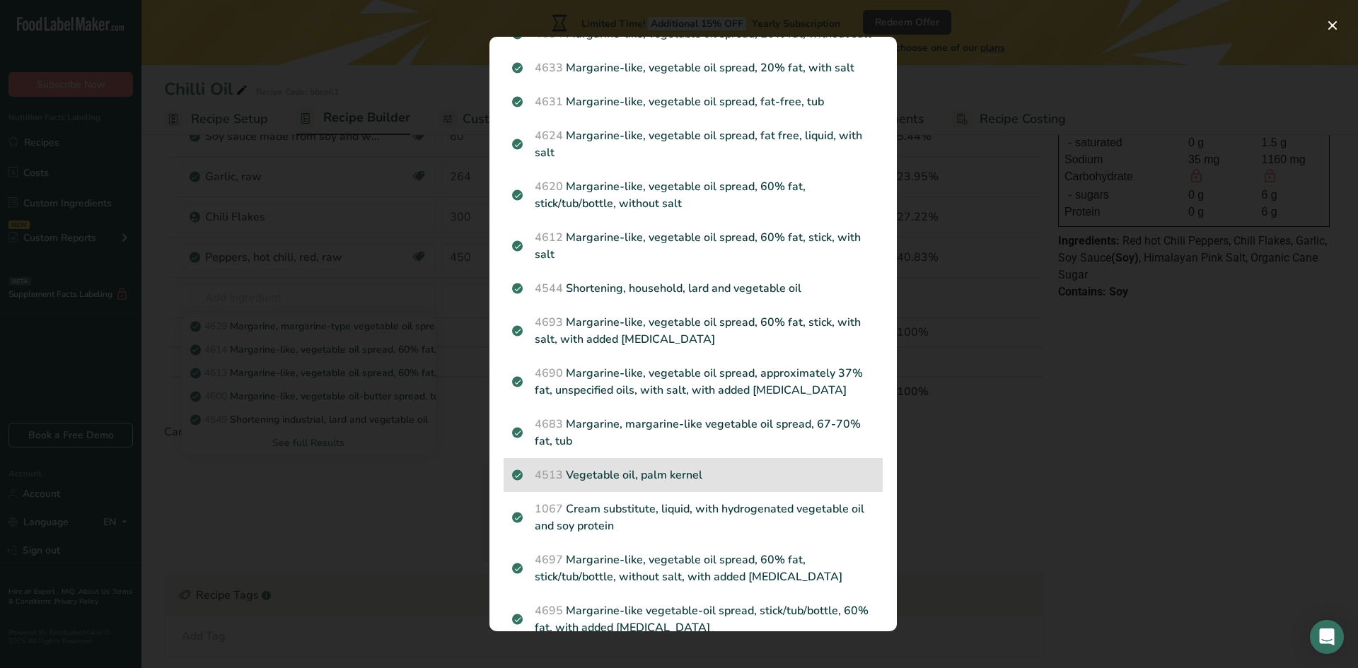
click at [642, 484] on p "4513 Vegetable oil, palm kernel" at bounding box center [693, 475] width 362 height 17
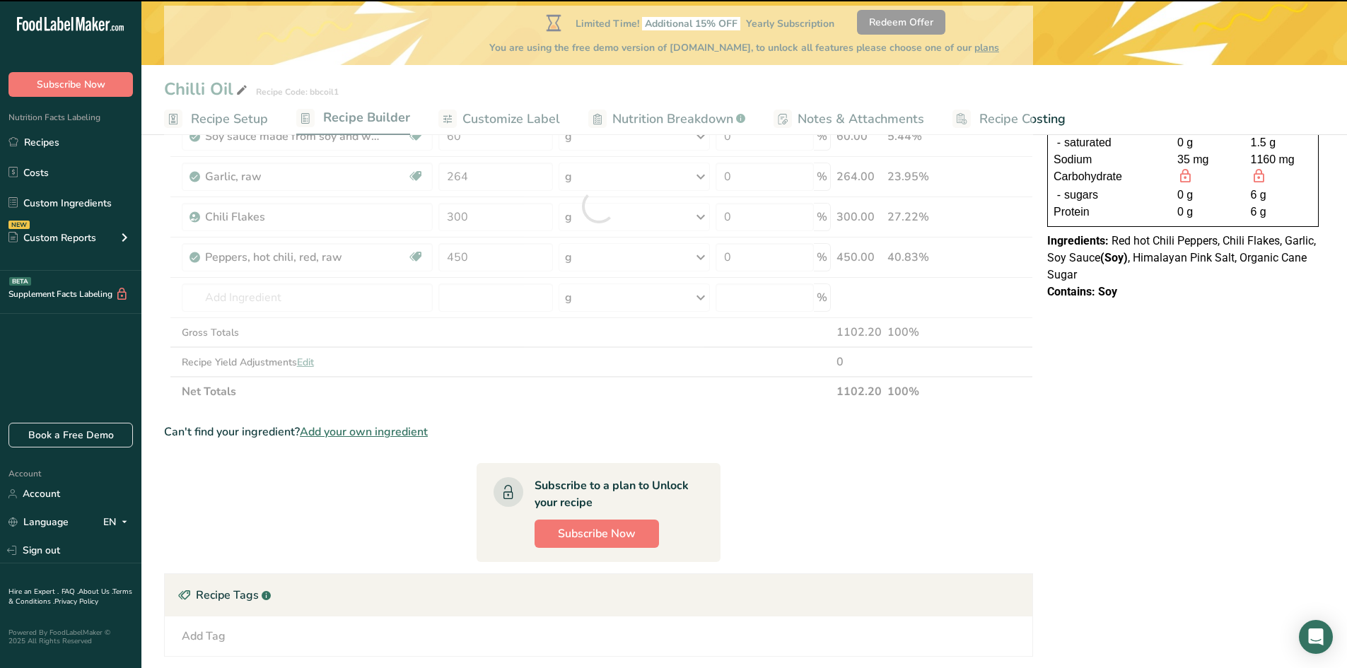
type input "0"
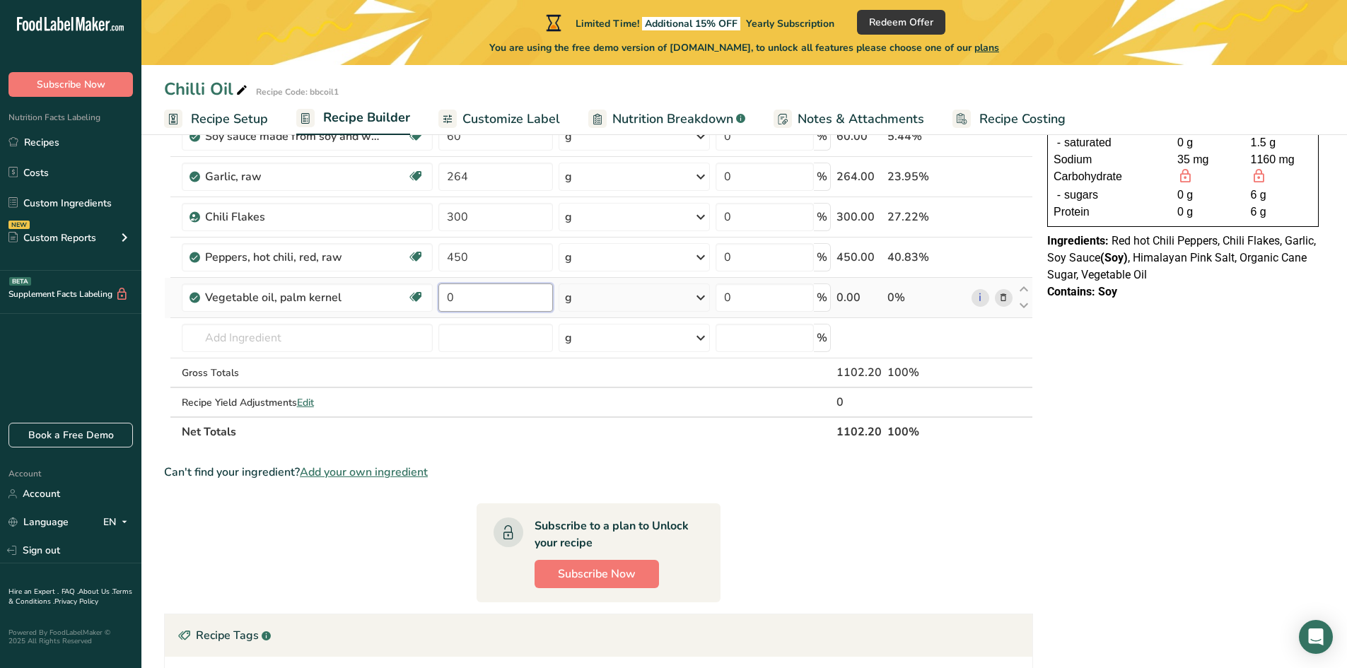
click at [499, 290] on input "0" at bounding box center [495, 298] width 115 height 28
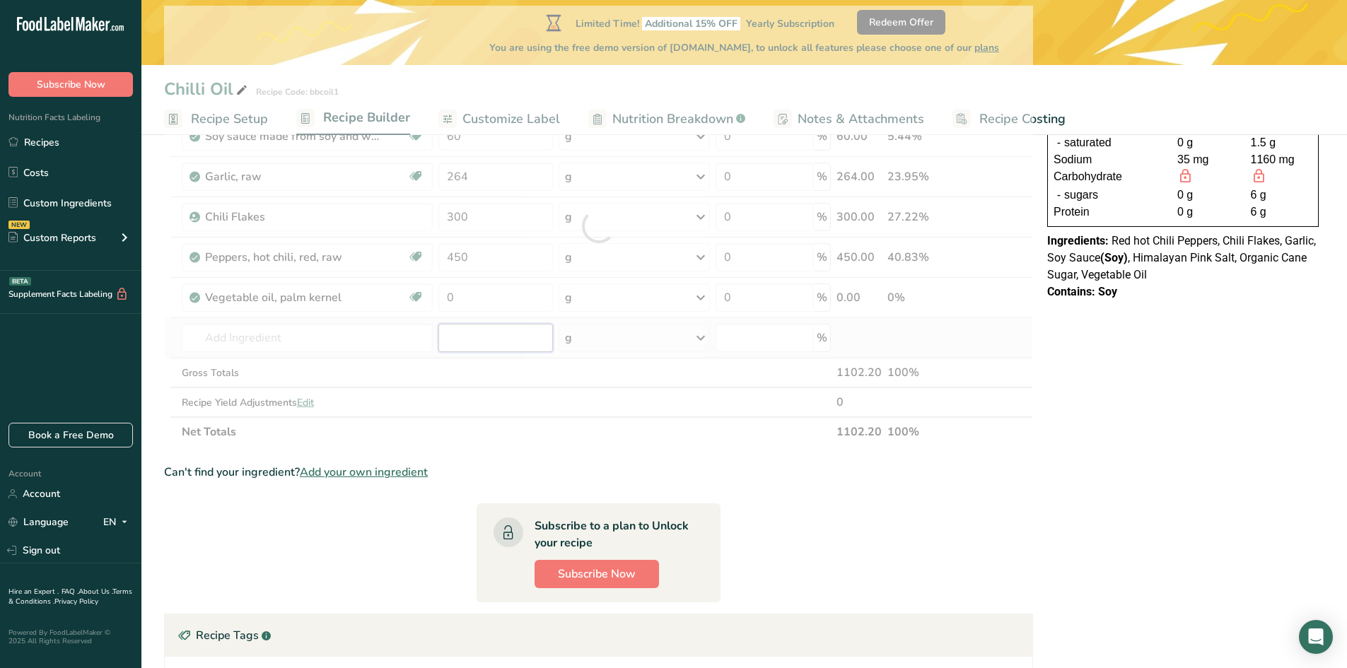
click at [503, 339] on div "Ingredient * Amount * Unit * Waste * .a-a{fill:#347362;}.b-a{fill:#fff;} Grams …" at bounding box center [598, 226] width 869 height 441
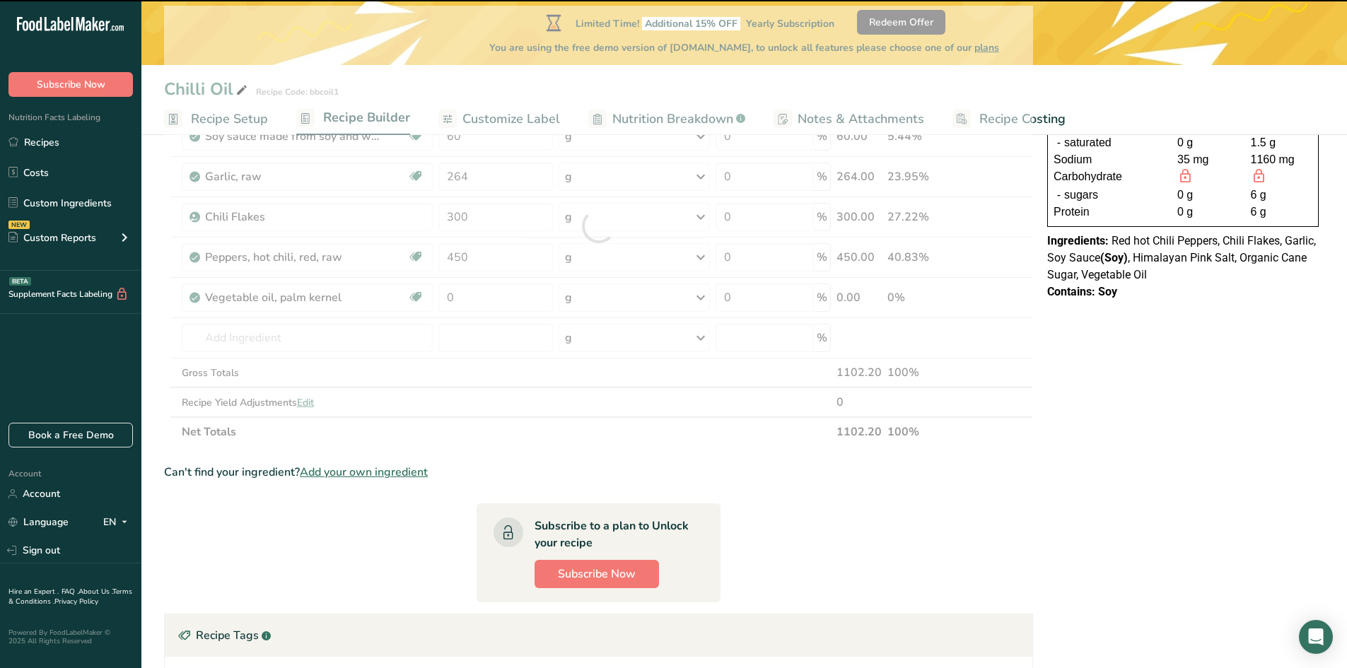
click at [501, 297] on div at bounding box center [598, 226] width 869 height 441
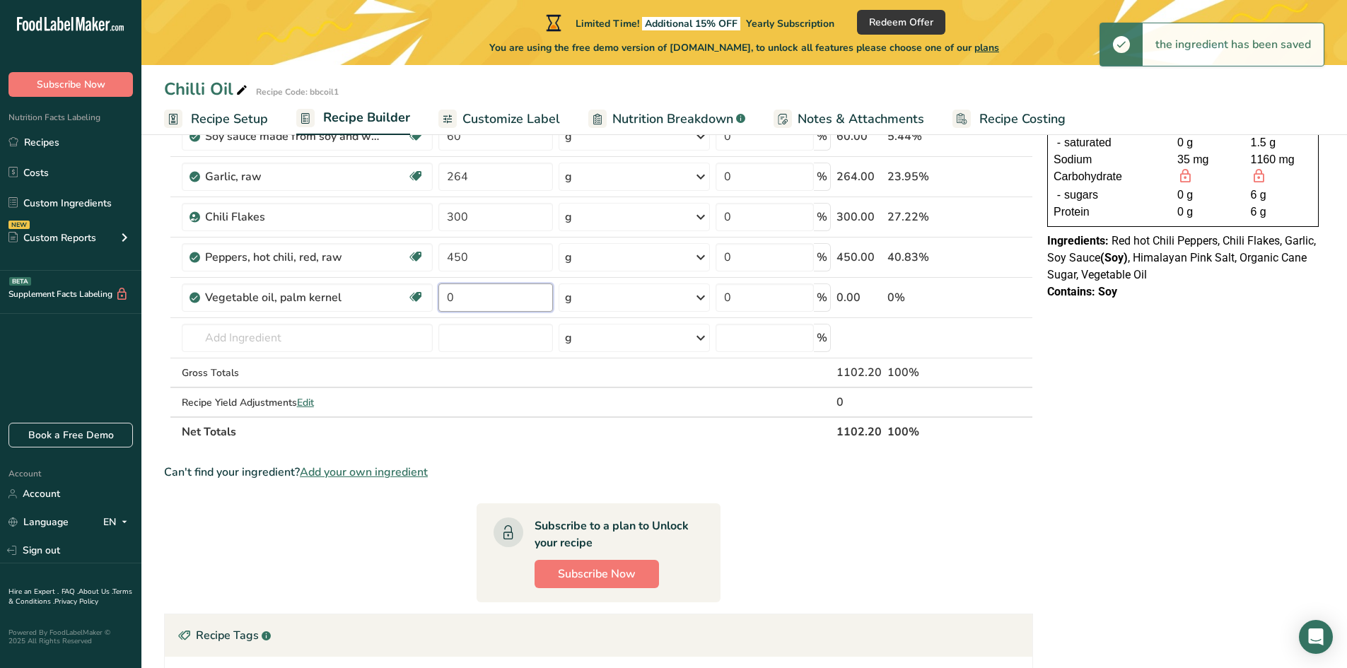
click at [453, 297] on input "0" at bounding box center [495, 298] width 115 height 28
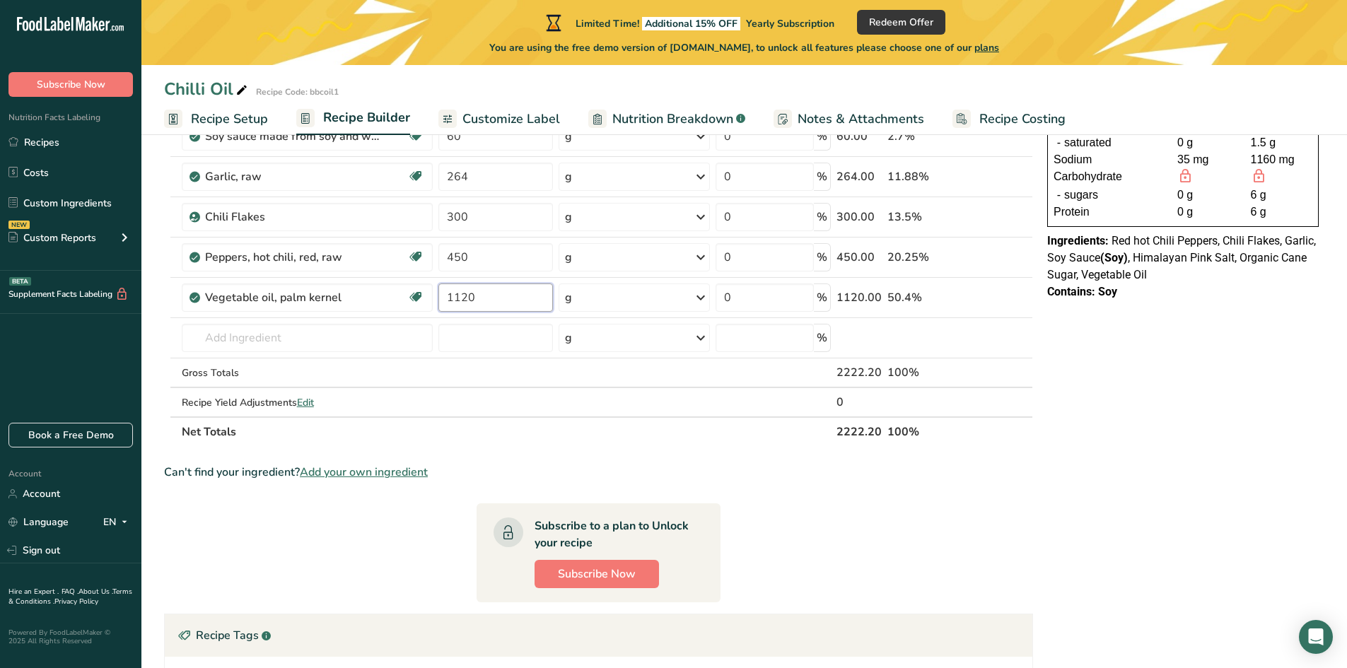
type input "1120"
click at [1182, 462] on div "NUTRITION INFORMATION Servings Per Package: 367.4 Serving Size: 3g Average Quan…" at bounding box center [1183, 397] width 283 height 897
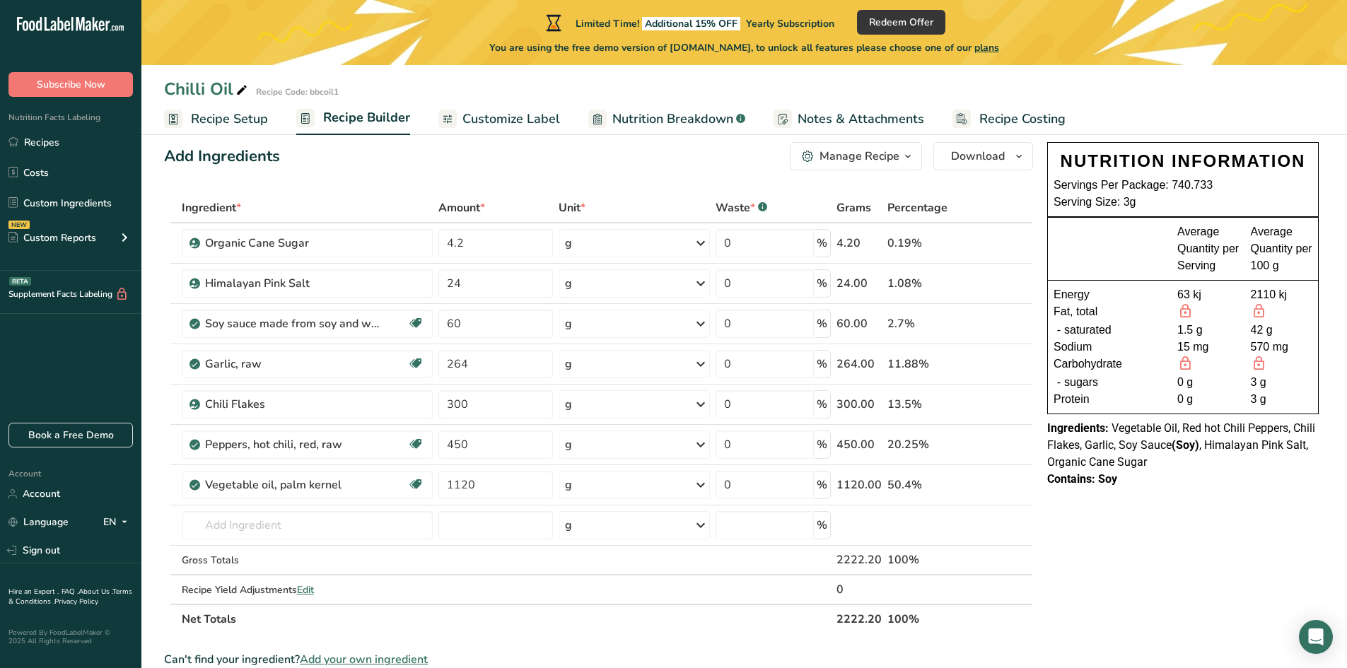
scroll to position [0, 0]
